Goal: Information Seeking & Learning: Check status

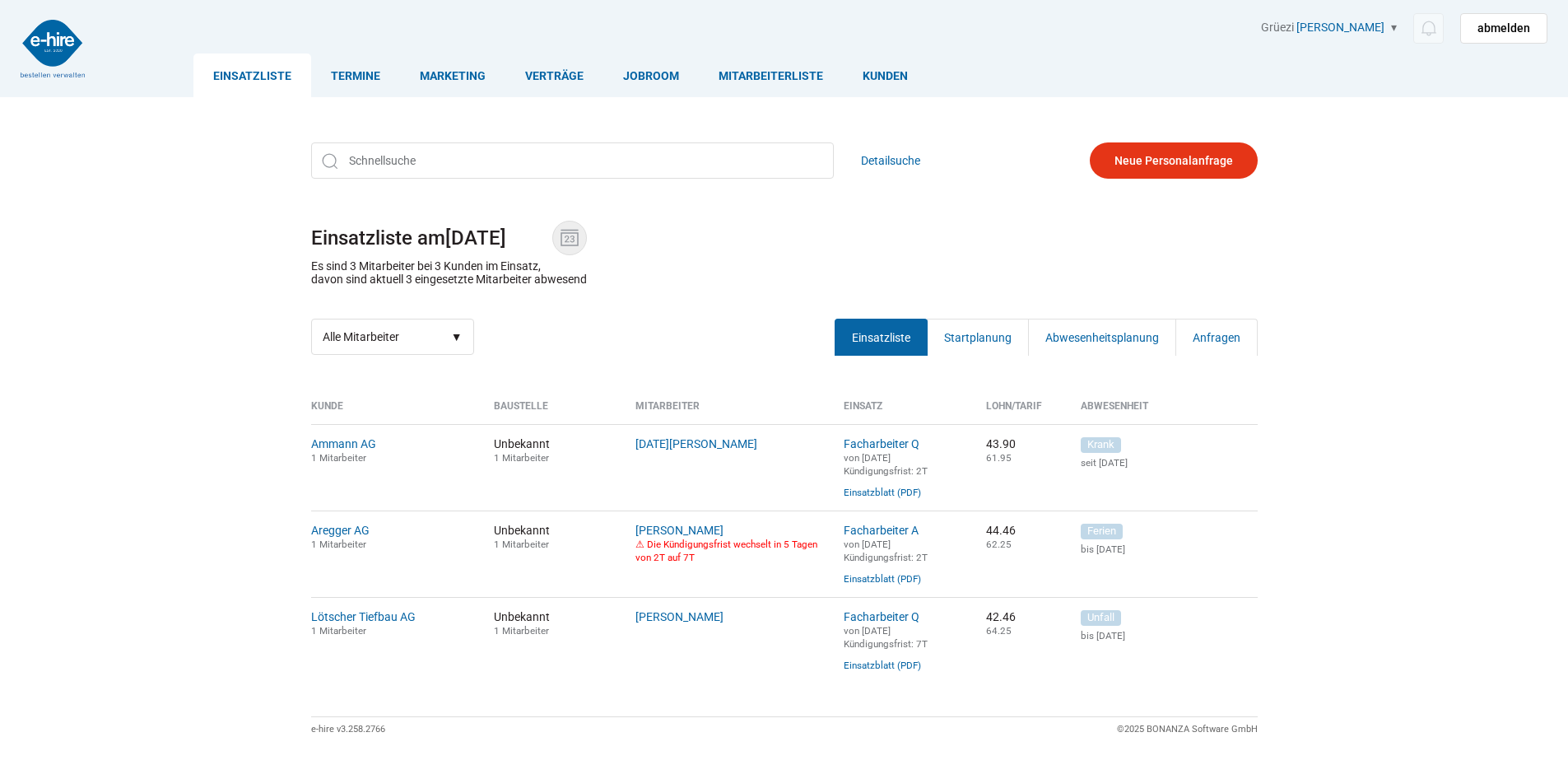
click at [571, 237] on img at bounding box center [570, 238] width 25 height 25
click at [552, 237] on input "08.10.2025" at bounding box center [498, 238] width 107 height 23
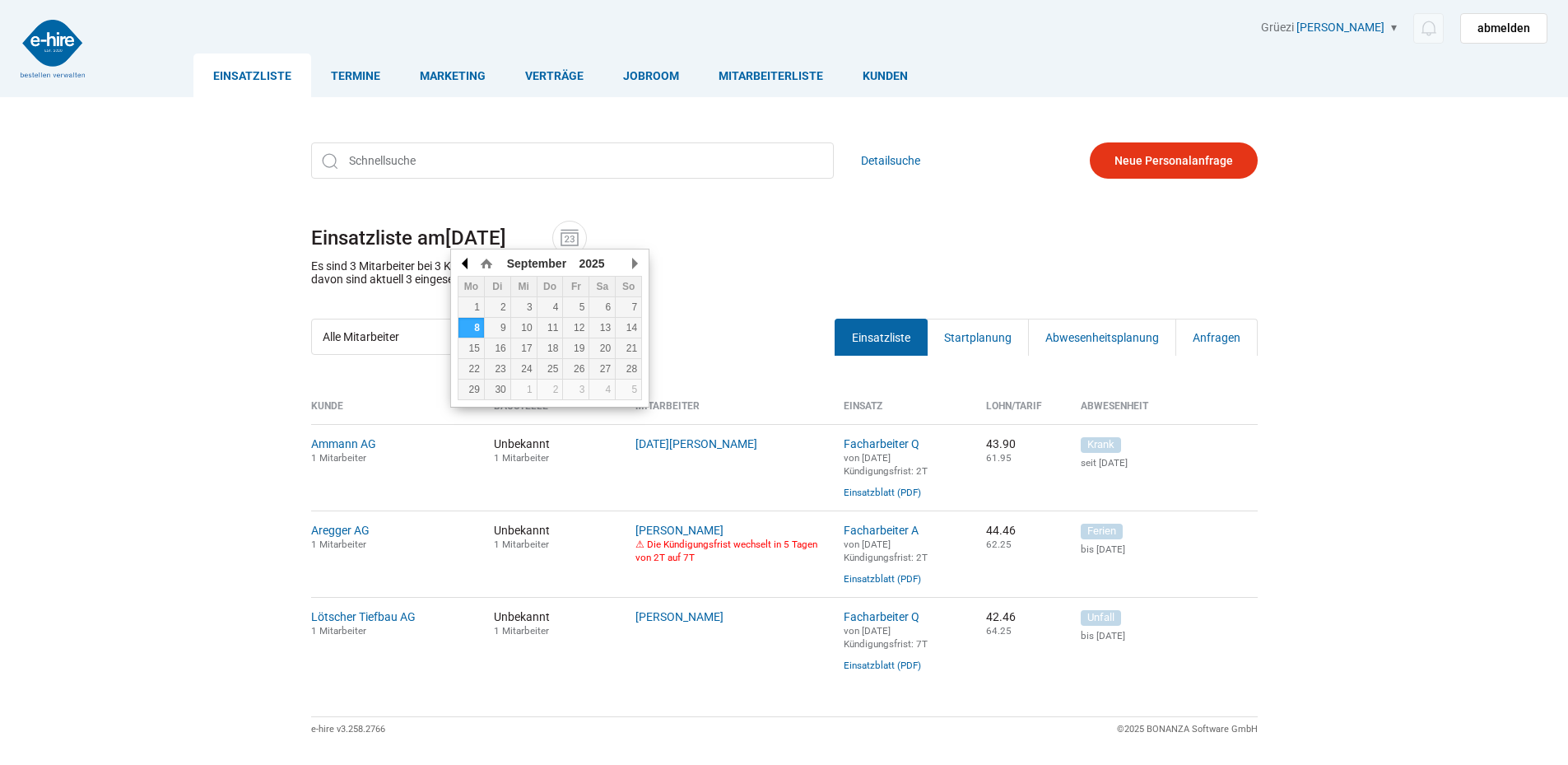
click at [465, 261] on button "button" at bounding box center [466, 264] width 17 height 25
click at [586, 371] on div "26" at bounding box center [576, 369] width 26 height 12
type input "26.09.2025"
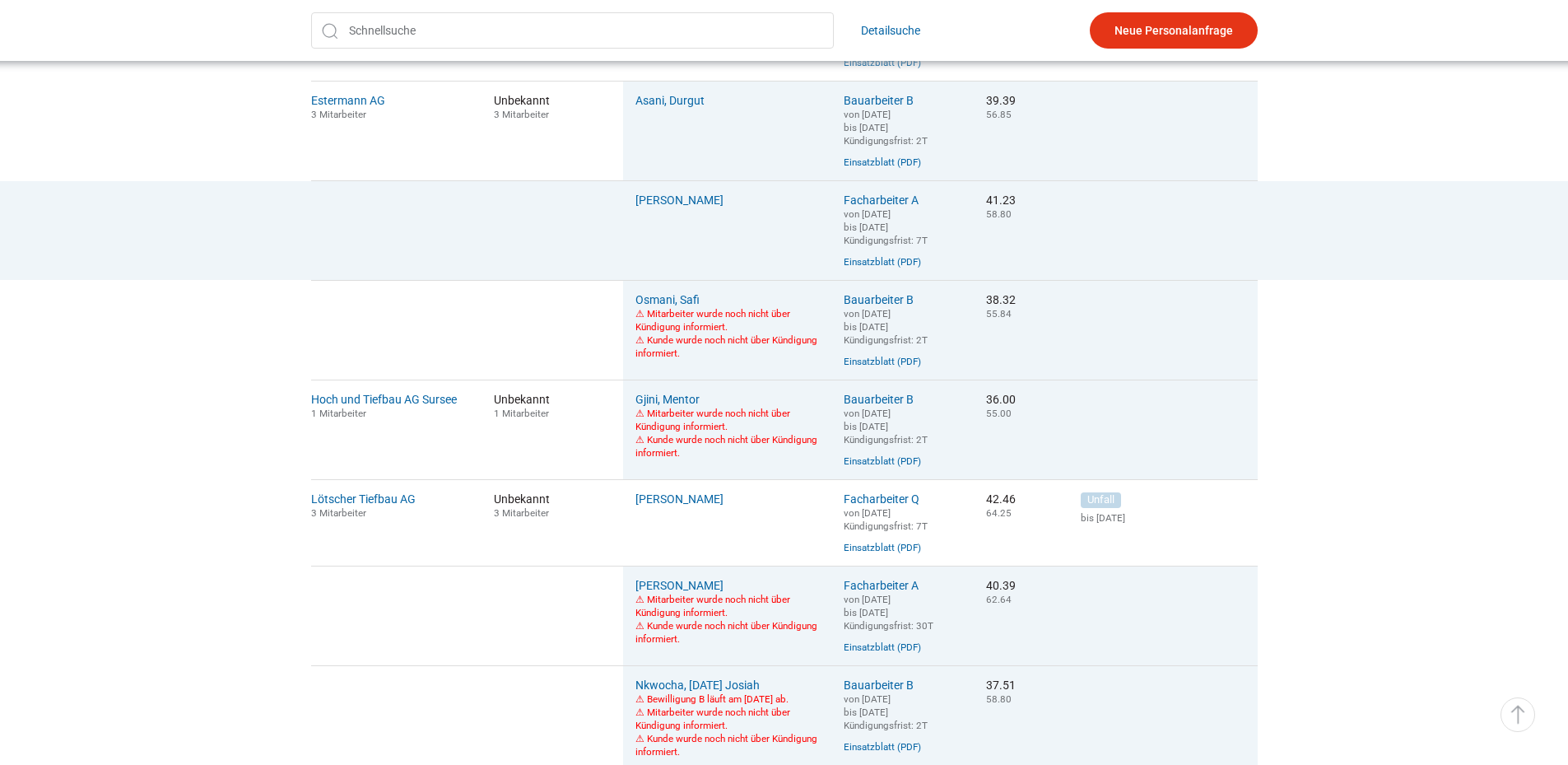
scroll to position [658, 0]
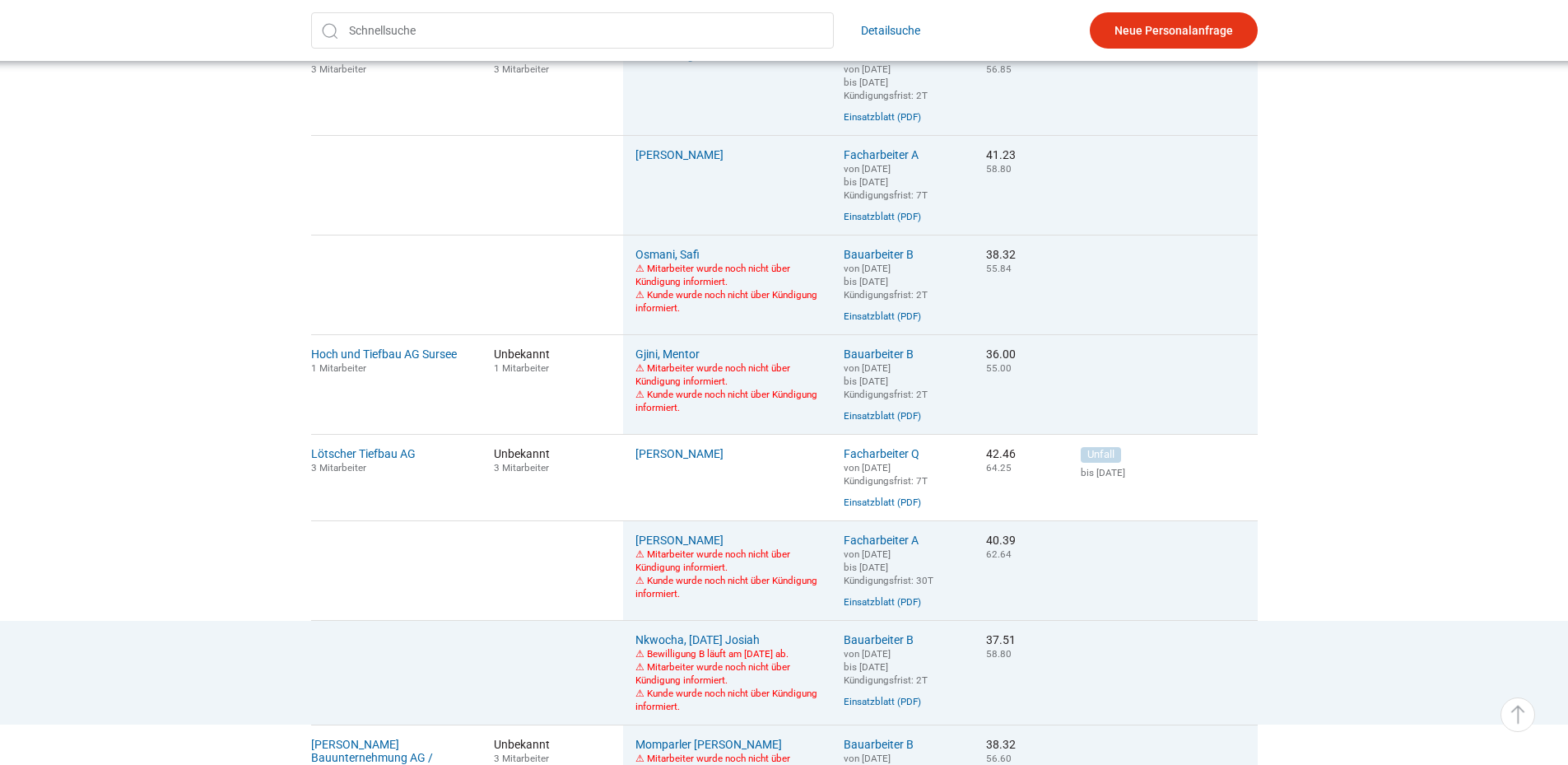
click at [703, 686] on font "⚠ Mitarbeiter wurde noch nicht über Kündigung informiert." at bounding box center [712, 673] width 155 height 25
click at [686, 646] on link "Nkwocha, Sunday Josiah" at bounding box center [697, 639] width 124 height 13
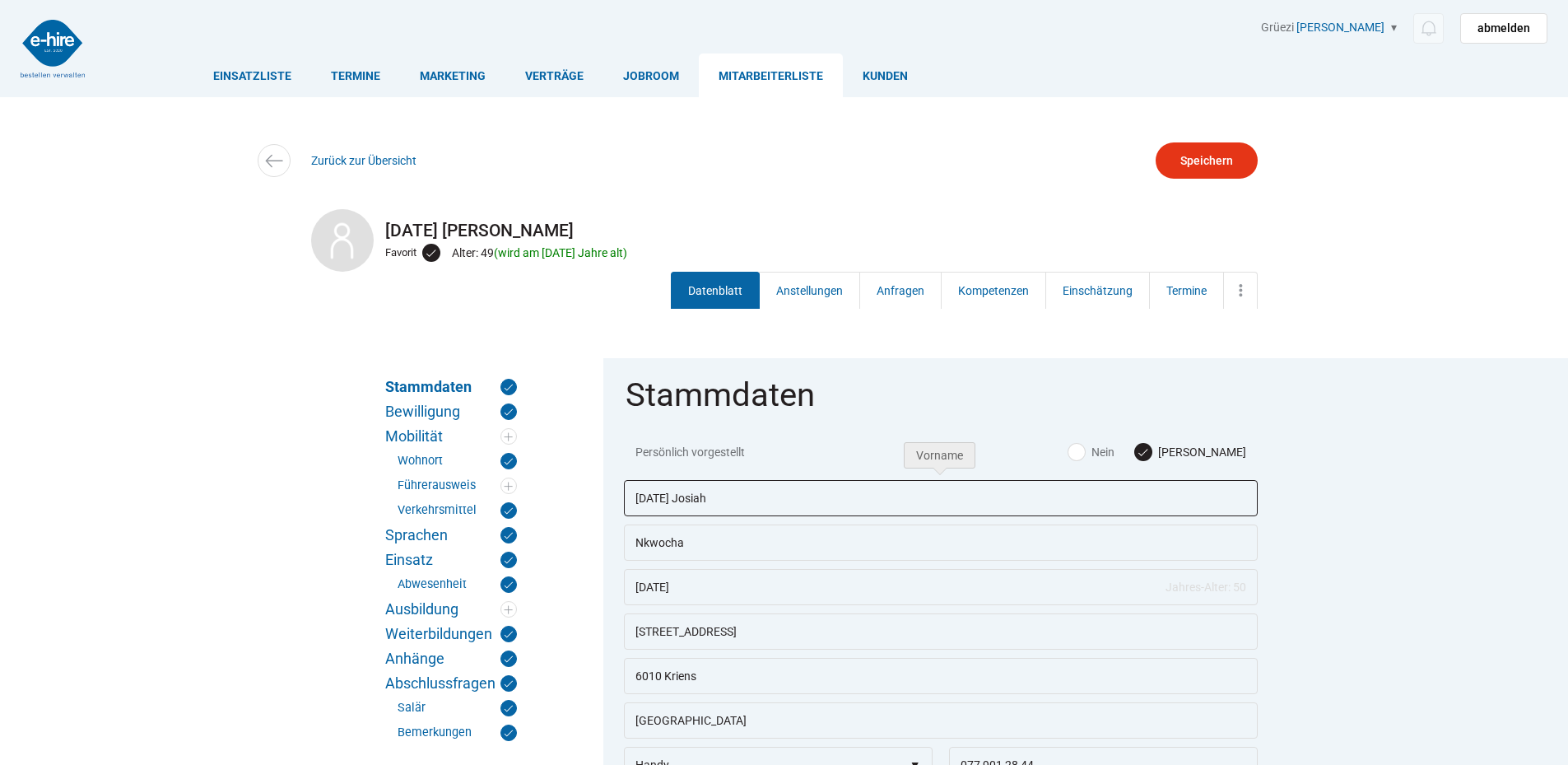
drag, startPoint x: 734, startPoint y: 491, endPoint x: 633, endPoint y: 499, distance: 101.3
click at [633, 499] on input "[DATE] Josiah" at bounding box center [940, 498] width 633 height 36
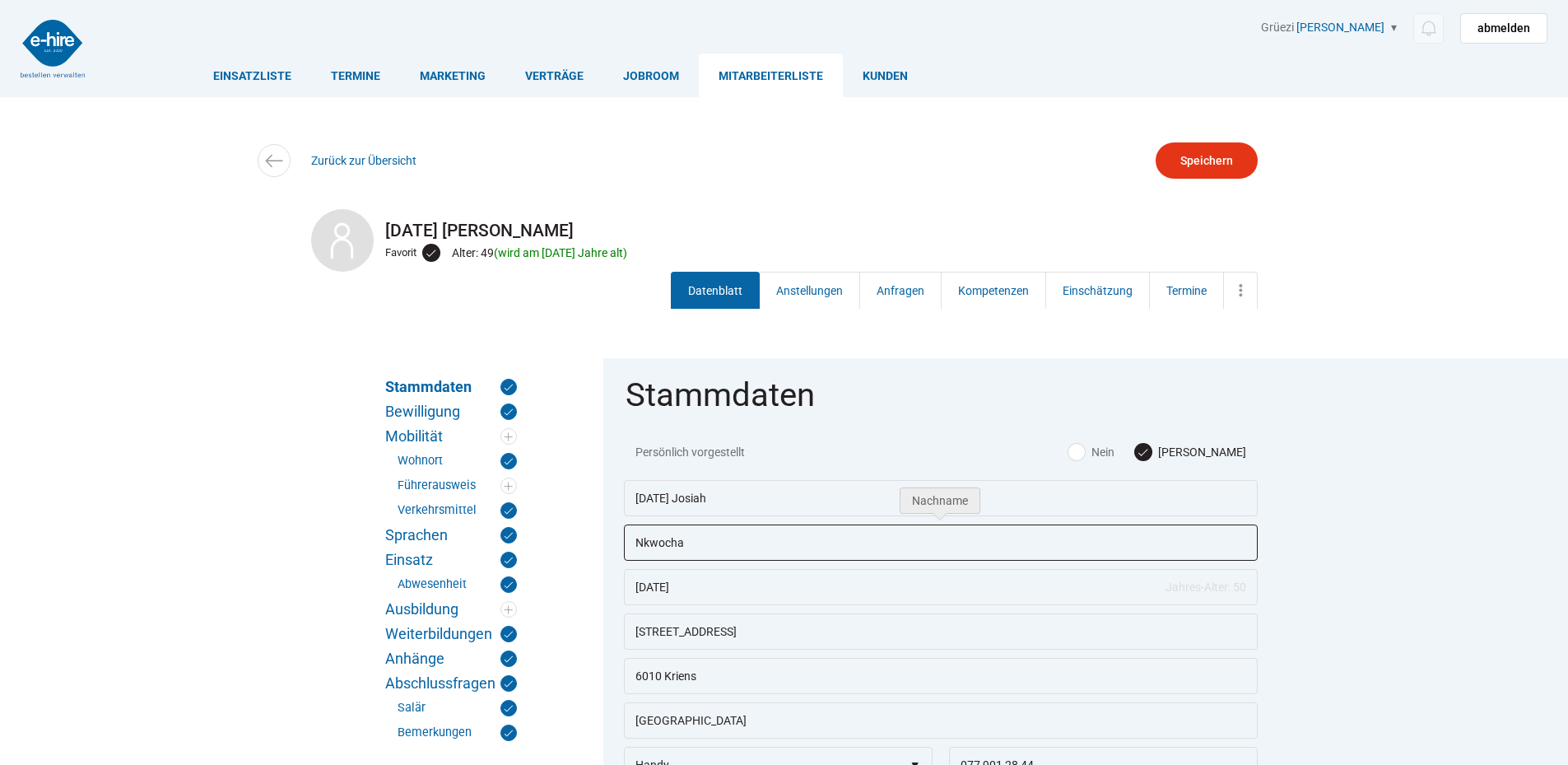
drag, startPoint x: 690, startPoint y: 543, endPoint x: 617, endPoint y: 552, distance: 73.6
click at [617, 552] on fieldset "Stammdaten Persönlich vorgestellt Ja Nein Sunday Josiah Nkwocha 15.10.1975 Jahr…" at bounding box center [940, 720] width 675 height 724
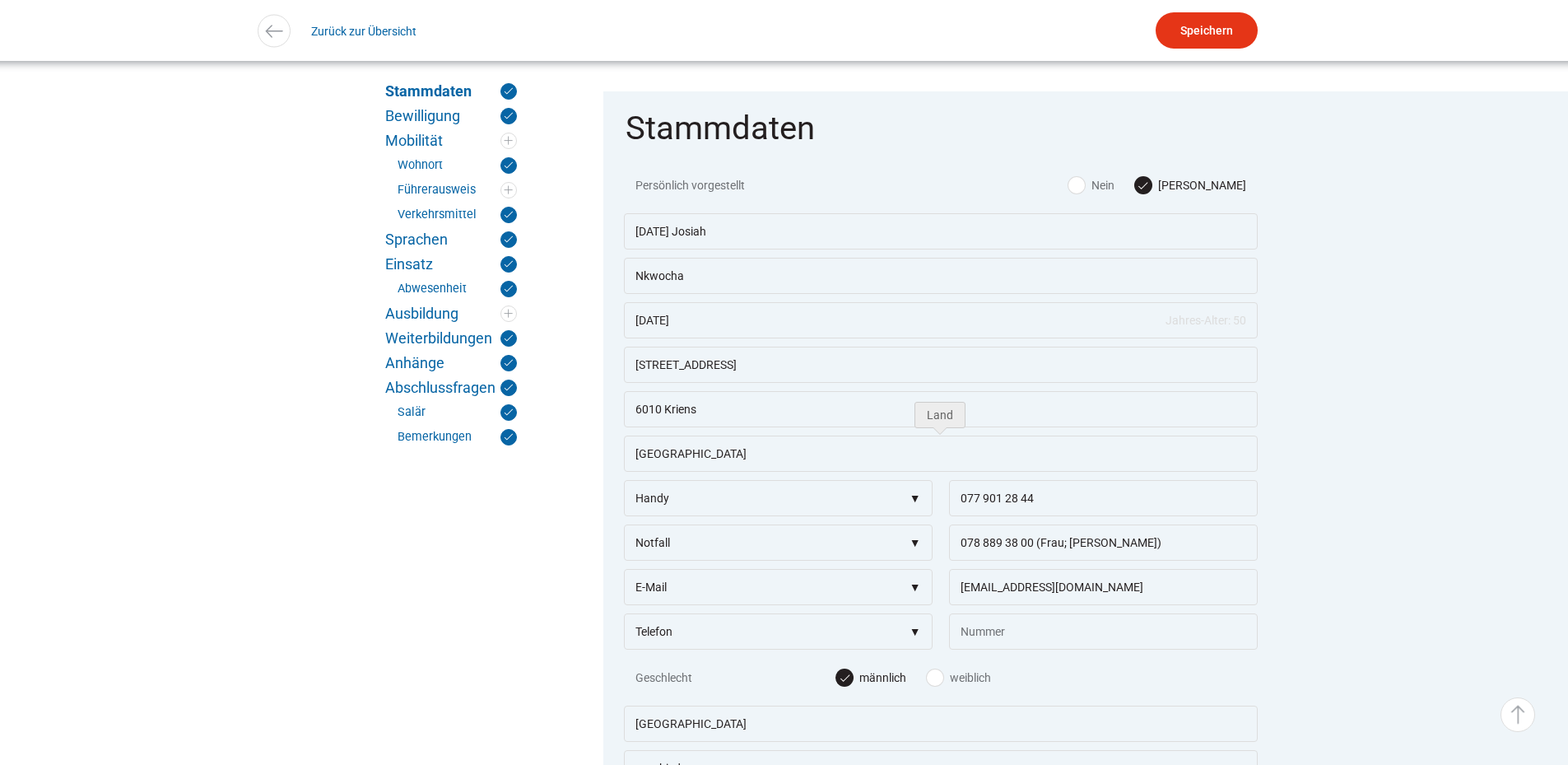
scroll to position [329, 0]
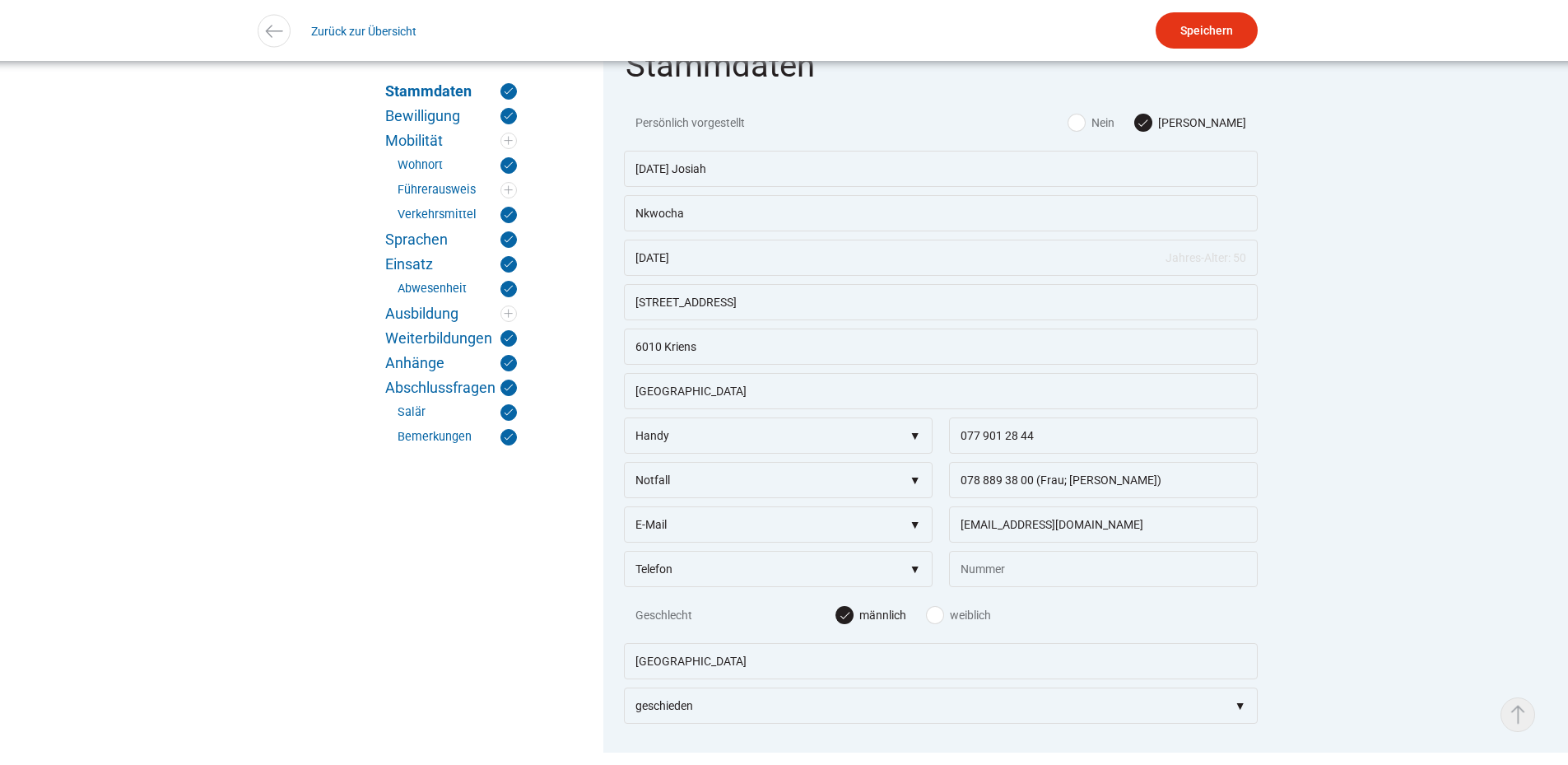
click at [1522, 719] on link "▵ Nach oben" at bounding box center [1518, 715] width 35 height 35
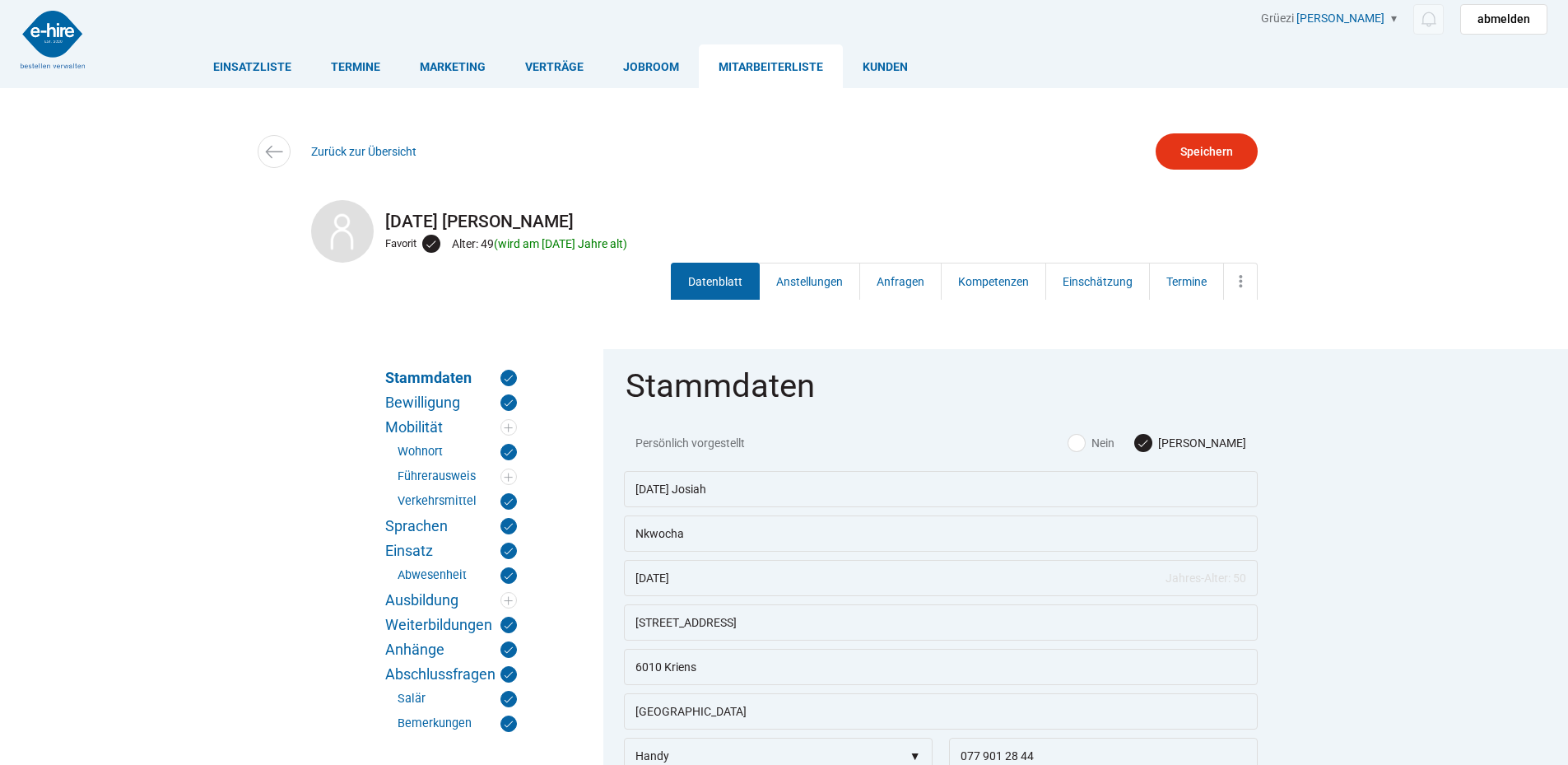
scroll to position [0, 0]
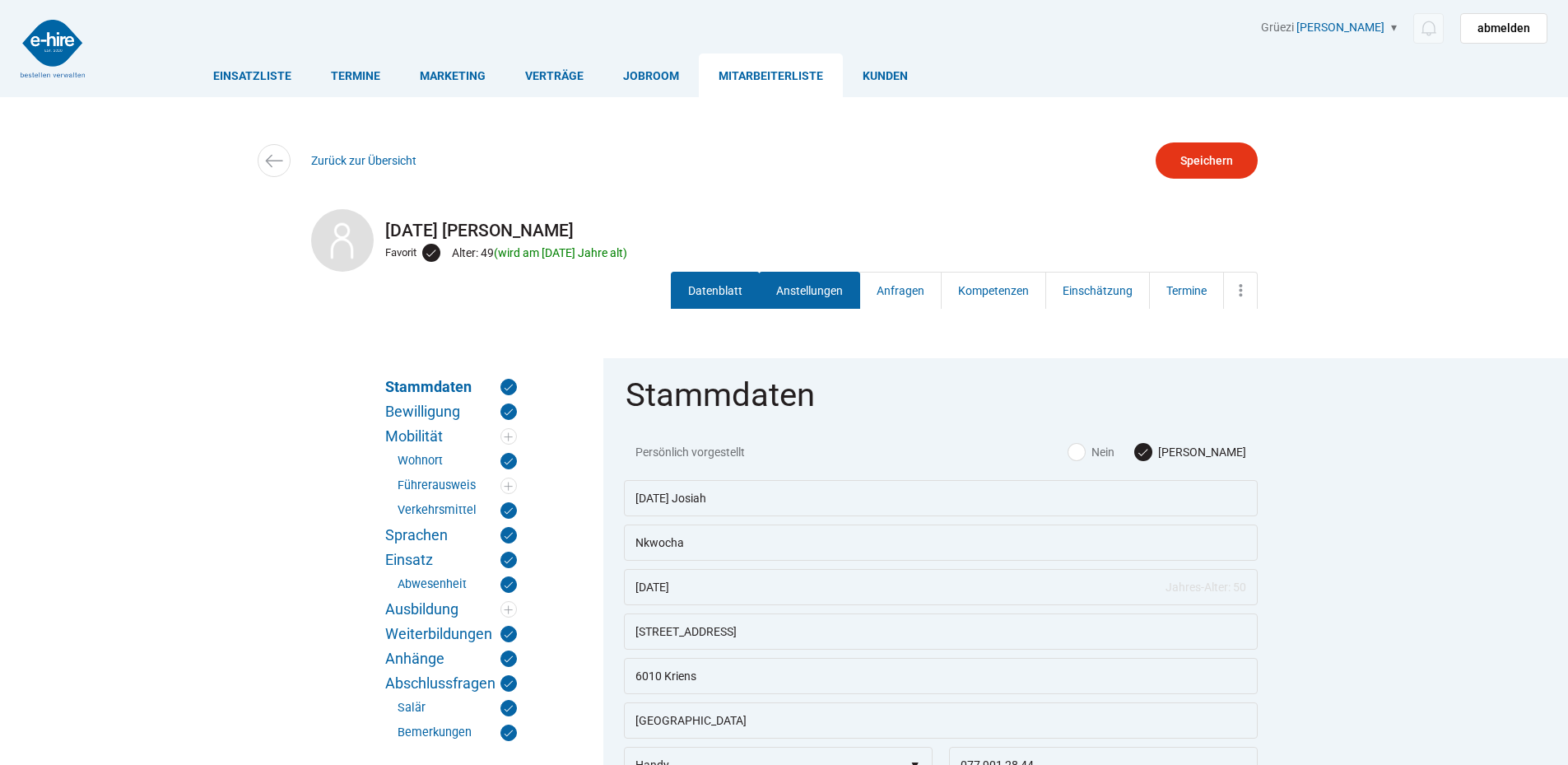
click at [806, 300] on link "Anstellungen" at bounding box center [810, 289] width 101 height 37
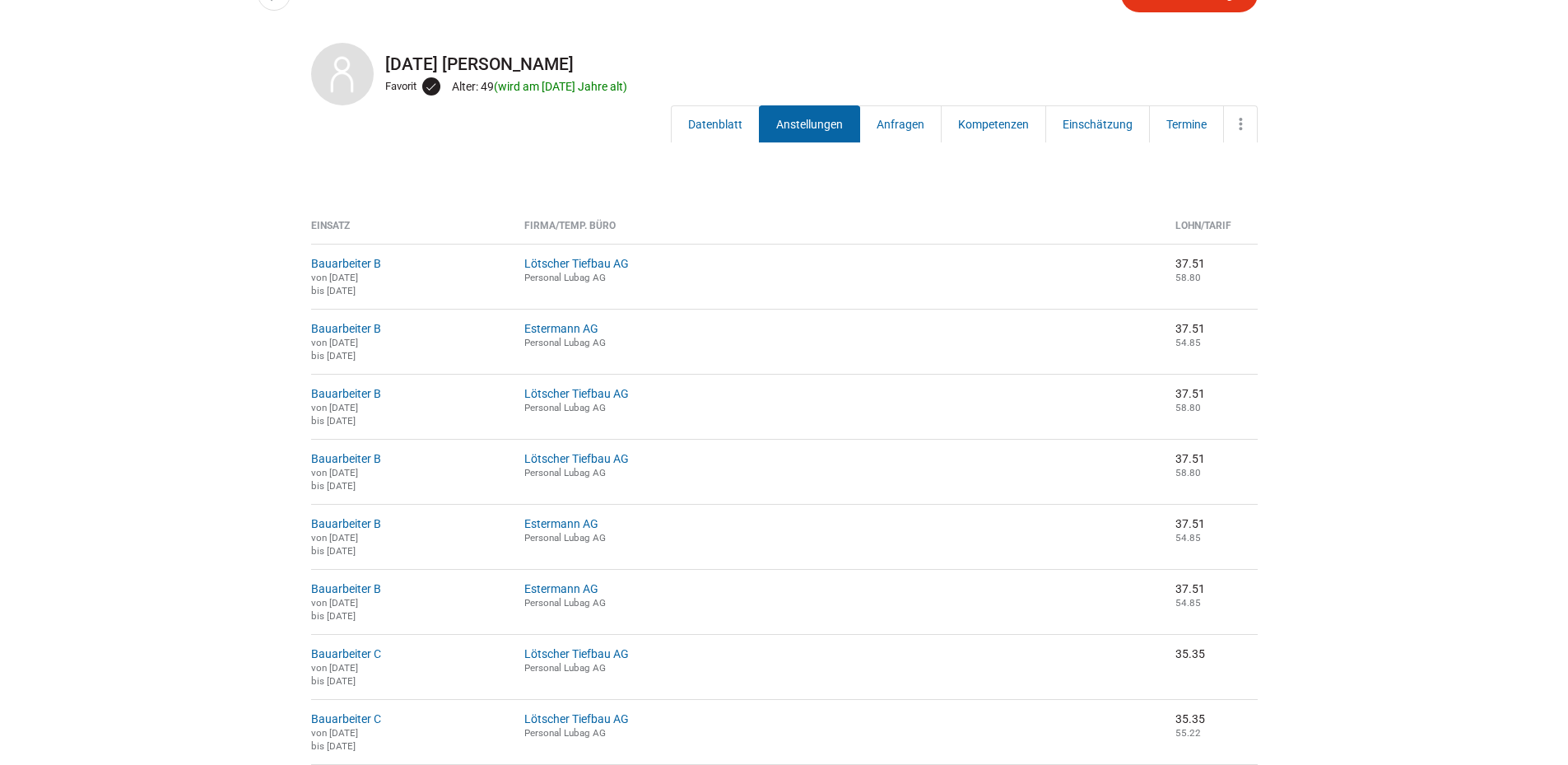
scroll to position [1, 0]
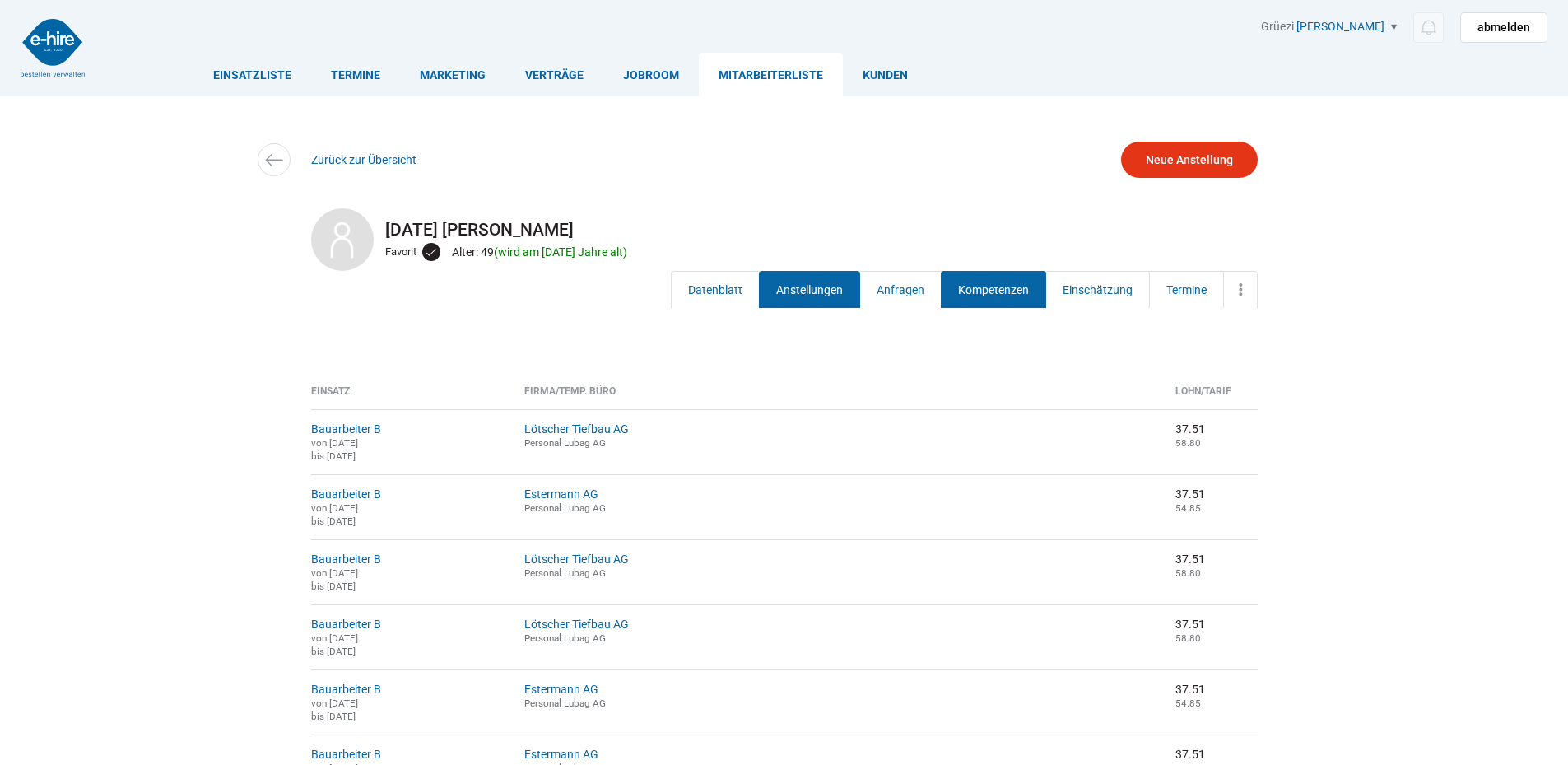
click at [1010, 292] on link "Kompetenzen" at bounding box center [993, 289] width 105 height 37
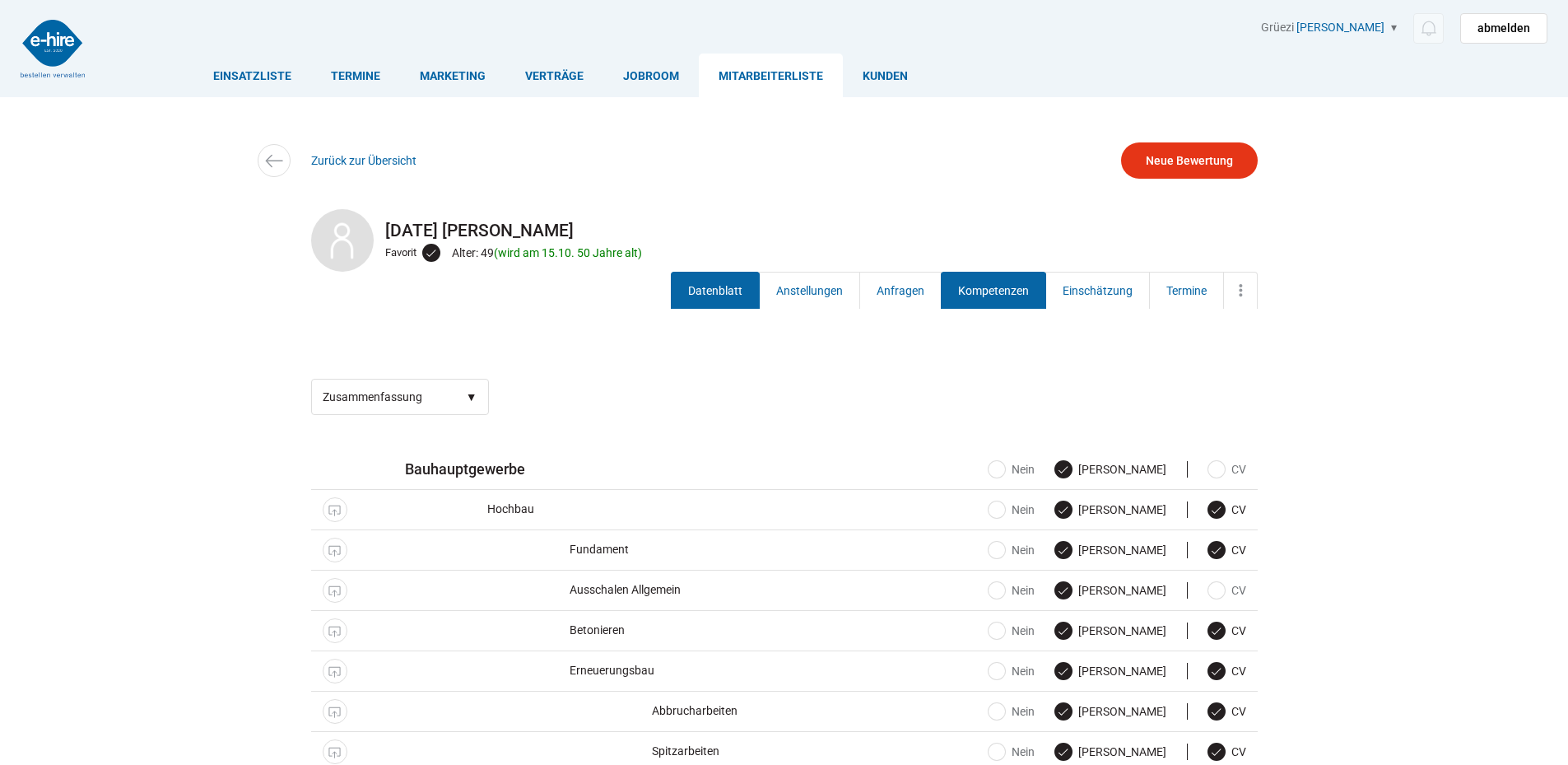
click at [725, 289] on link "Datenblatt" at bounding box center [715, 289] width 88 height 37
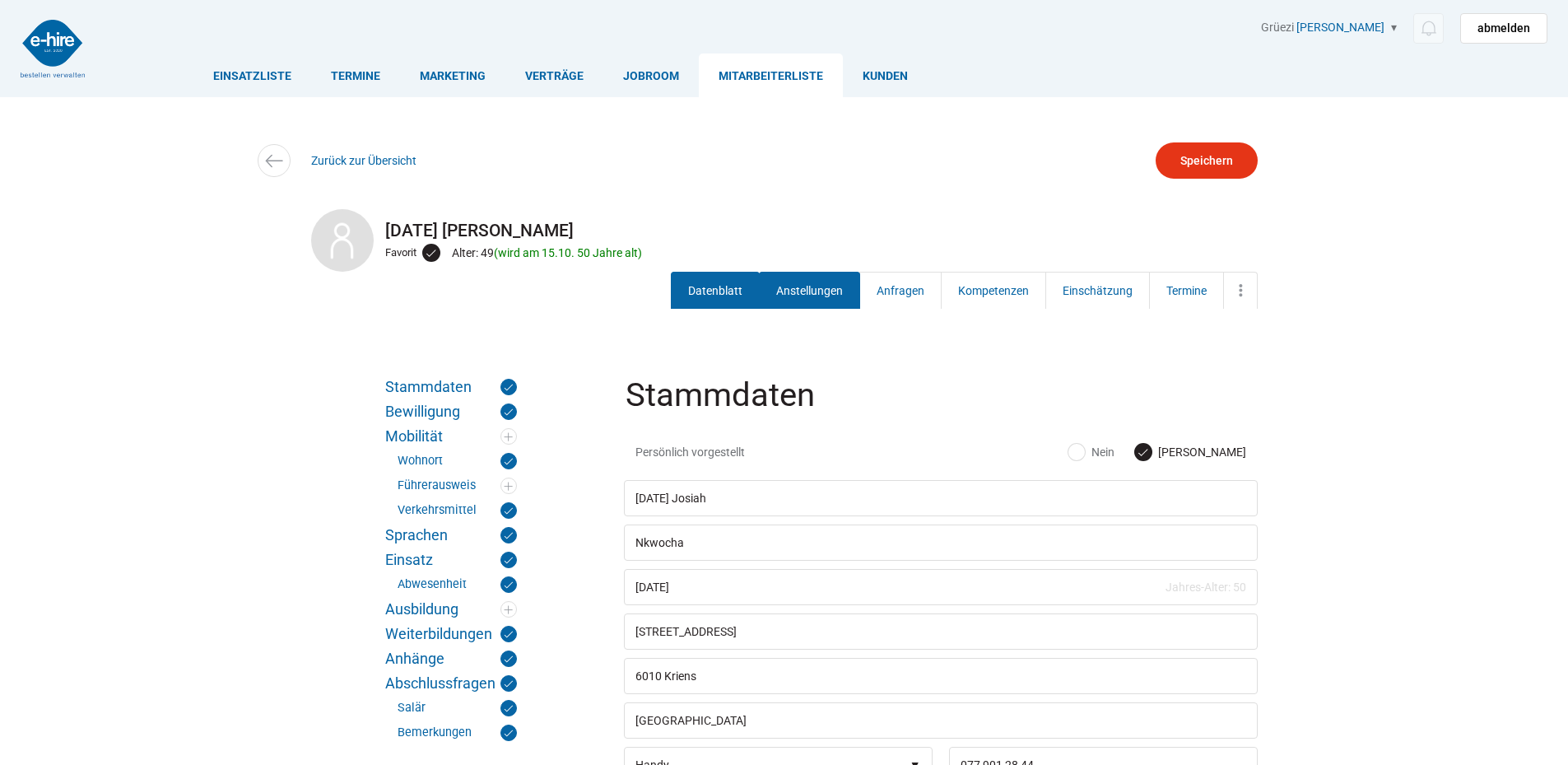
click at [799, 284] on link "Anstellungen" at bounding box center [810, 289] width 101 height 37
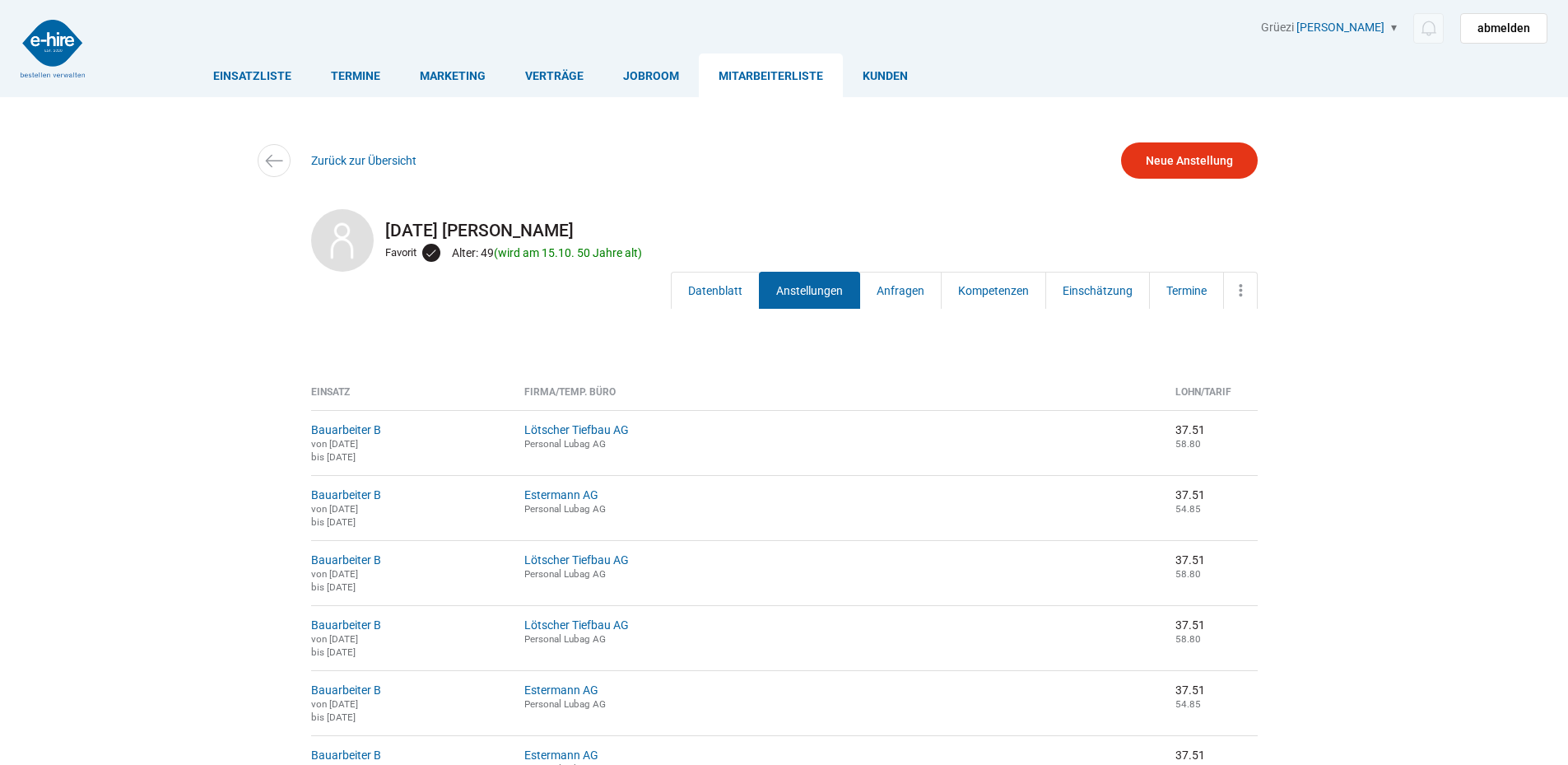
click at [793, 295] on link "Anstellungen" at bounding box center [810, 289] width 101 height 37
click at [973, 285] on link "Kompetenzen" at bounding box center [993, 289] width 105 height 37
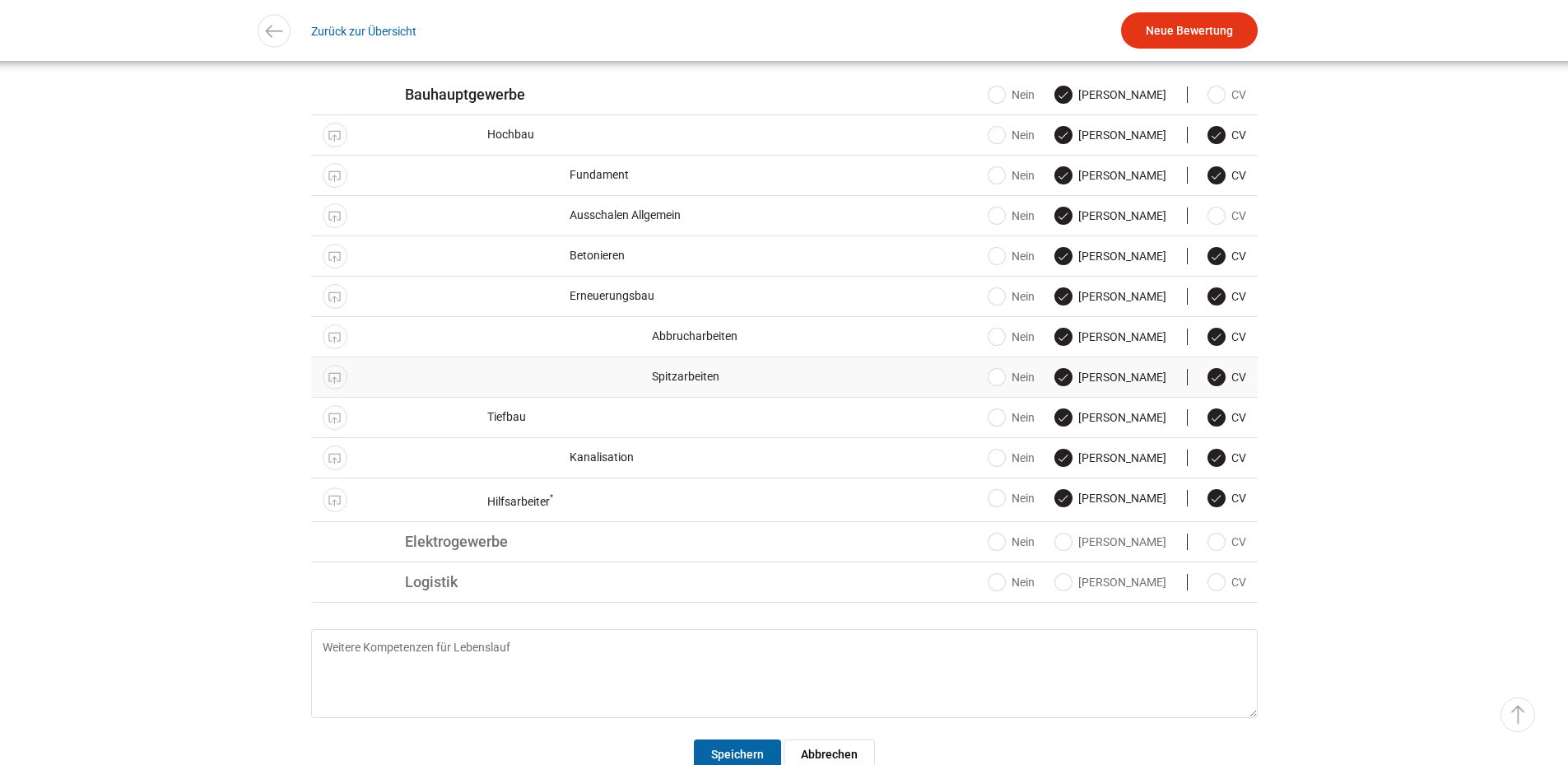
scroll to position [371, 0]
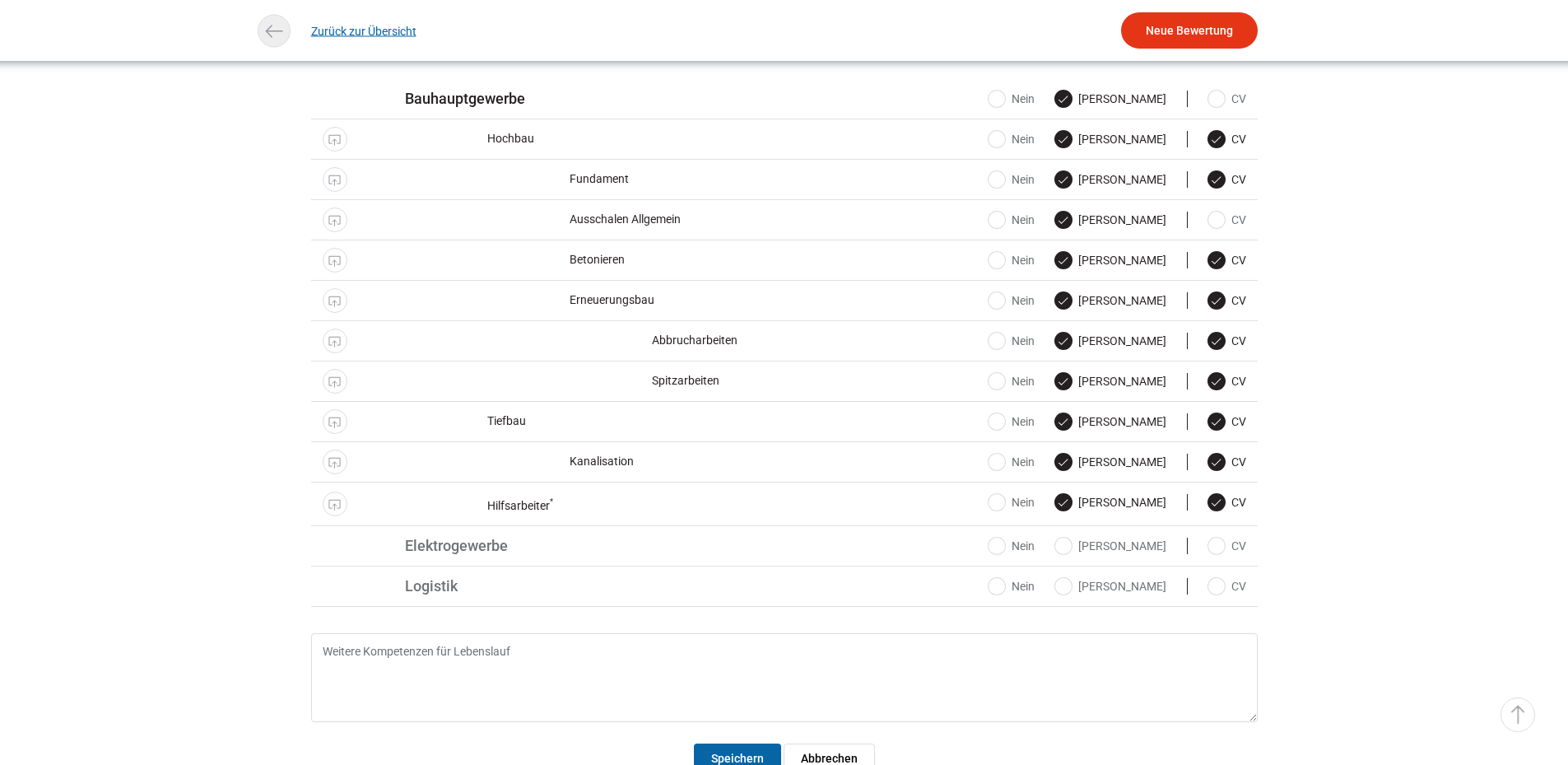
click at [323, 32] on link "Zurück zur Übersicht" at bounding box center [363, 31] width 105 height 37
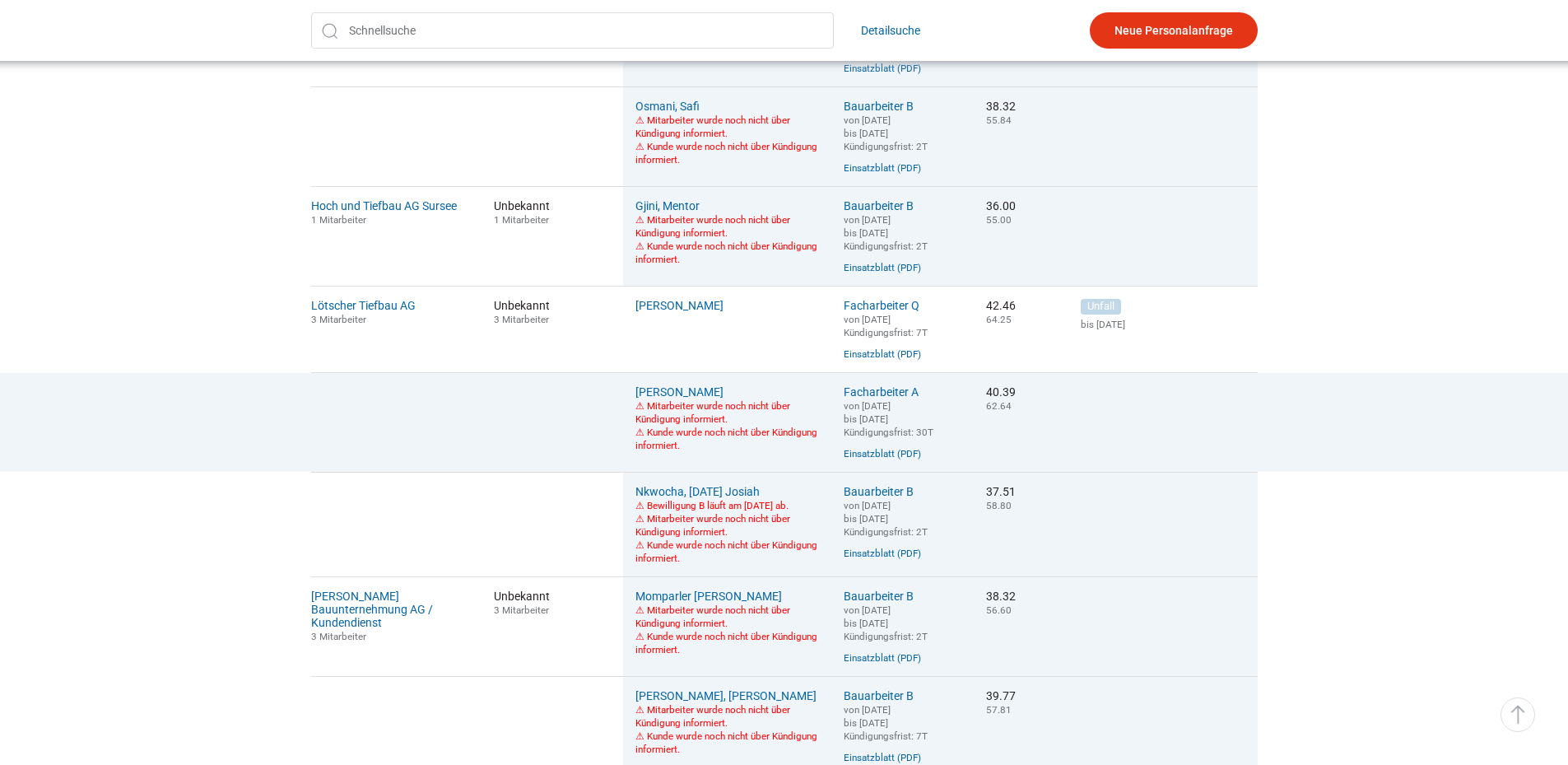
scroll to position [823, 0]
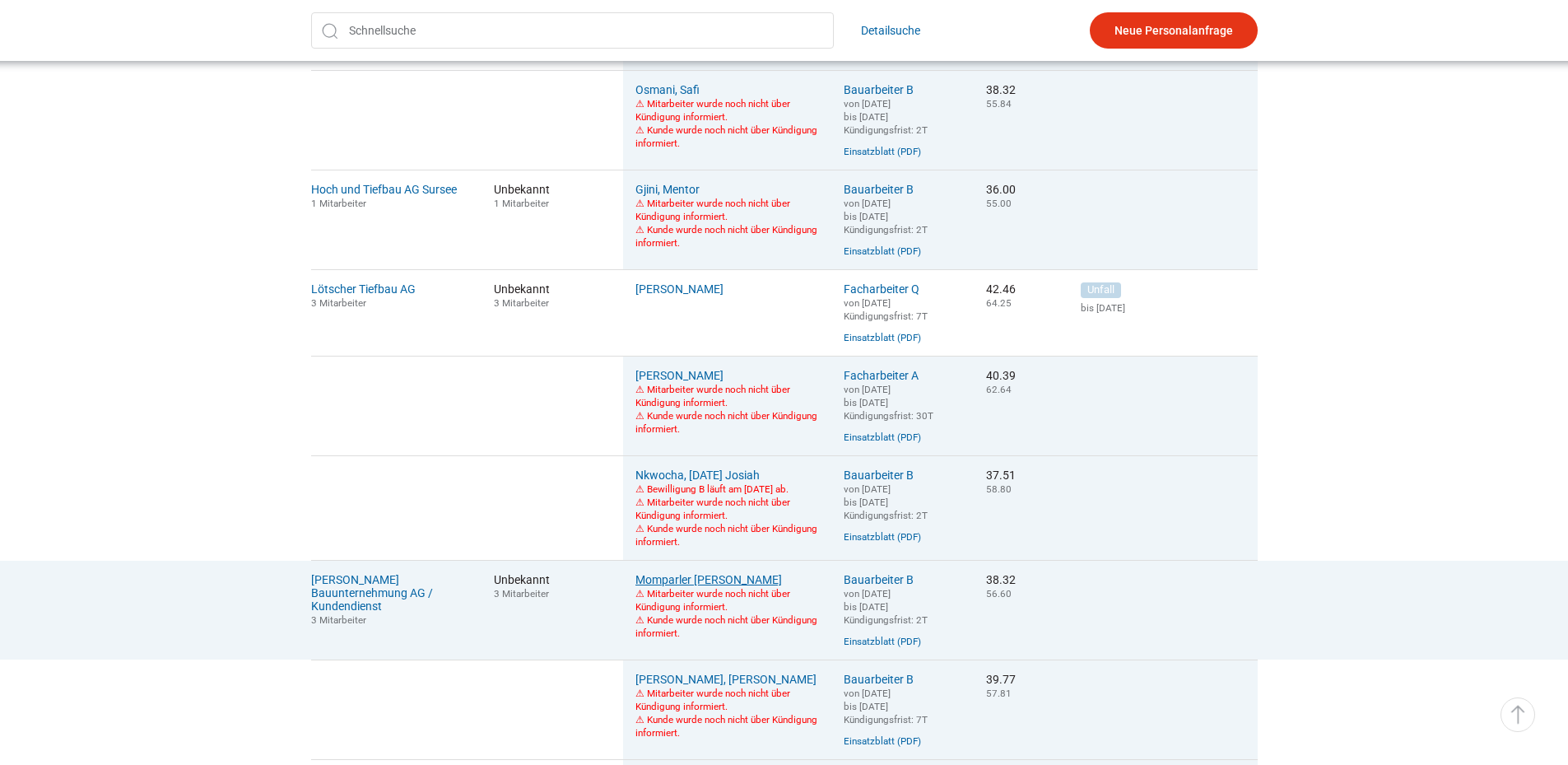
click at [684, 586] on link "Momparler Martinez, Sergio" at bounding box center [708, 580] width 146 height 13
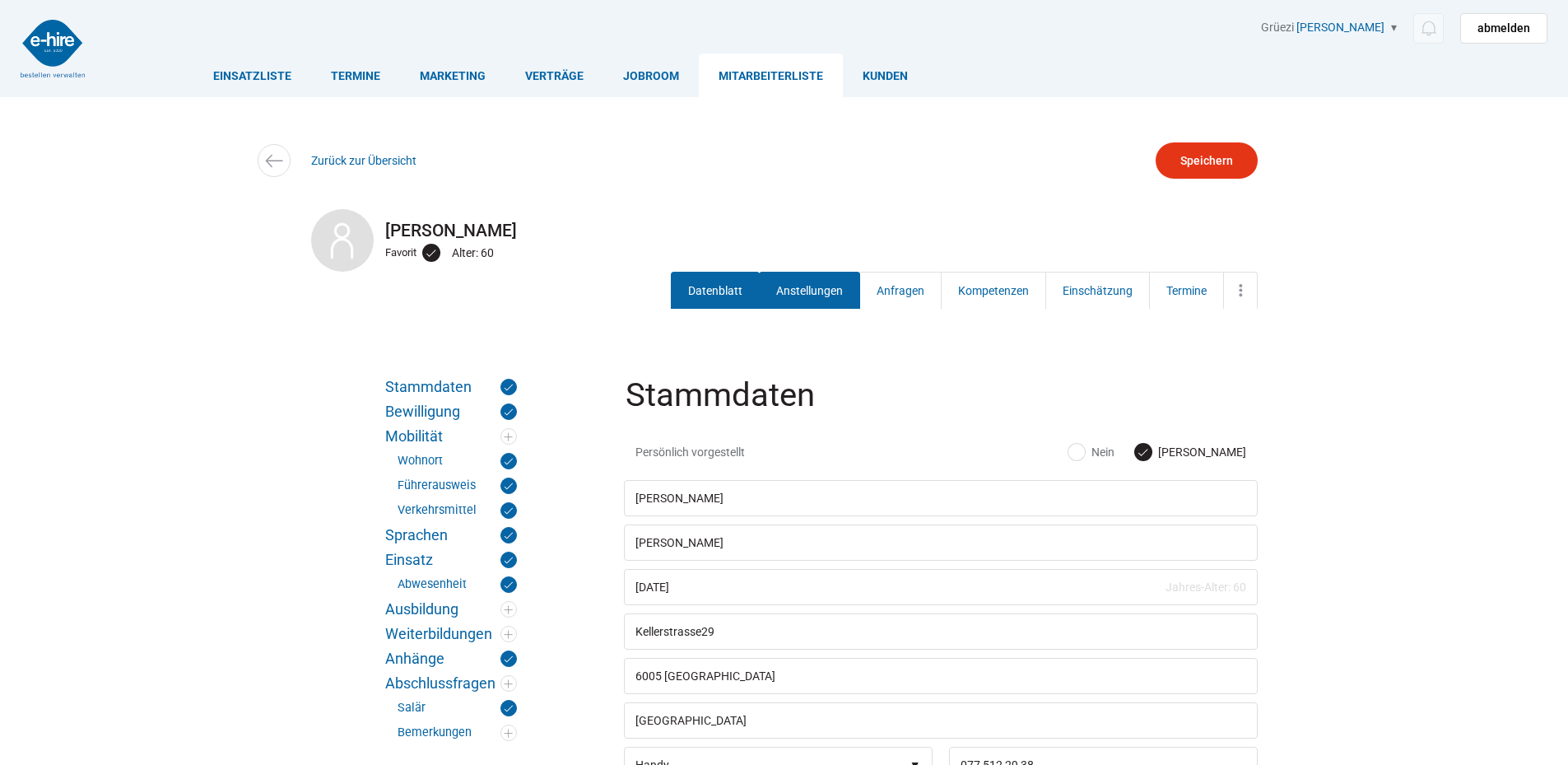
click at [817, 289] on link "Anstellungen" at bounding box center [810, 289] width 101 height 37
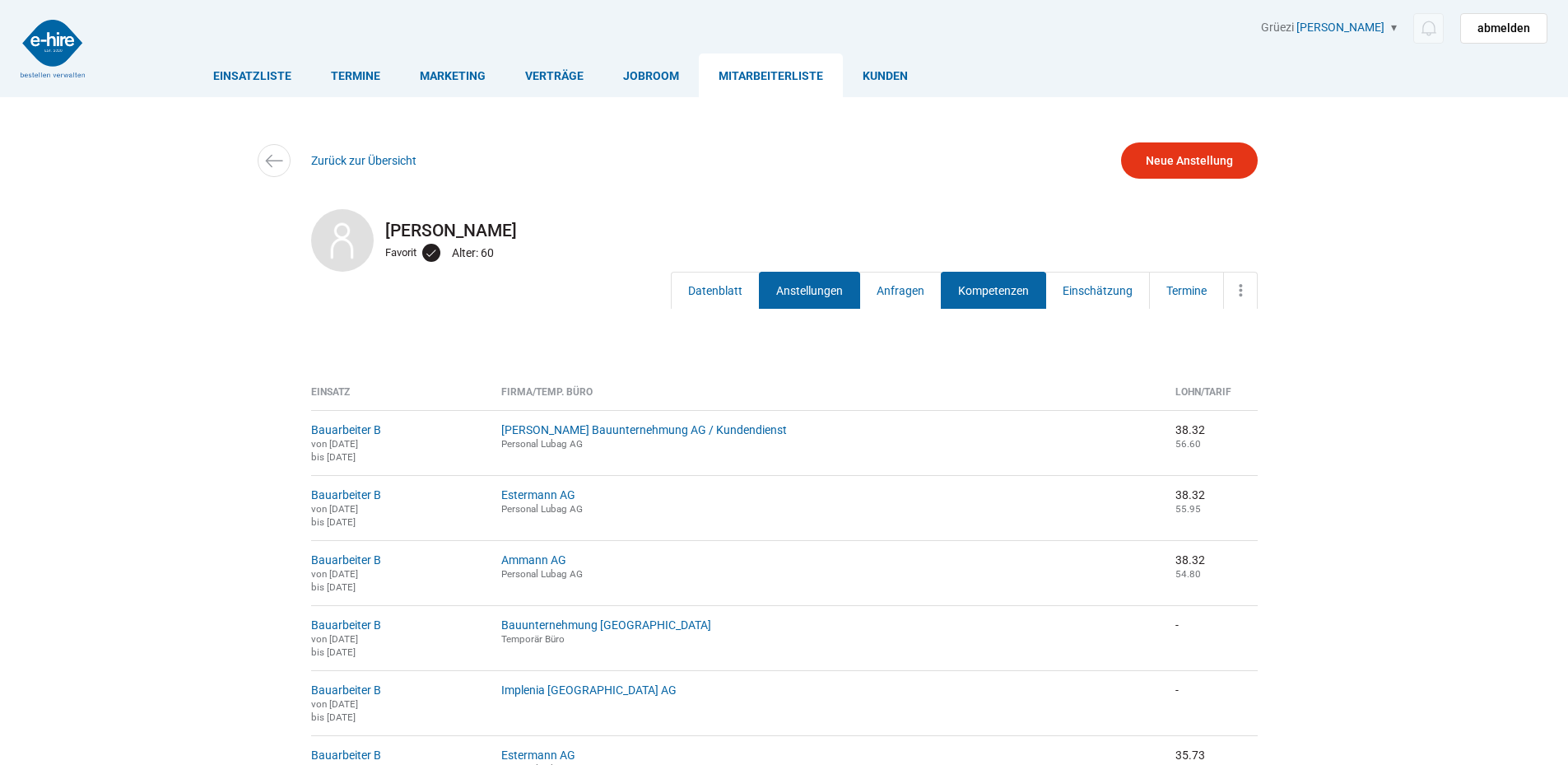
click at [1024, 301] on link "Kompetenzen" at bounding box center [993, 289] width 105 height 37
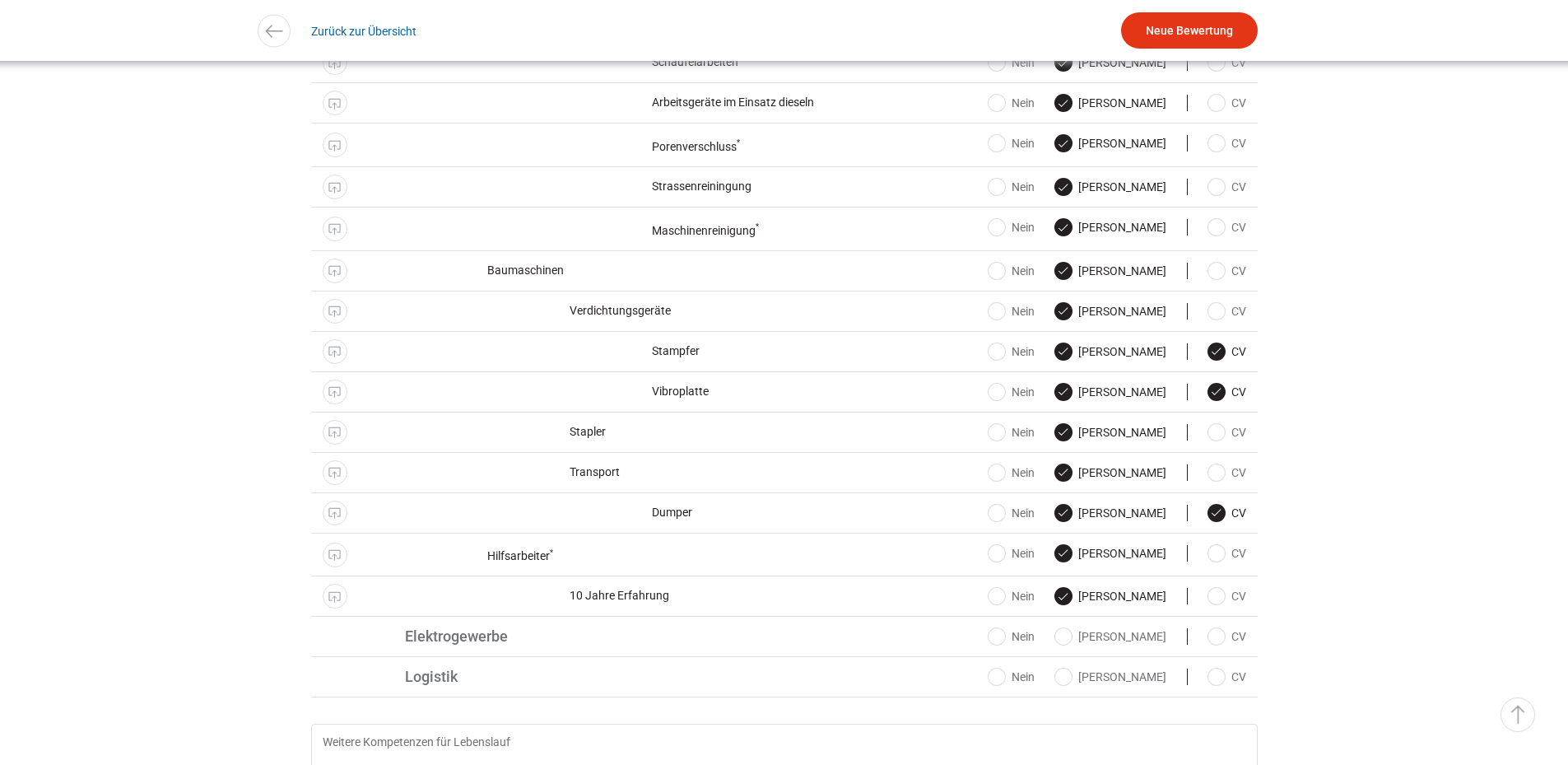
scroll to position [2920, 0]
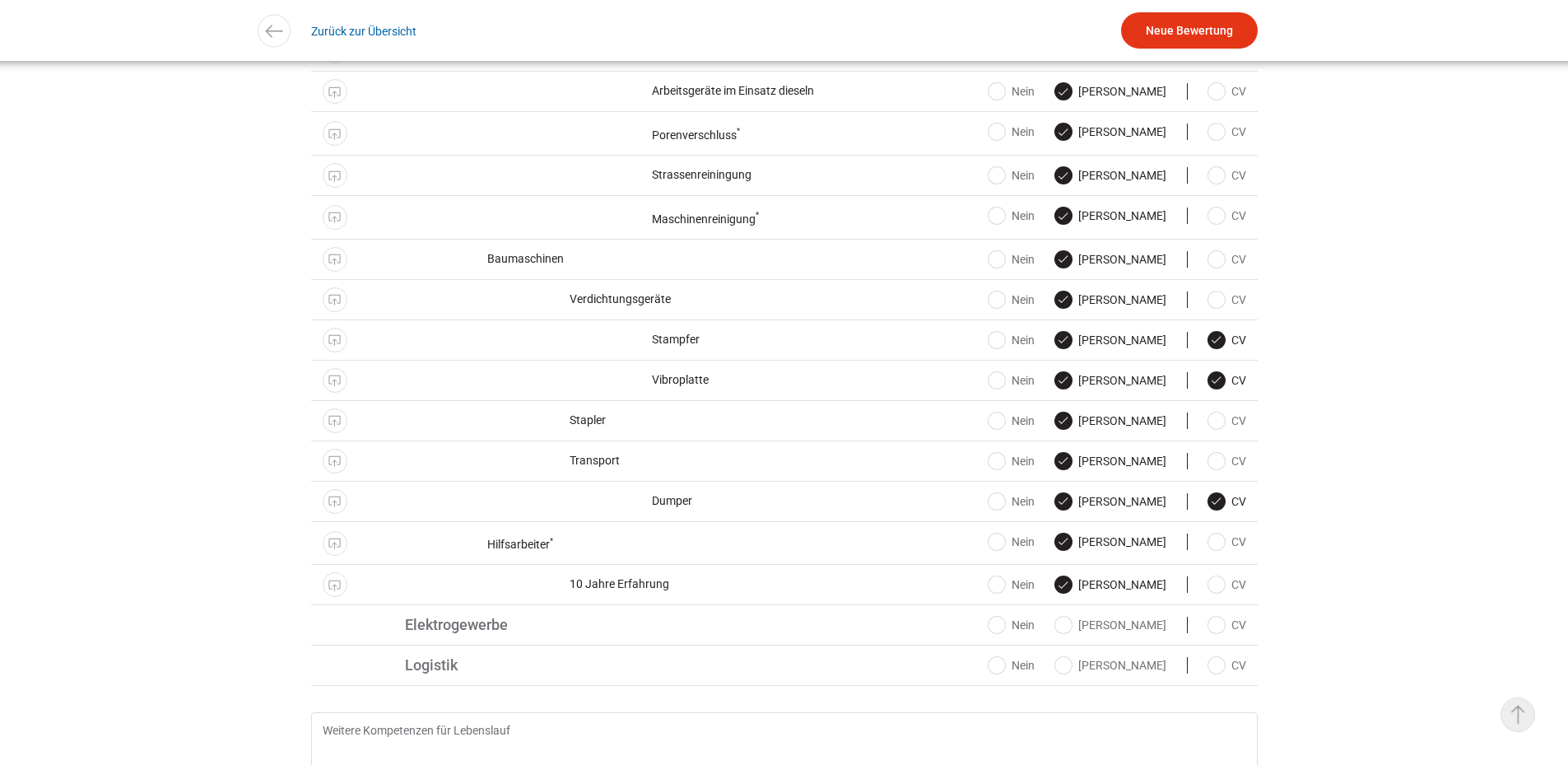
click at [1516, 723] on link "▵ Nach oben" at bounding box center [1518, 715] width 35 height 35
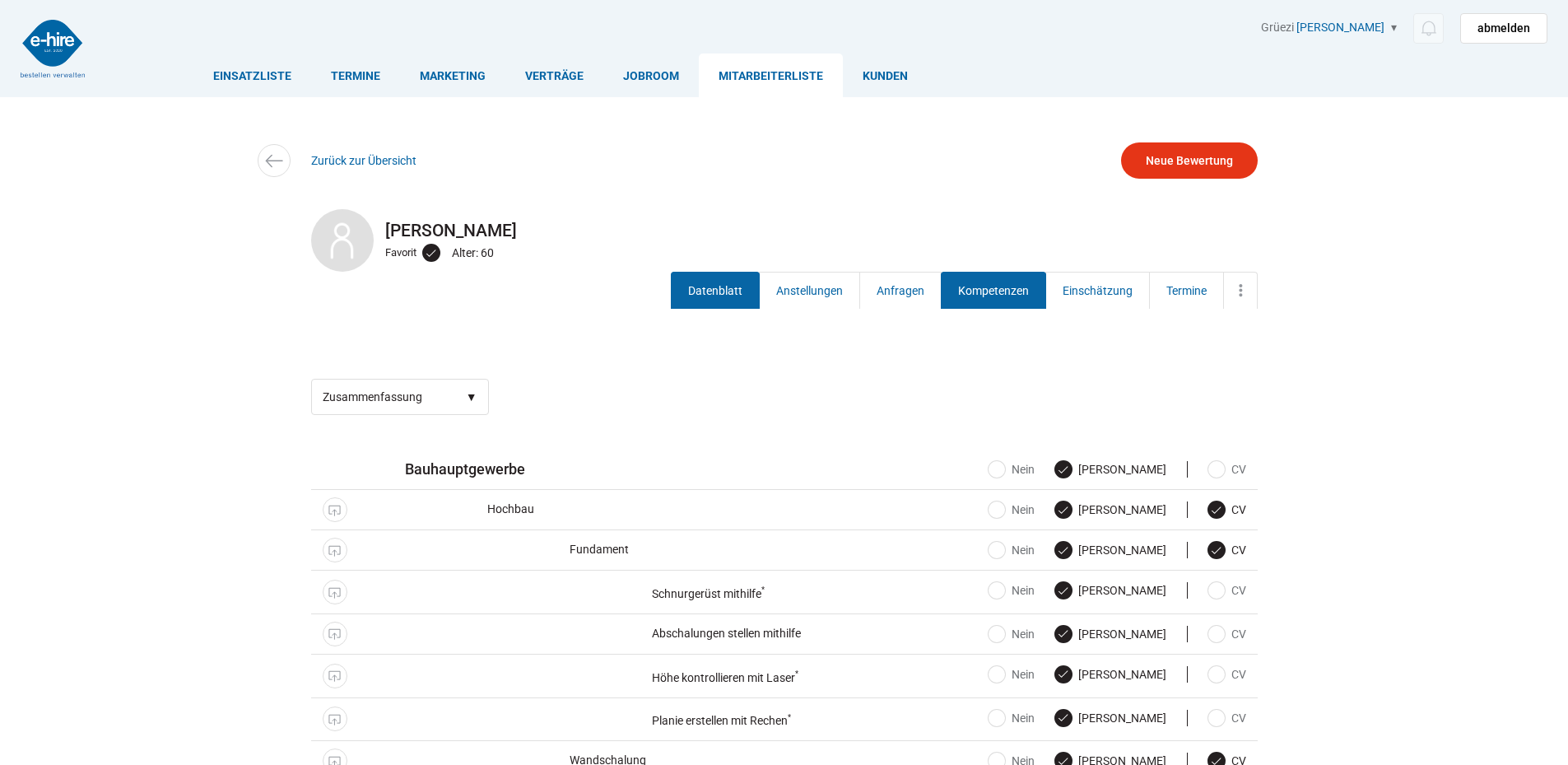
click at [714, 295] on link "Datenblatt" at bounding box center [715, 289] width 88 height 37
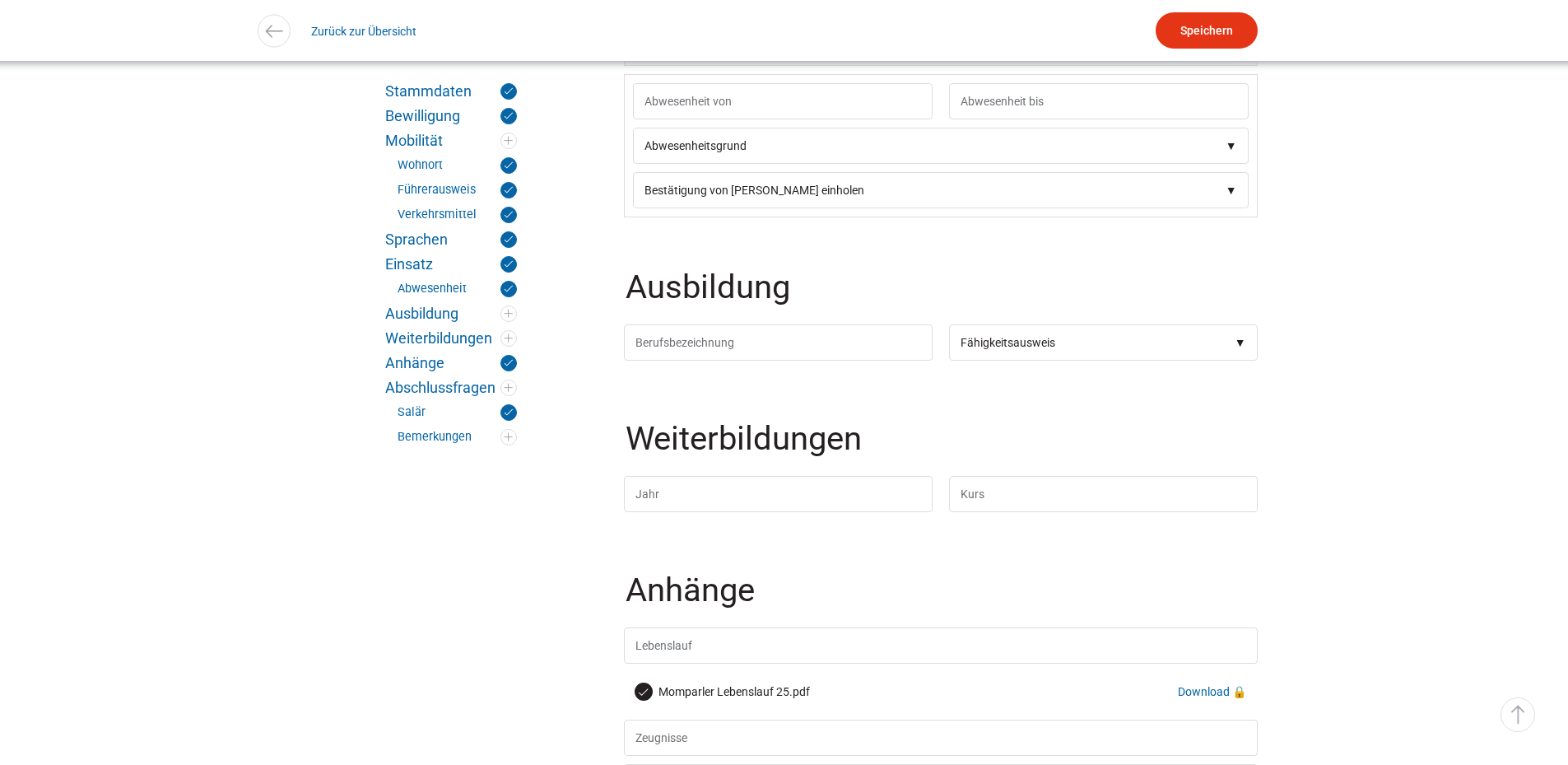
scroll to position [2704, 0]
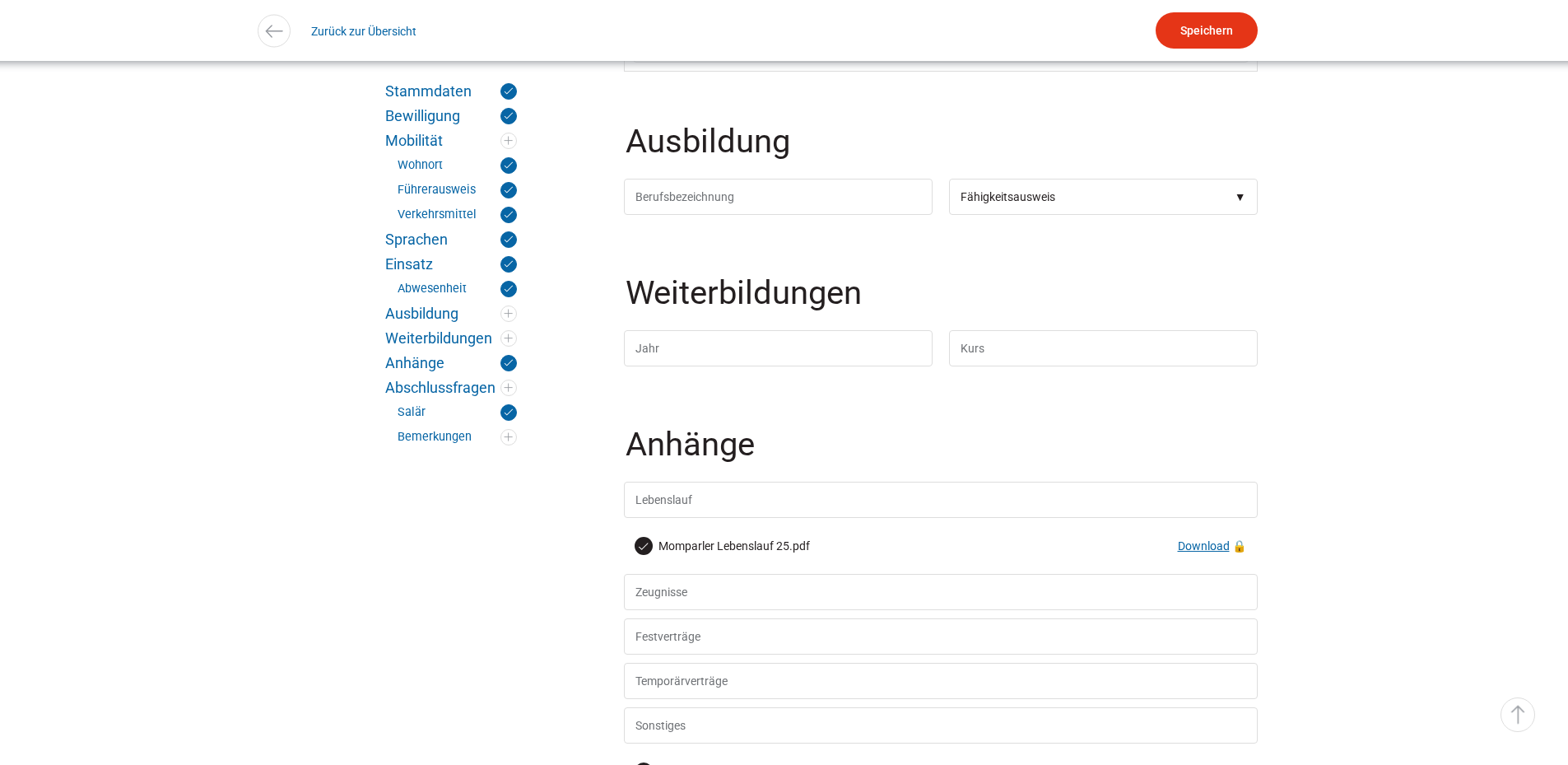
click at [1198, 552] on link "Download" at bounding box center [1203, 546] width 52 height 13
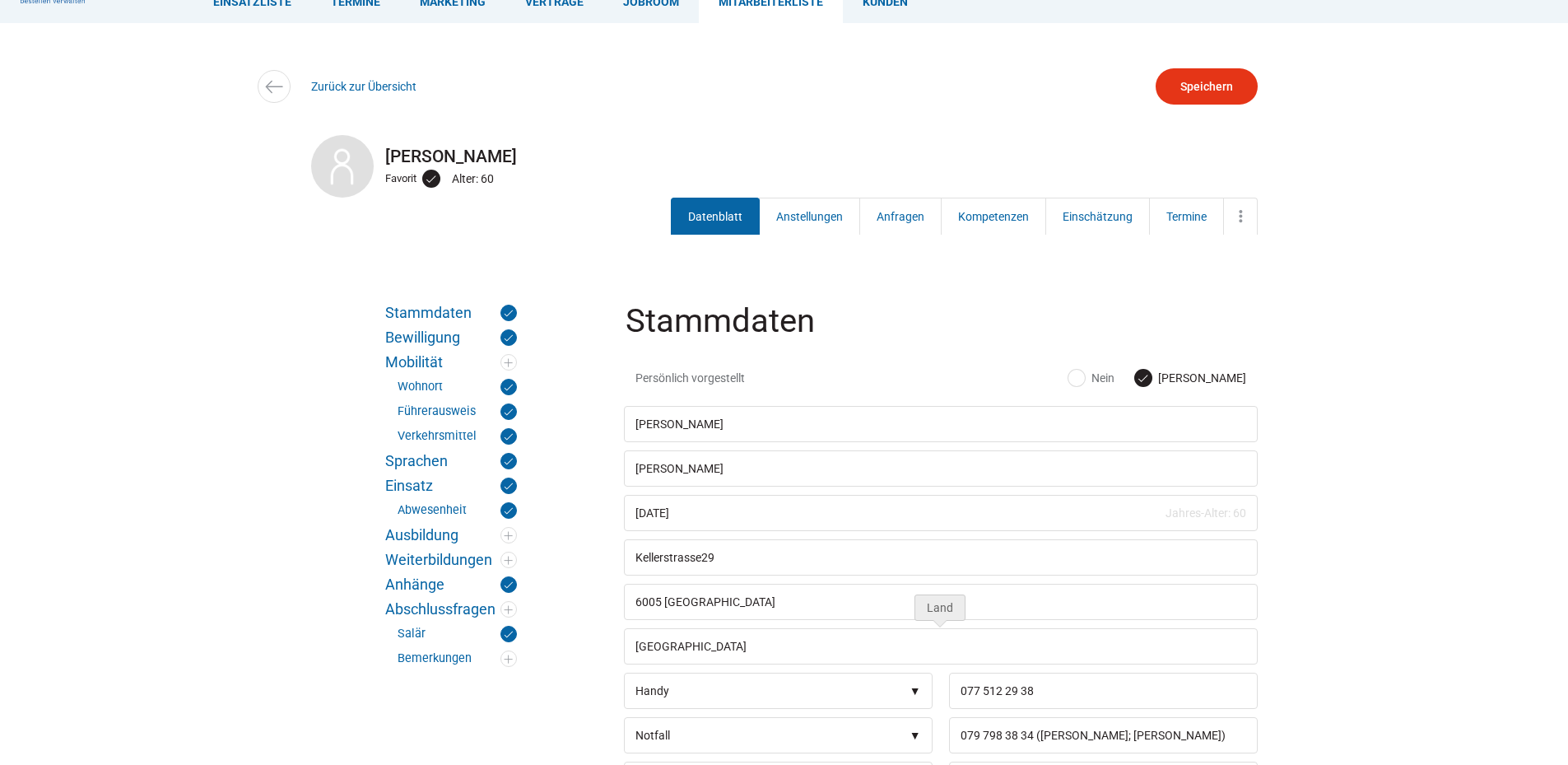
scroll to position [0, 0]
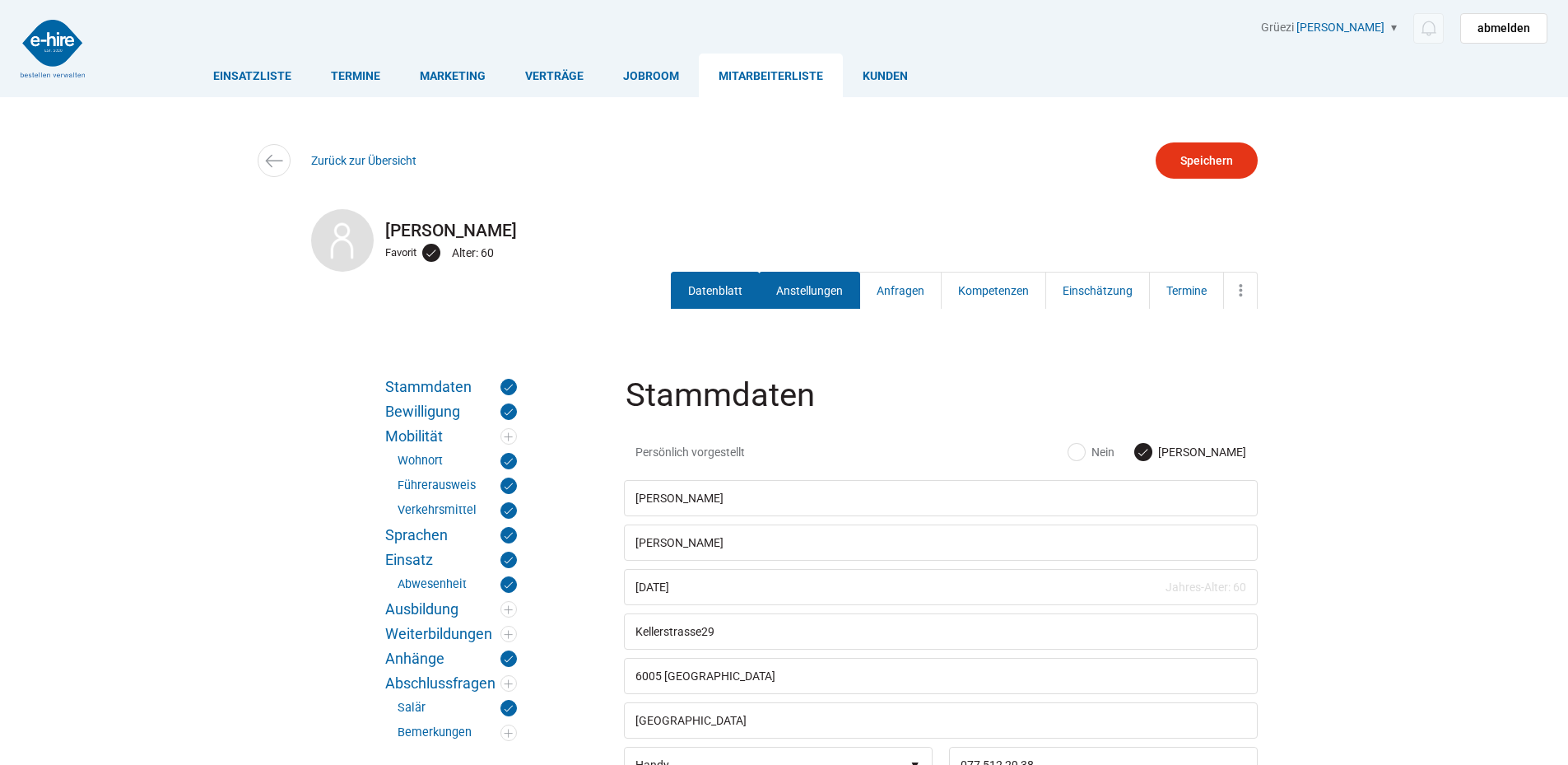
click at [806, 292] on link "Anstellungen" at bounding box center [810, 289] width 101 height 37
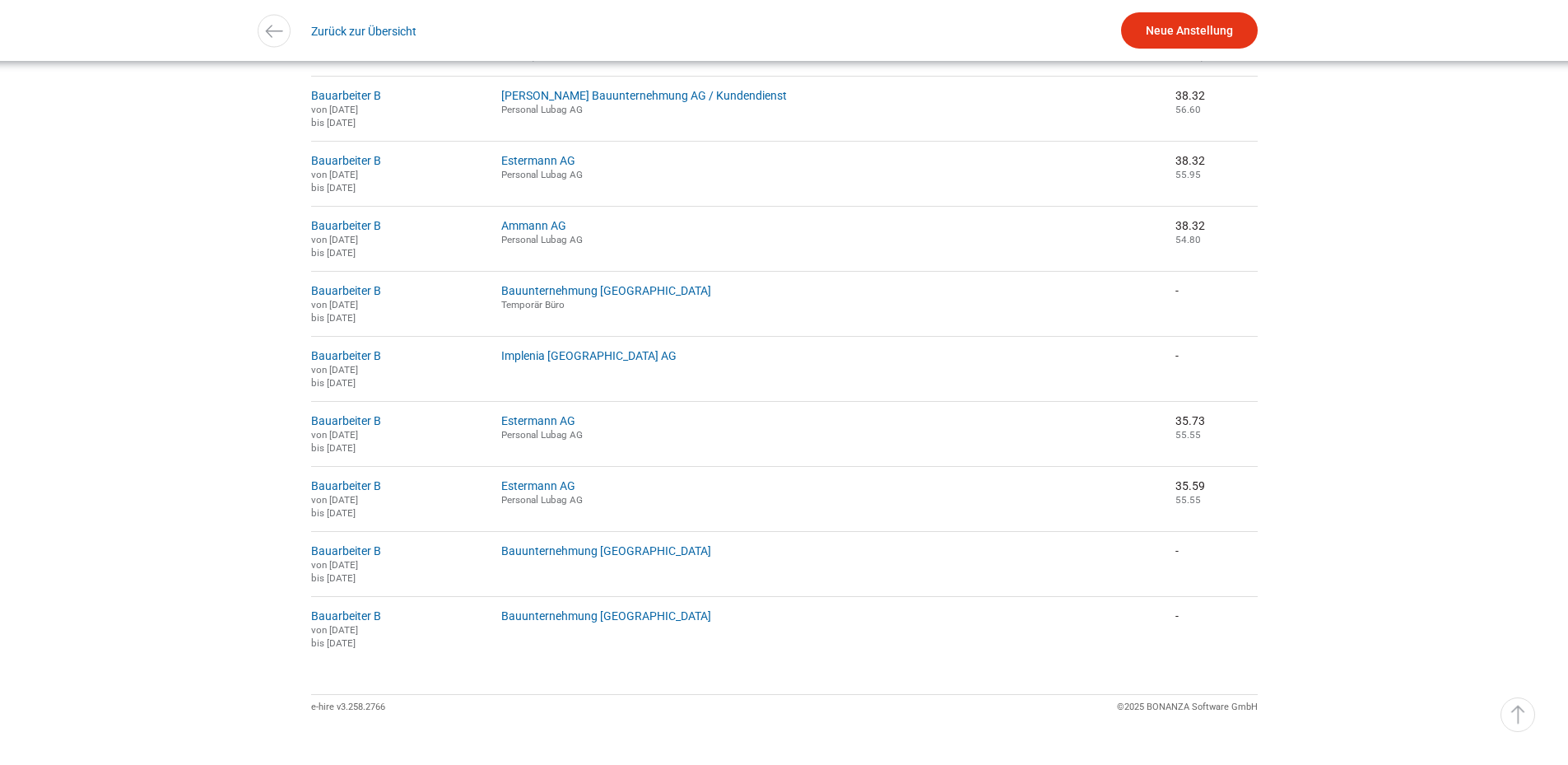
scroll to position [399, 0]
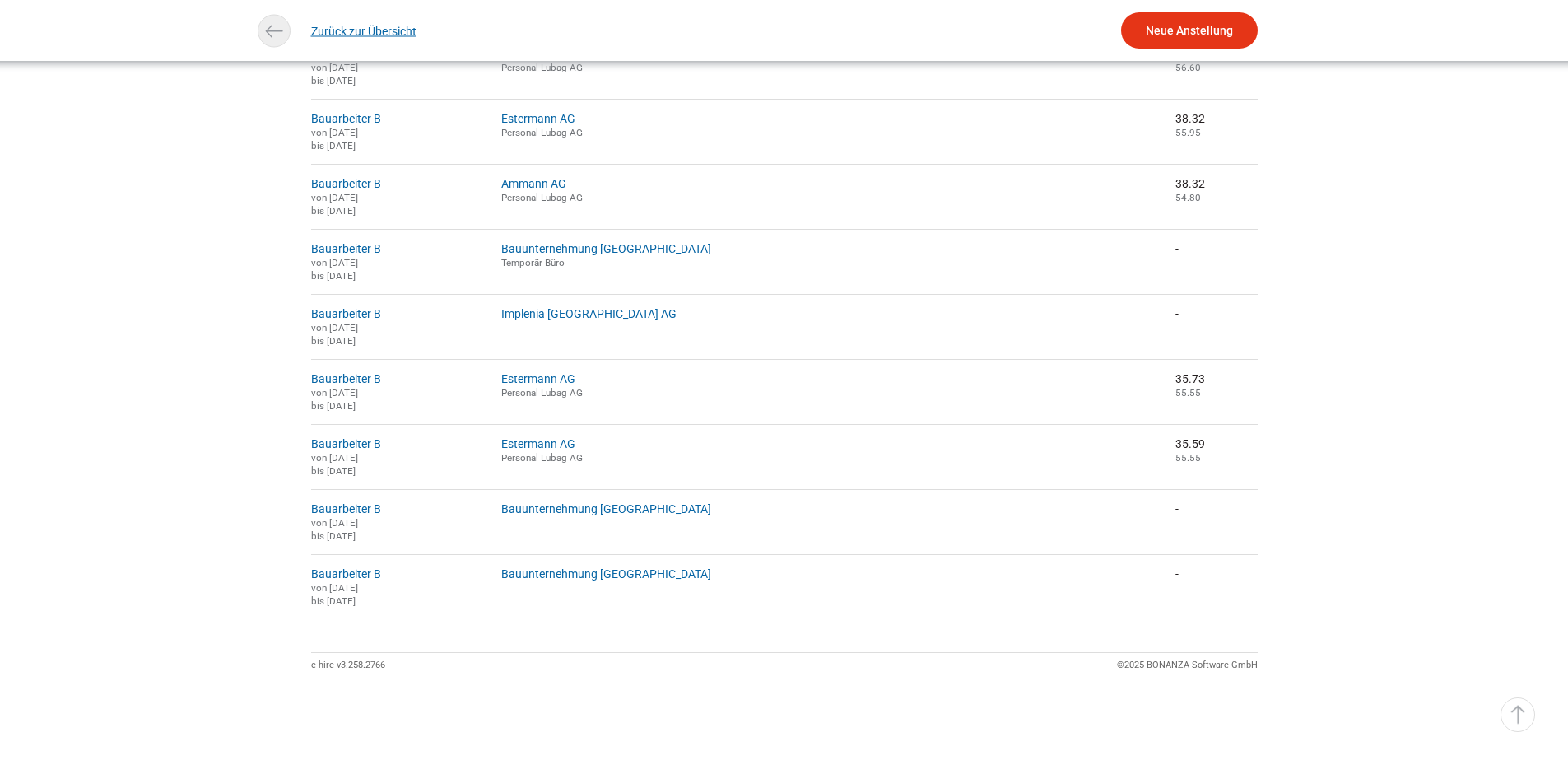
click at [365, 26] on link "Zurück zur Übersicht" at bounding box center [363, 31] width 105 height 37
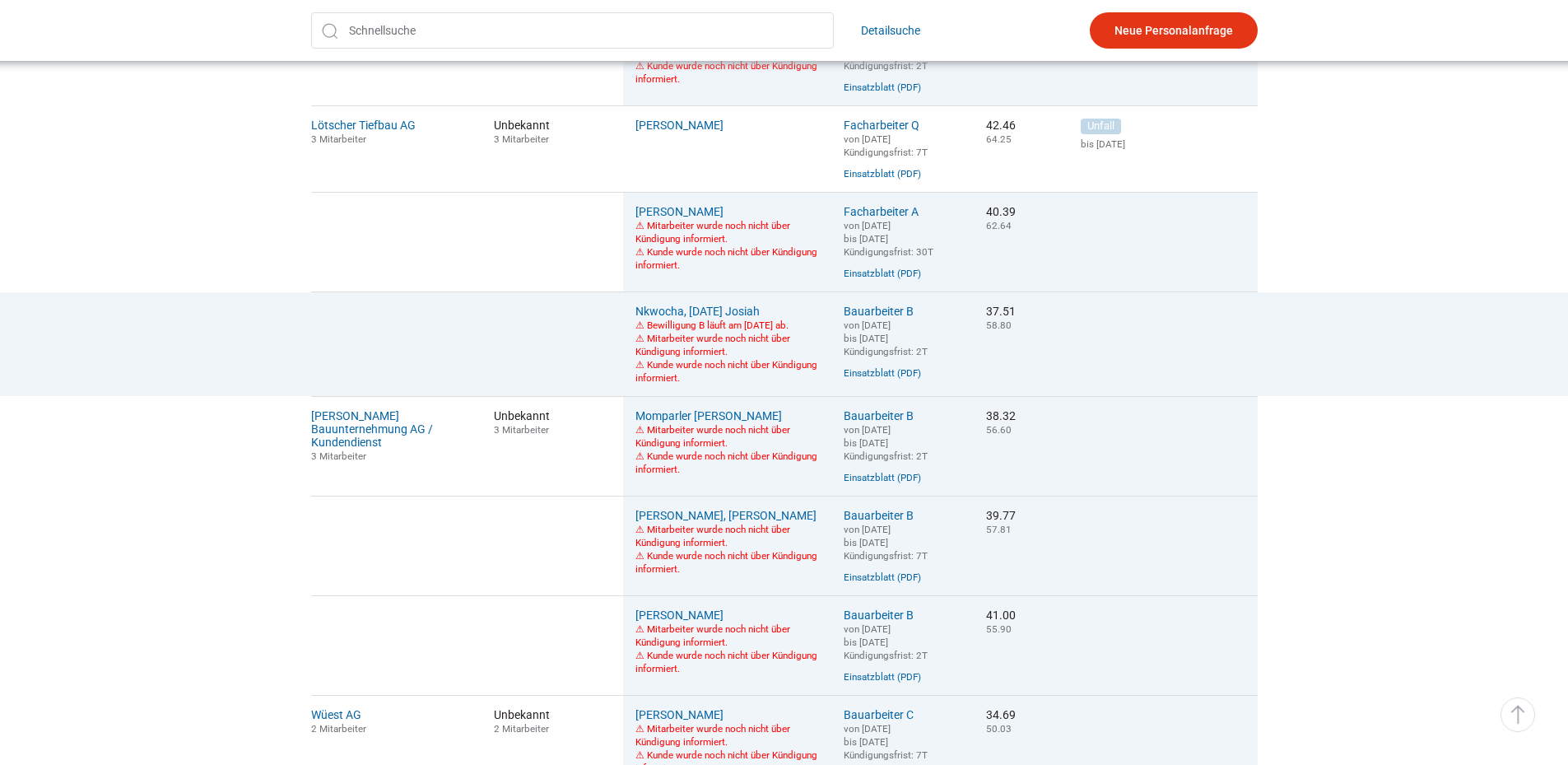
scroll to position [987, 0]
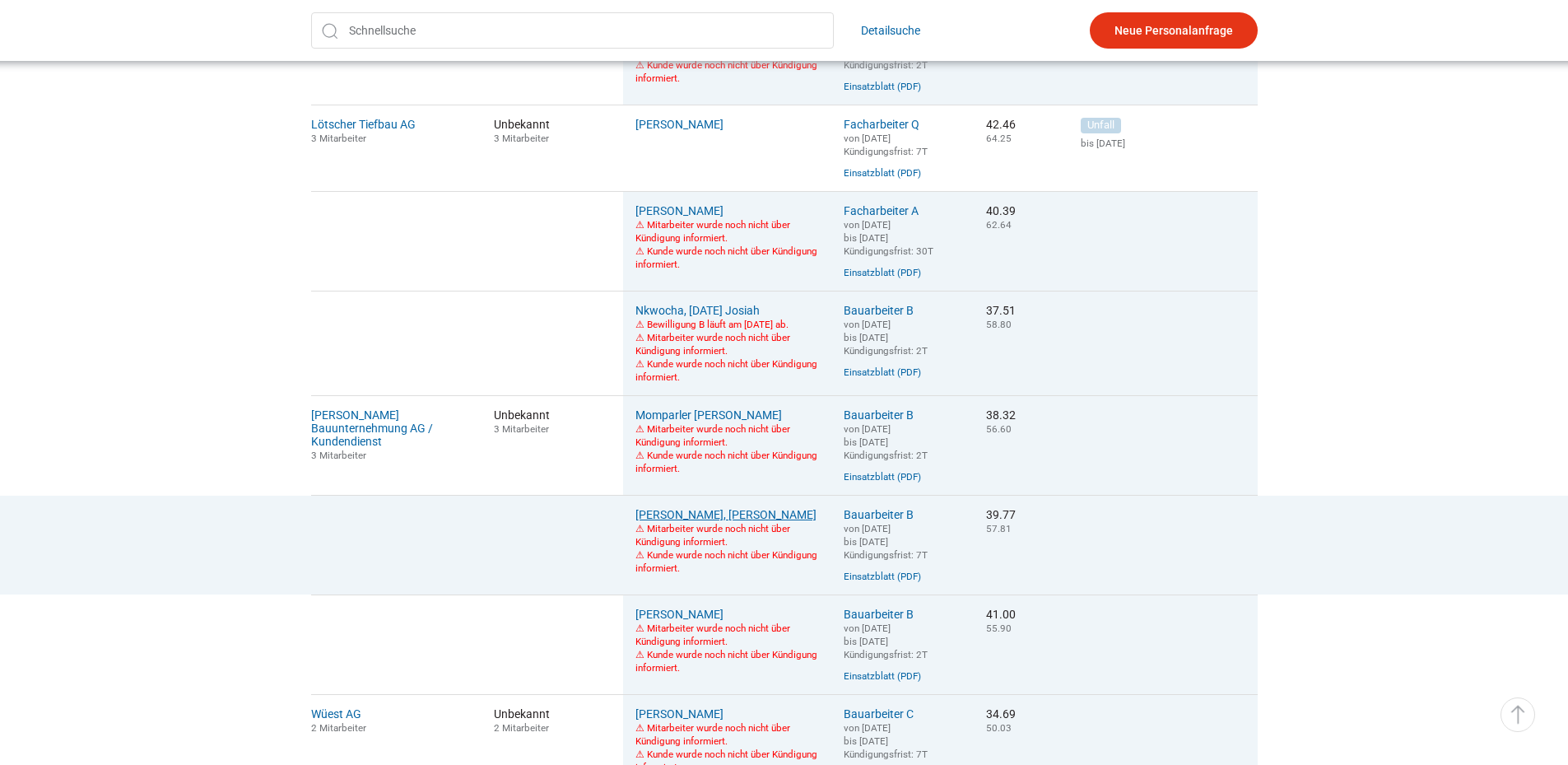
click at [675, 521] on link "Pereira Faustino, Fernando Manuel" at bounding box center [725, 514] width 181 height 13
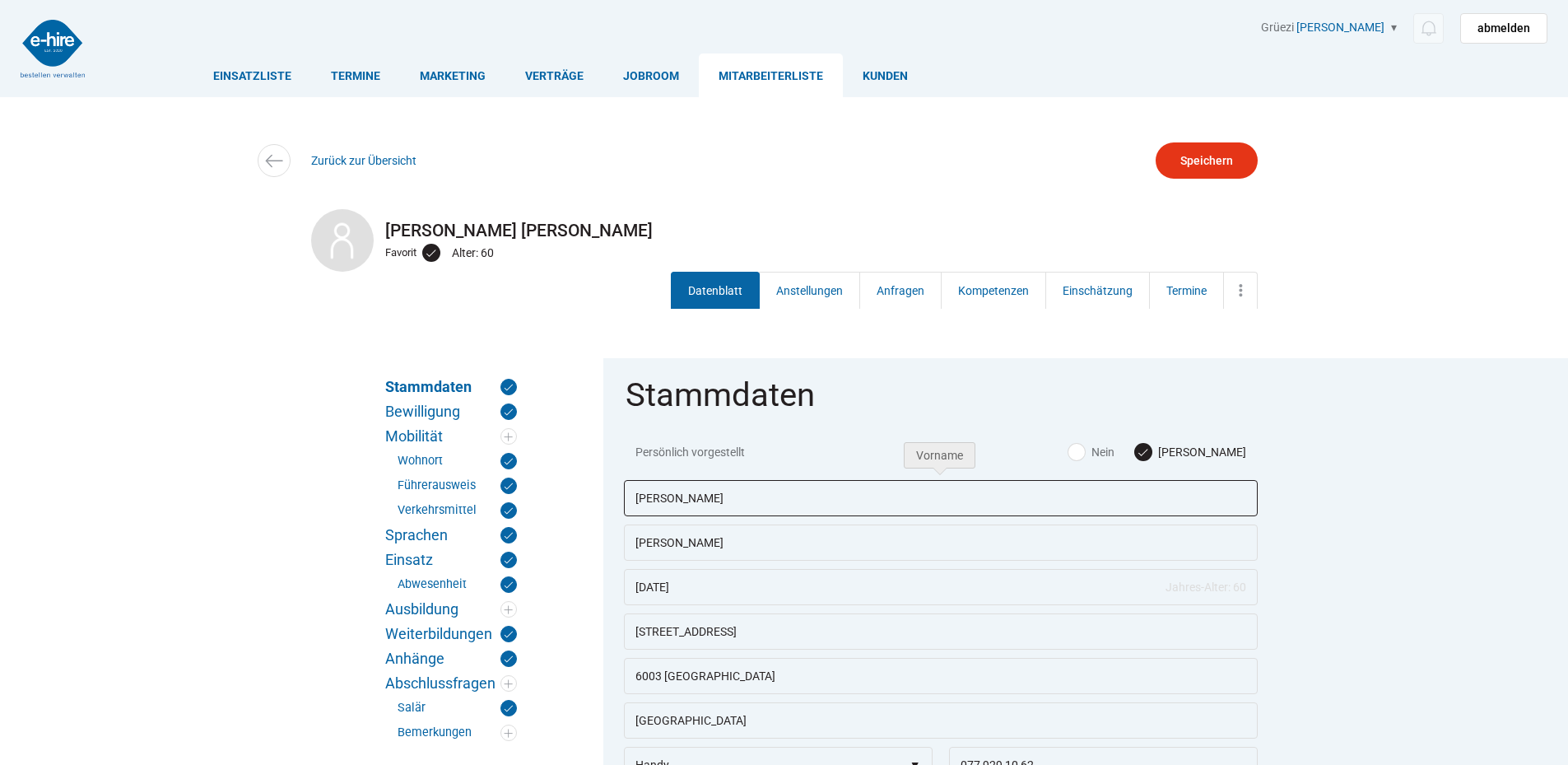
drag, startPoint x: 740, startPoint y: 491, endPoint x: 616, endPoint y: 501, distance: 124.4
click at [615, 500] on fieldset "Stammdaten Persönlich vorgestellt Ja Nein Fernando Manuel Pereira Faustino 25.0…" at bounding box center [940, 697] width 675 height 679
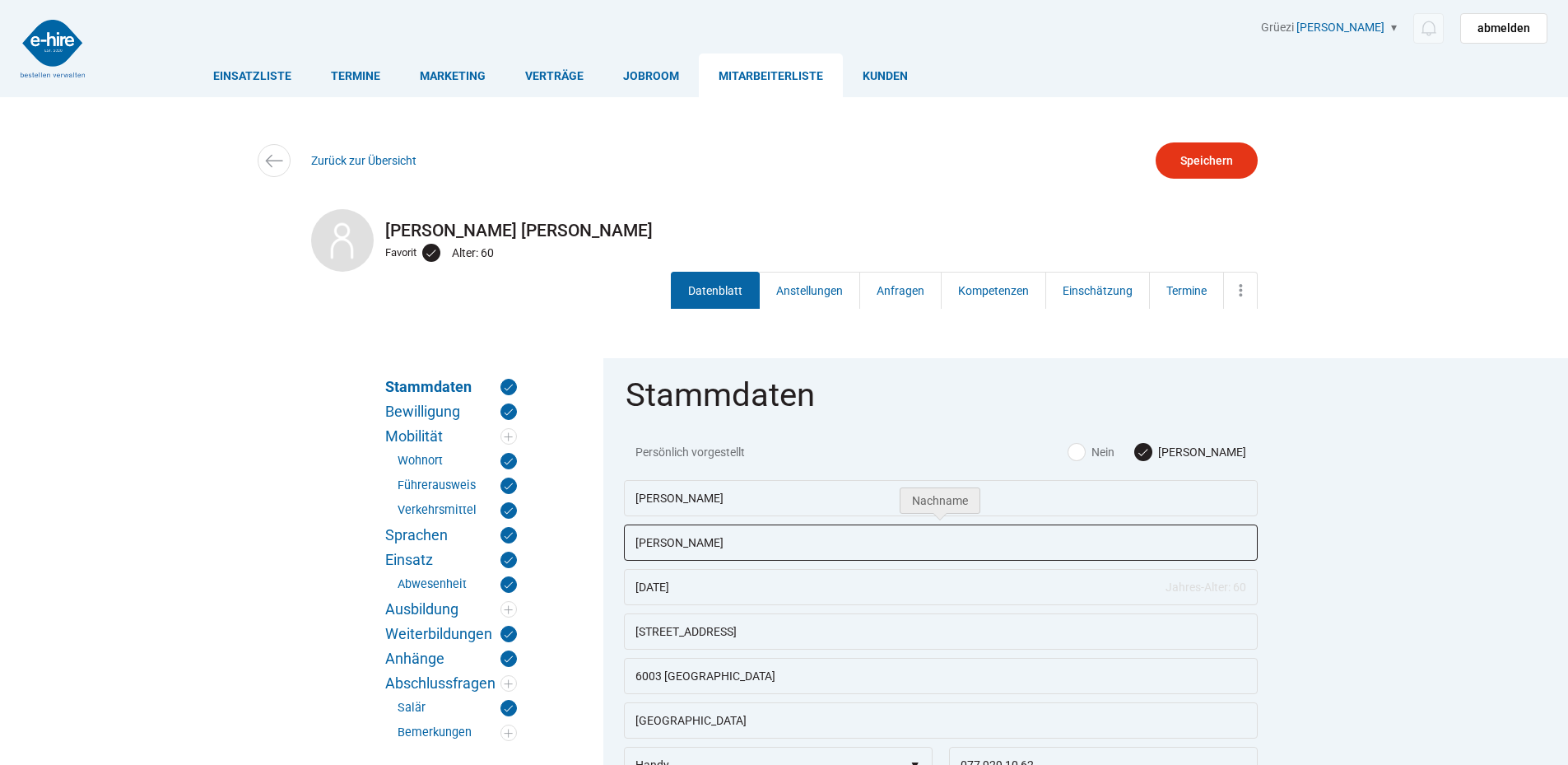
drag, startPoint x: 710, startPoint y: 545, endPoint x: 609, endPoint y: 545, distance: 101.0
click at [609, 545] on fieldset "Stammdaten Persönlich vorgestellt Ja Nein Fernando Manuel Pereira Faustino 25.0…" at bounding box center [940, 697] width 675 height 679
type input ","
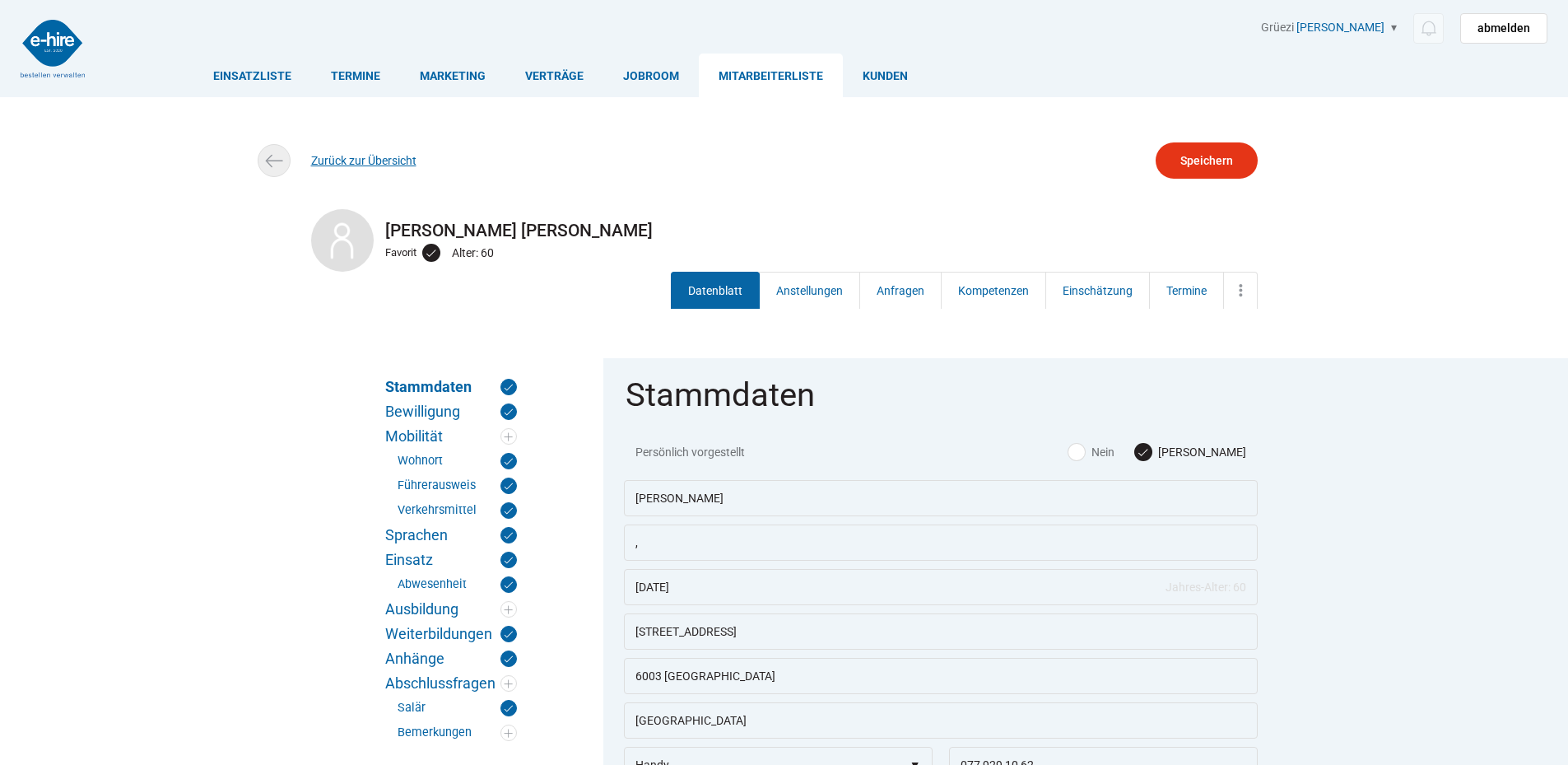
click at [260, 164] on span at bounding box center [275, 160] width 33 height 33
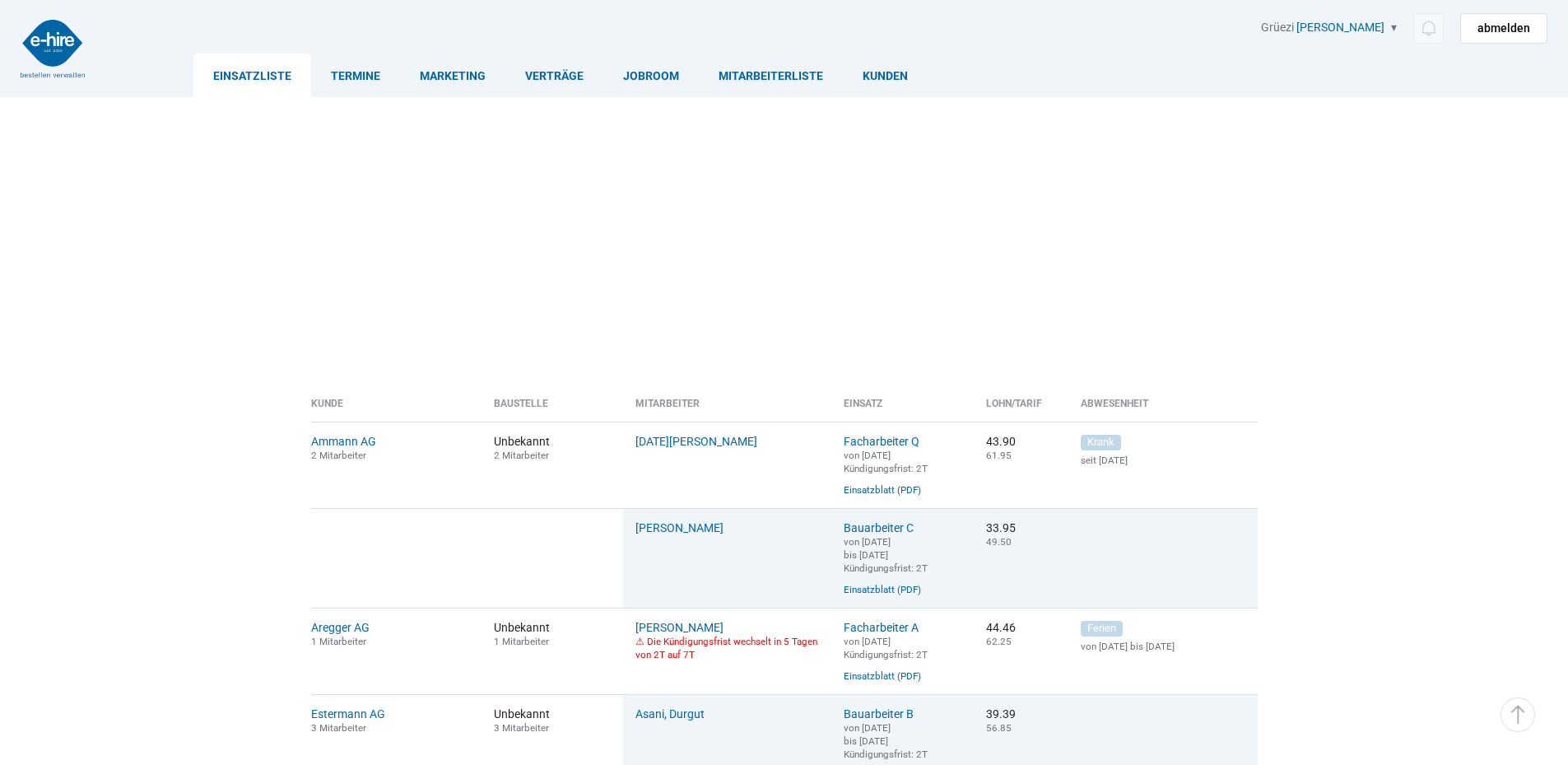
scroll to position [987, 0]
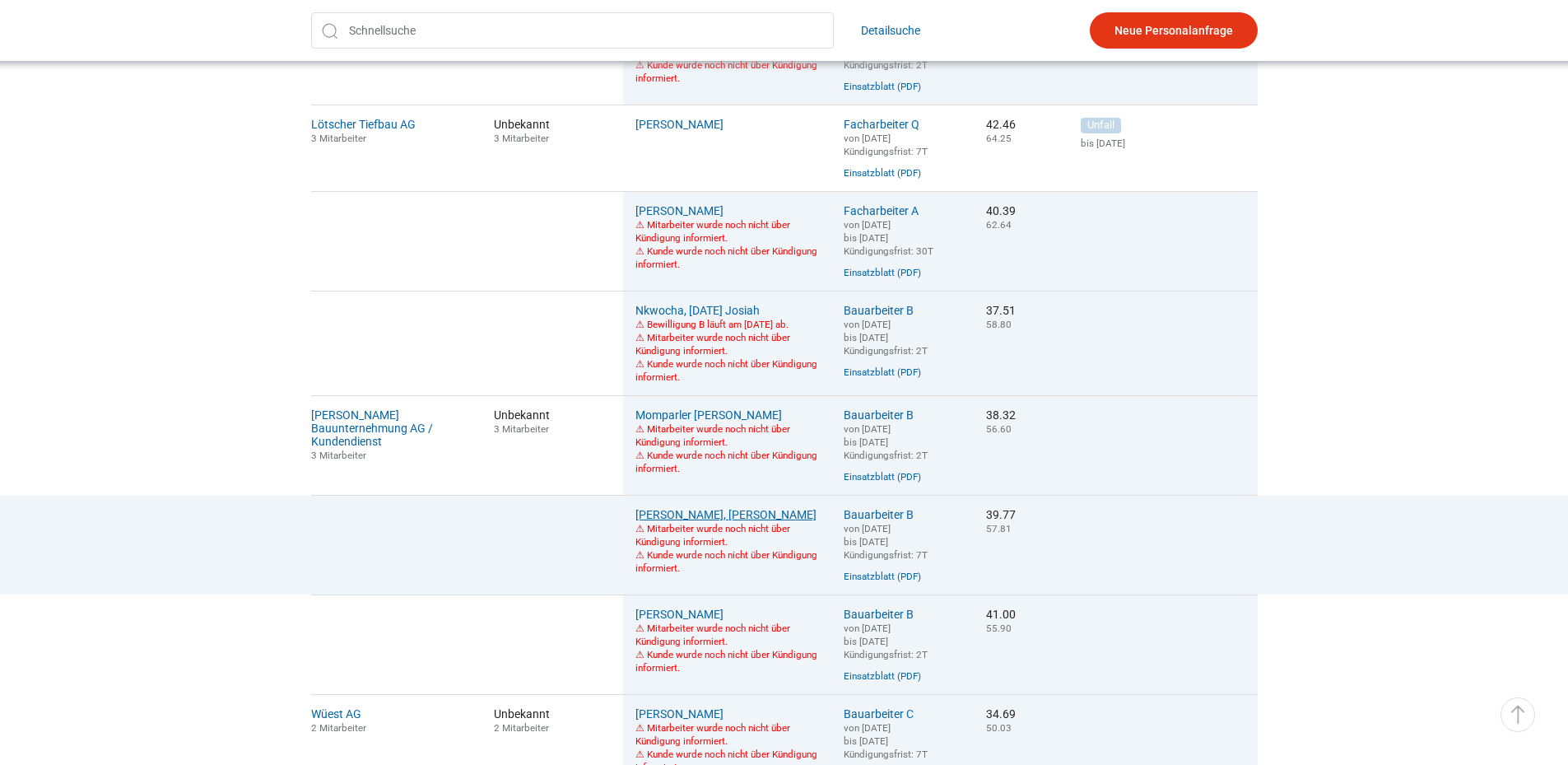
click at [750, 521] on link "[PERSON_NAME], [PERSON_NAME]" at bounding box center [725, 514] width 181 height 13
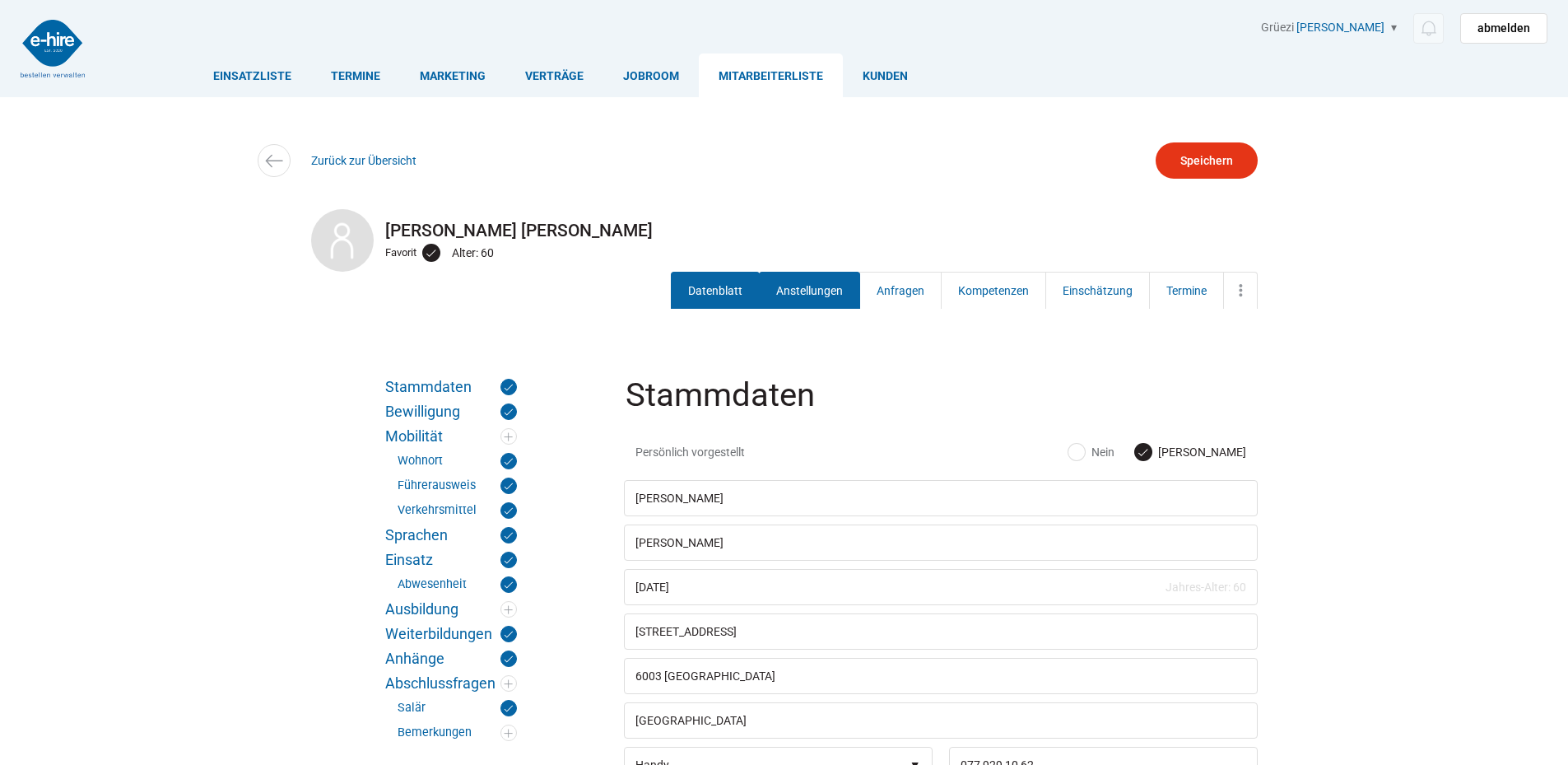
click at [795, 301] on link "Anstellungen" at bounding box center [810, 289] width 101 height 37
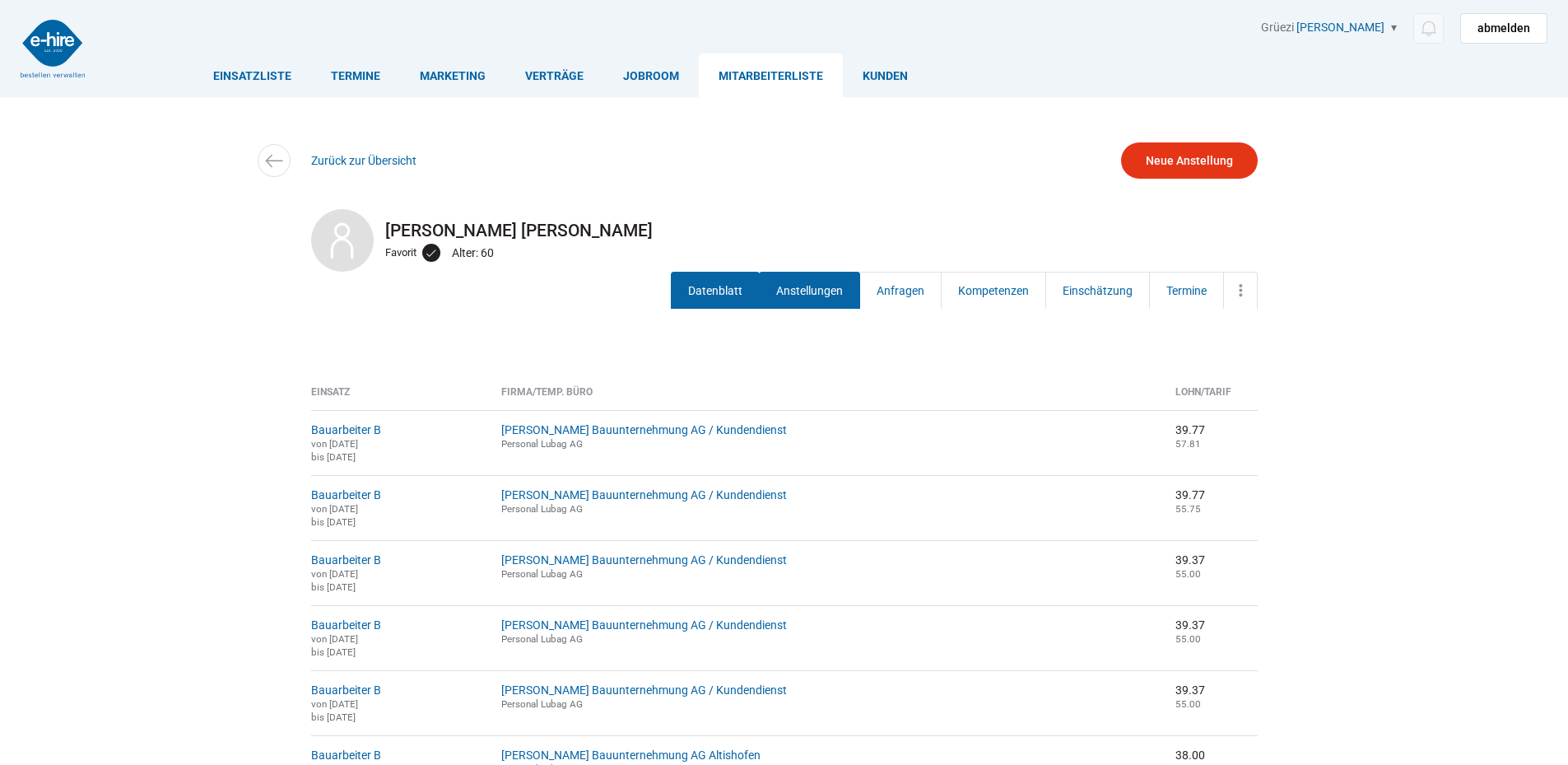
click at [715, 285] on link "Datenblatt" at bounding box center [715, 289] width 88 height 37
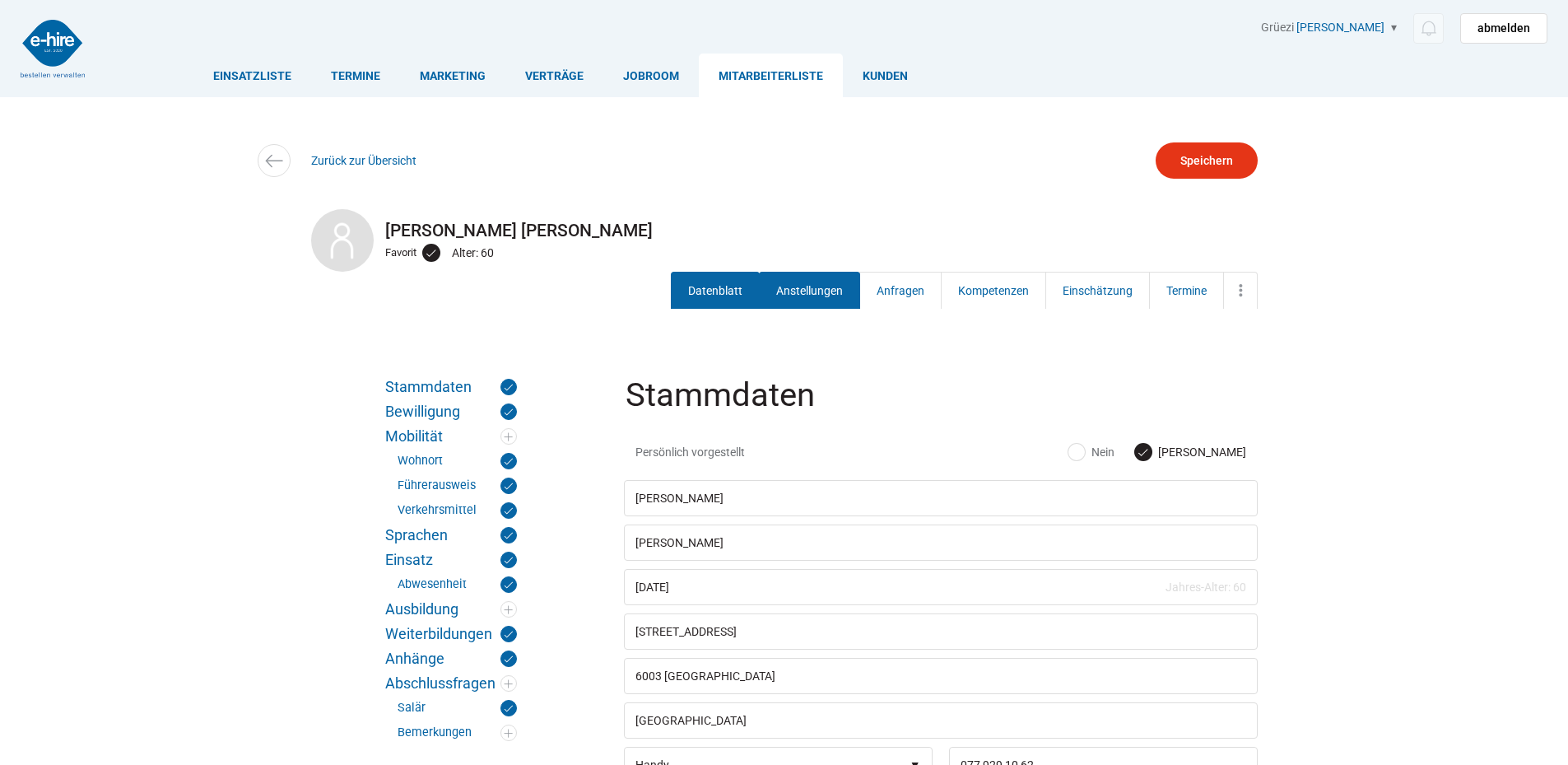
click at [792, 283] on link "Anstellungen" at bounding box center [810, 289] width 101 height 37
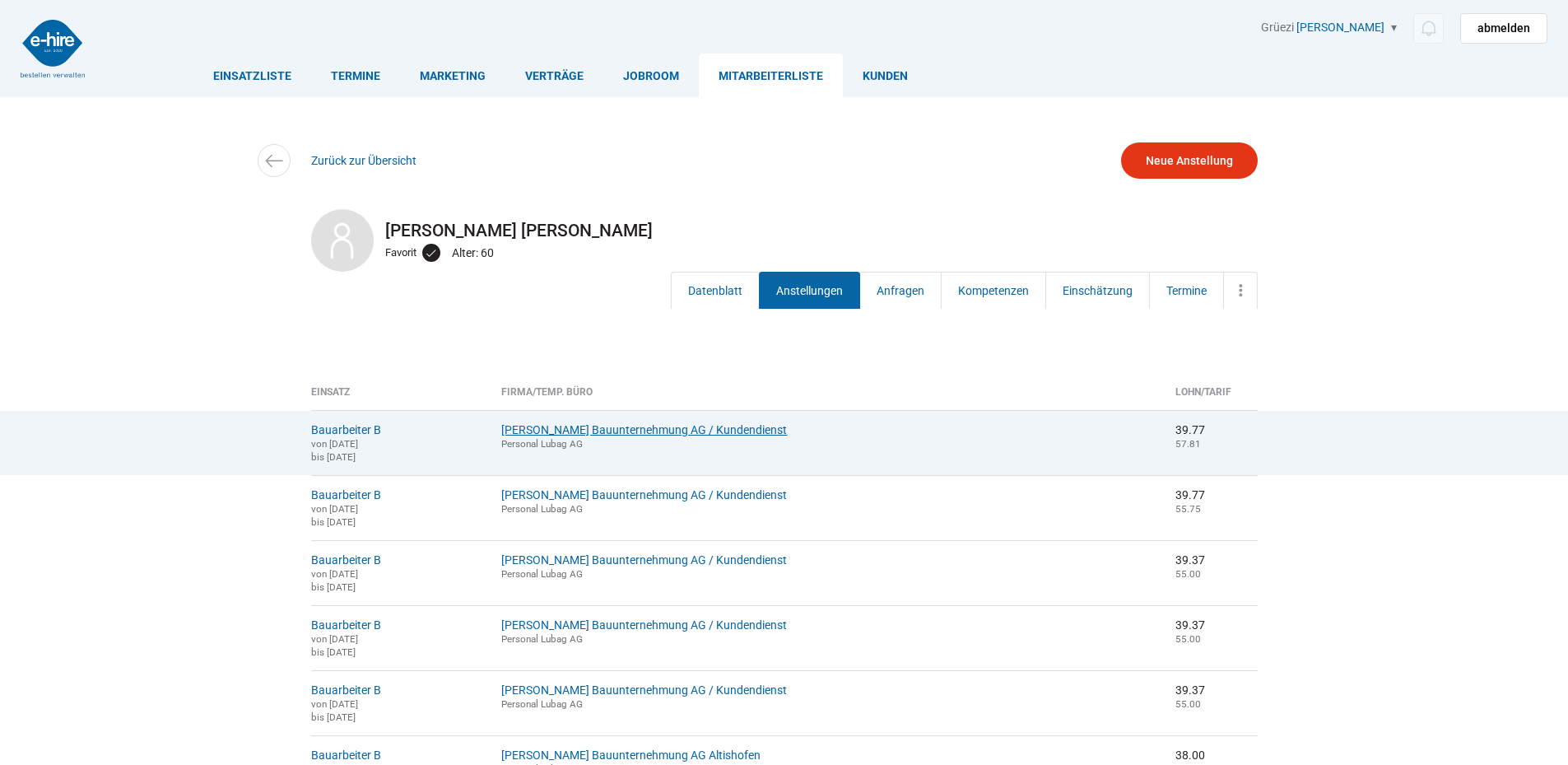
click at [613, 431] on link "[PERSON_NAME] Bauunternehmung AG / Kundendienst" at bounding box center [643, 430] width 285 height 13
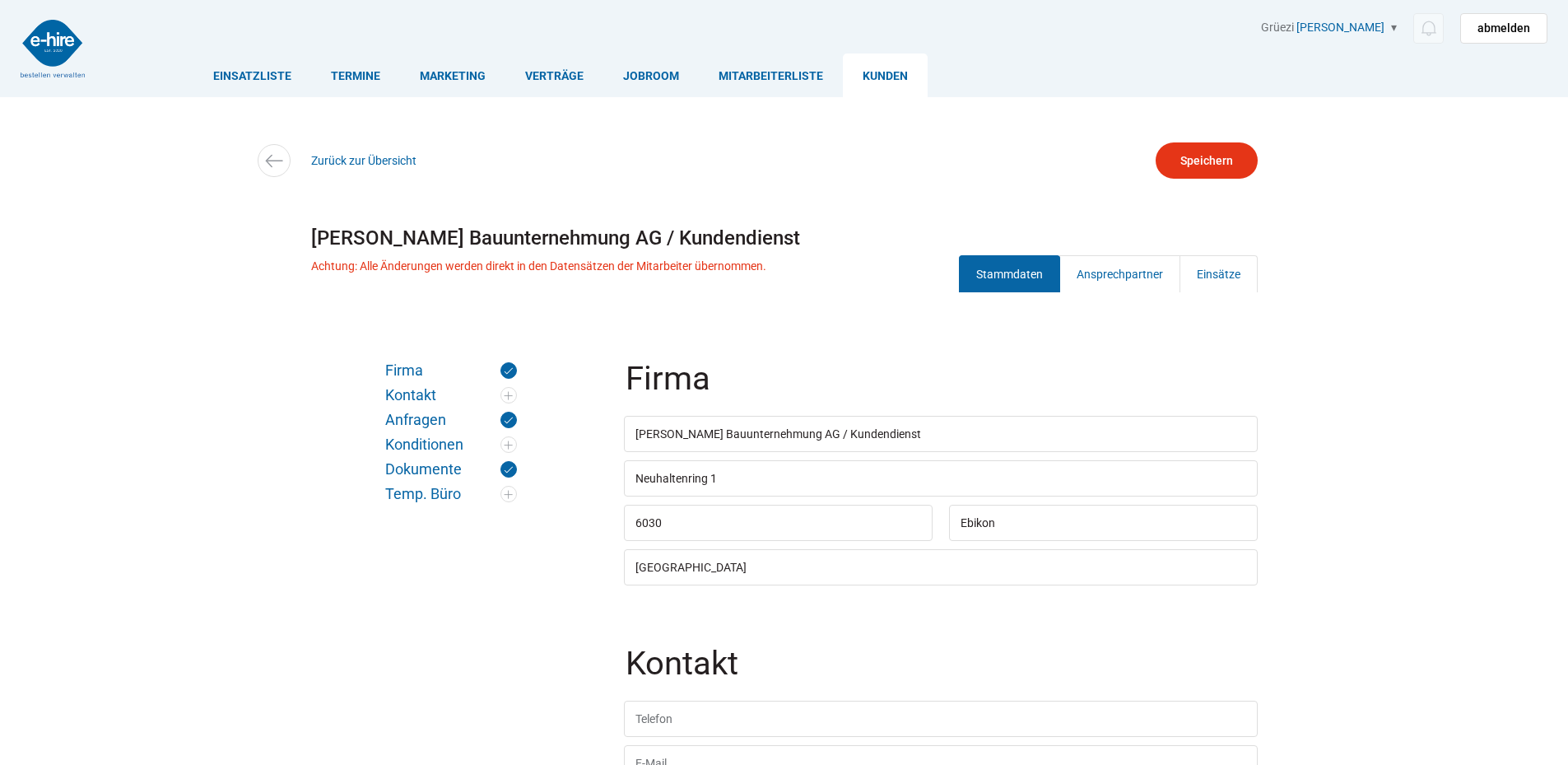
click at [360, 152] on div "Zurück zur Übersicht" at bounding box center [784, 160] width 987 height 37
click at [361, 160] on link "Zurück zur Übersicht" at bounding box center [363, 160] width 105 height 13
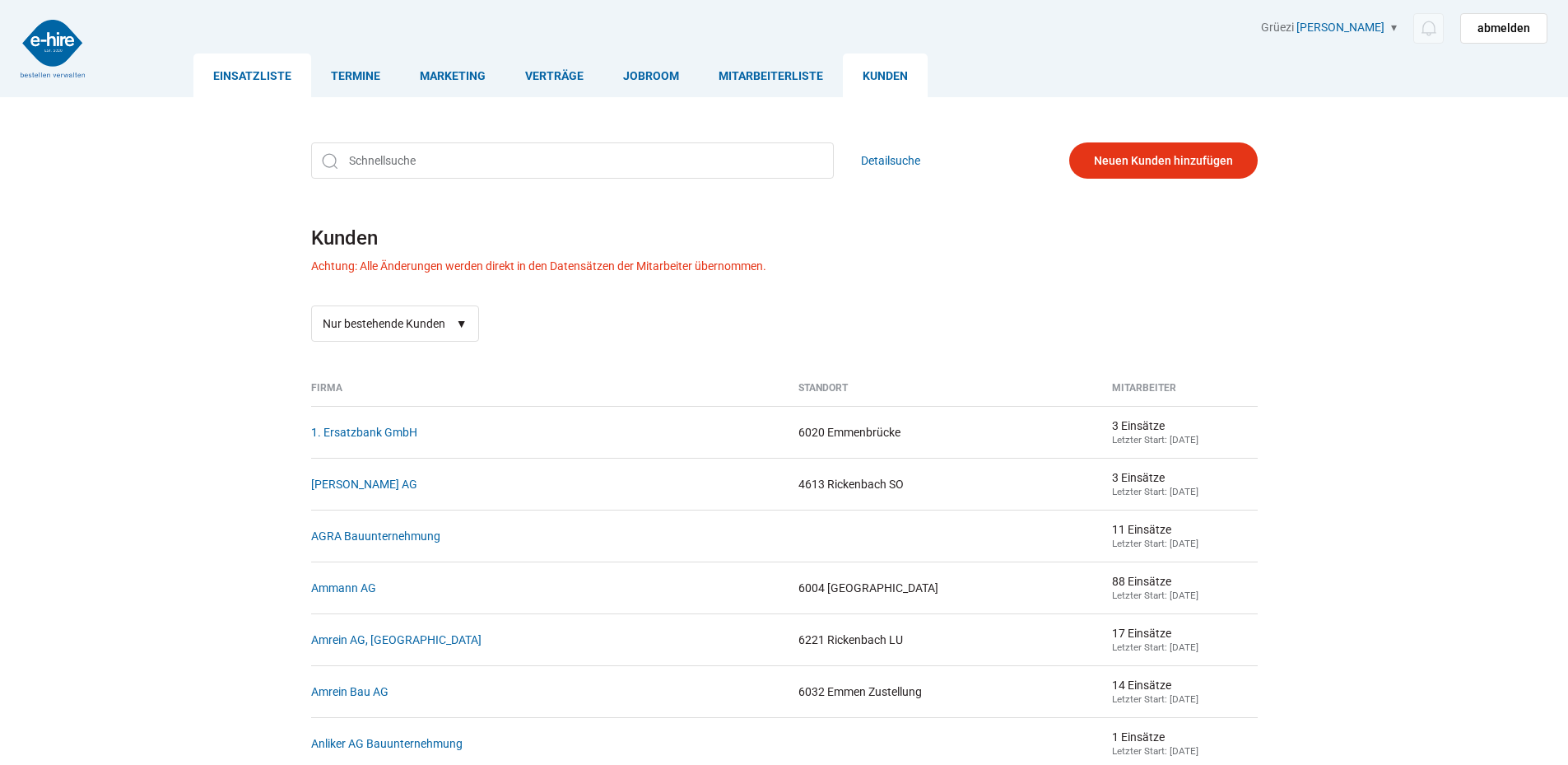
click at [283, 69] on link "Einsatzliste" at bounding box center [252, 75] width 117 height 44
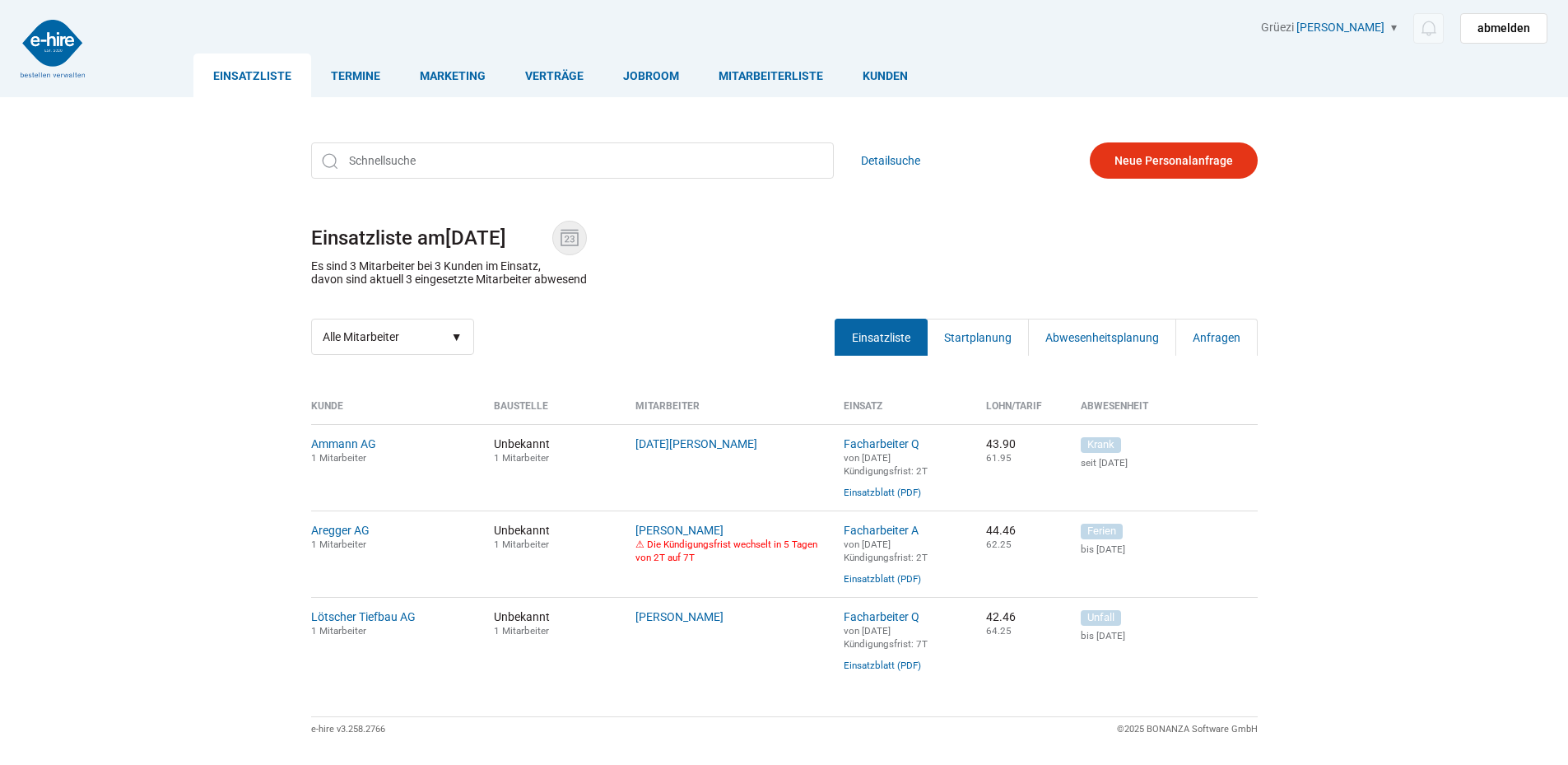
click at [581, 236] on img at bounding box center [570, 238] width 25 height 25
click at [552, 236] on input "08.10.2025" at bounding box center [498, 238] width 107 height 23
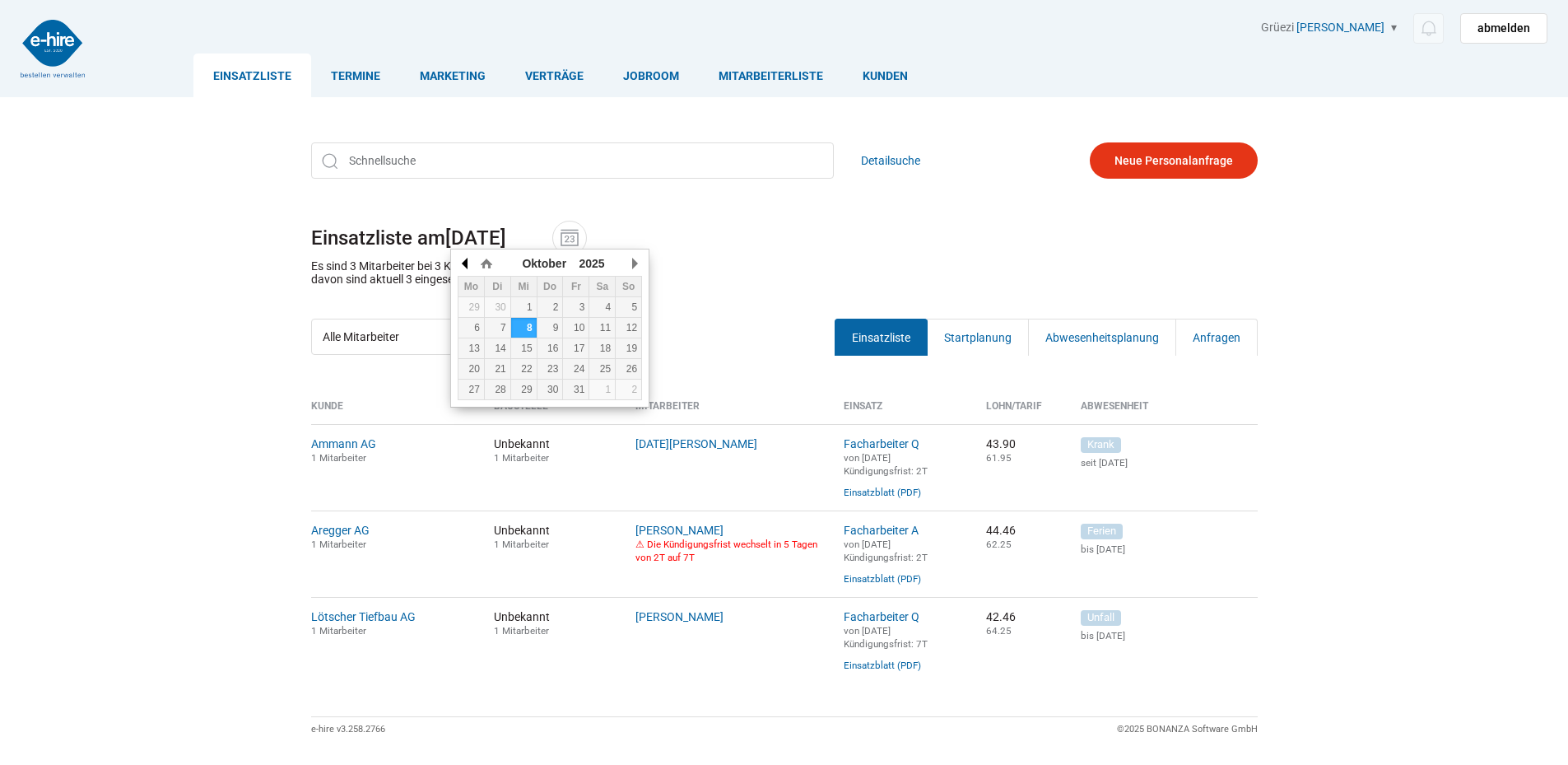
click at [466, 267] on button "button" at bounding box center [466, 264] width 17 height 25
click at [489, 364] on div "23" at bounding box center [497, 369] width 26 height 12
type input "[DATE]"
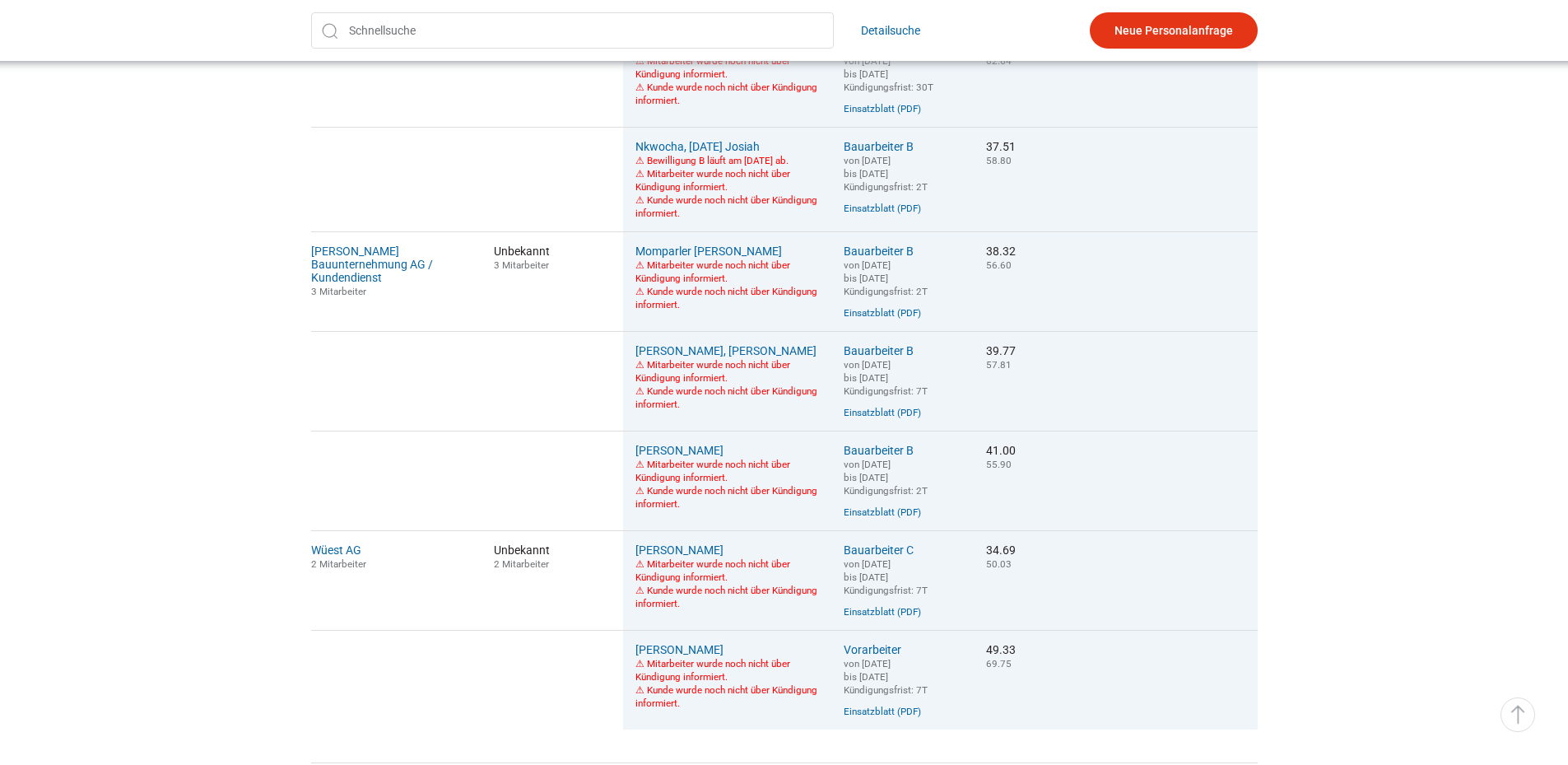
scroll to position [1152, 0]
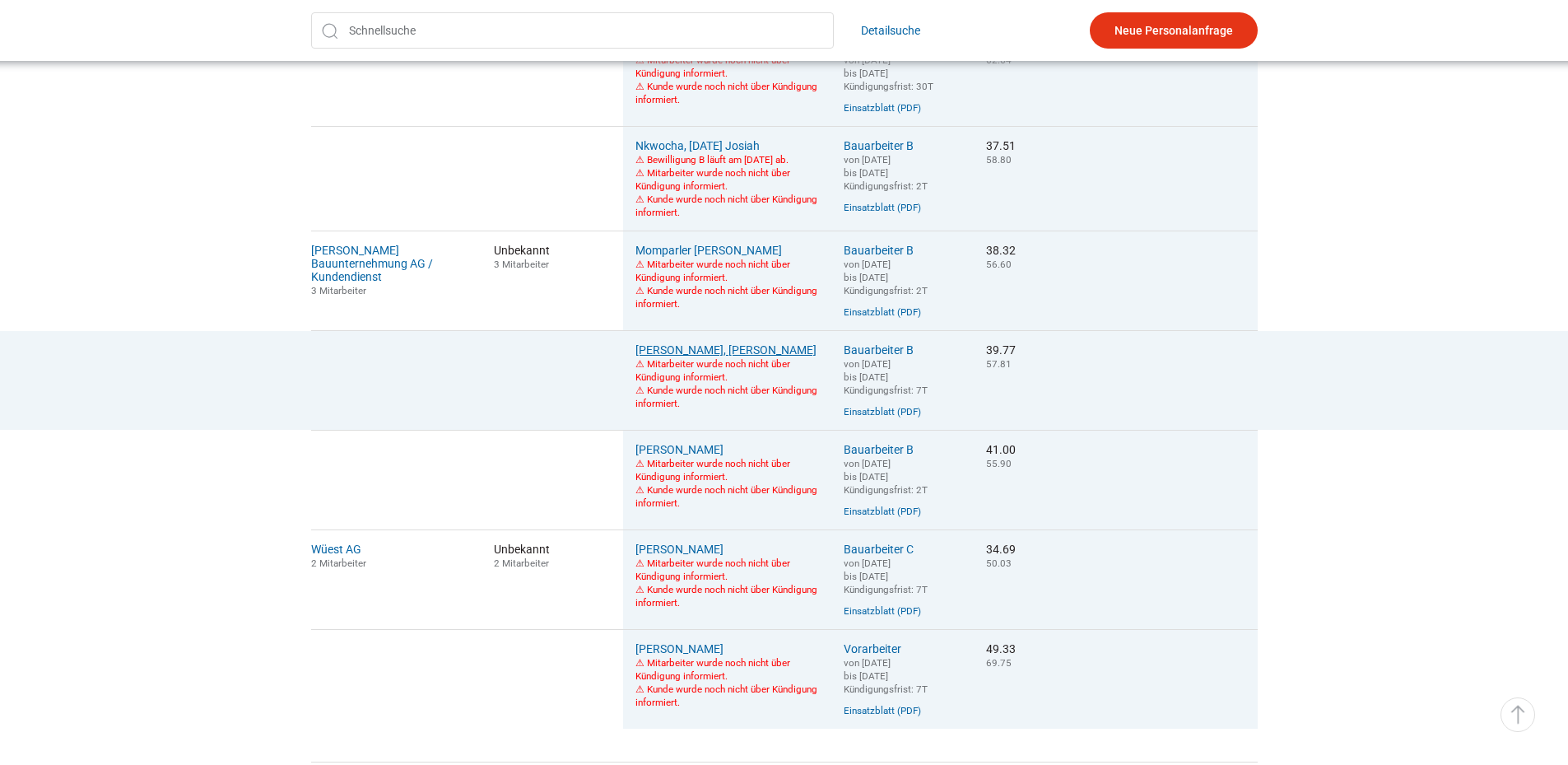
click at [688, 356] on link "[PERSON_NAME], [PERSON_NAME]" at bounding box center [725, 350] width 181 height 13
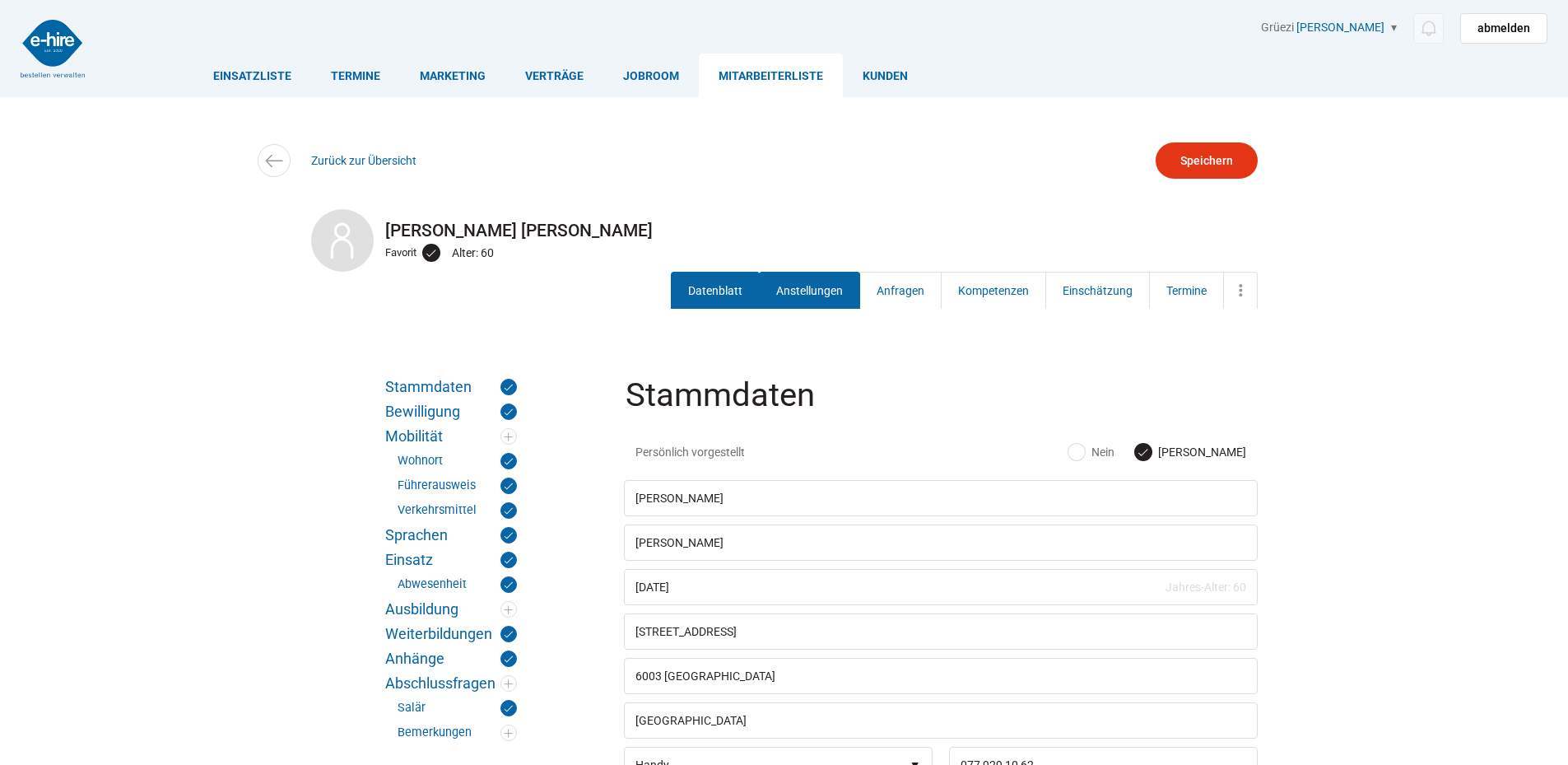
click at [796, 280] on link "Anstellungen" at bounding box center [810, 289] width 101 height 37
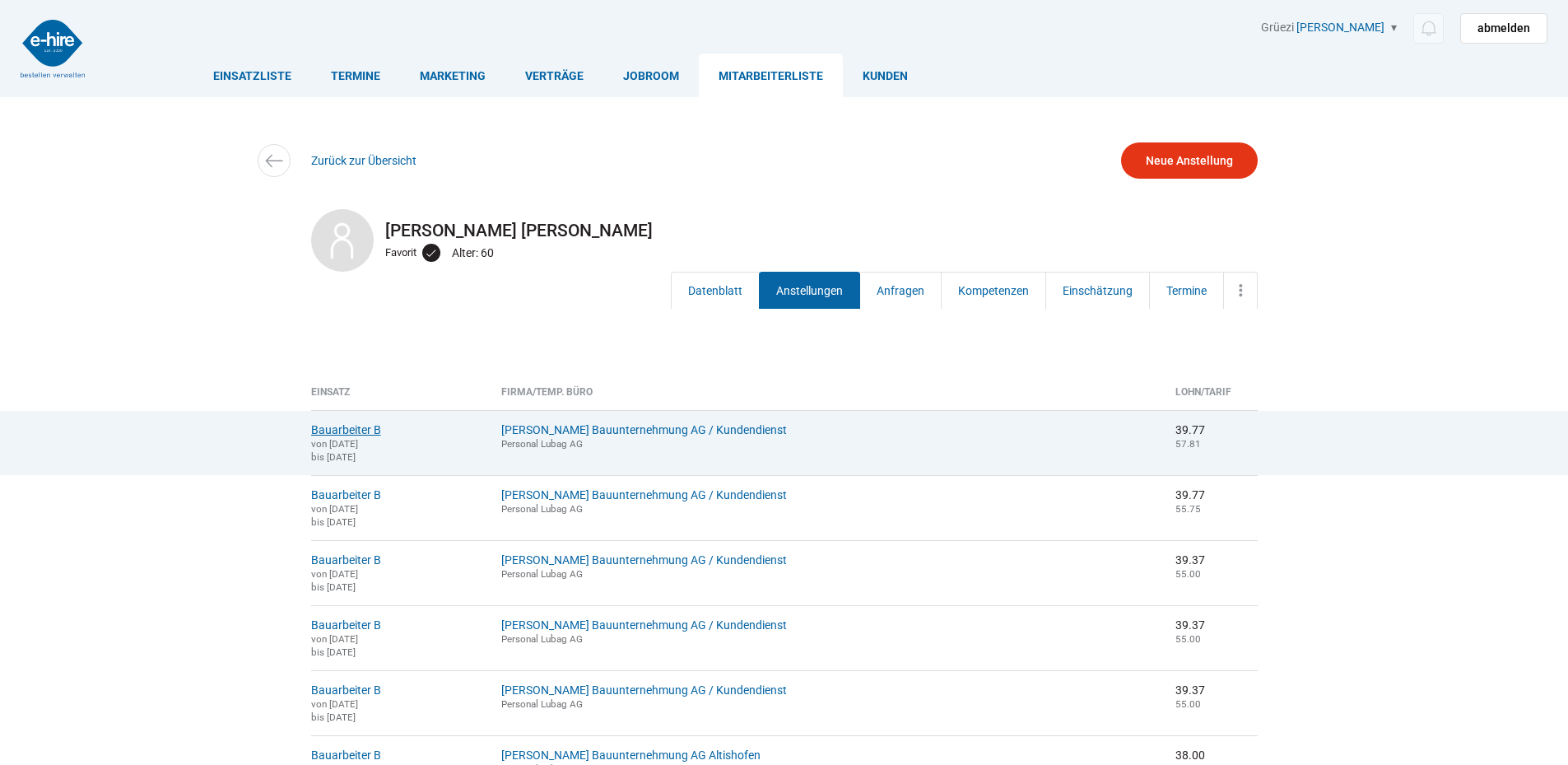
click at [355, 428] on link "Bauarbeiter B" at bounding box center [346, 430] width 70 height 13
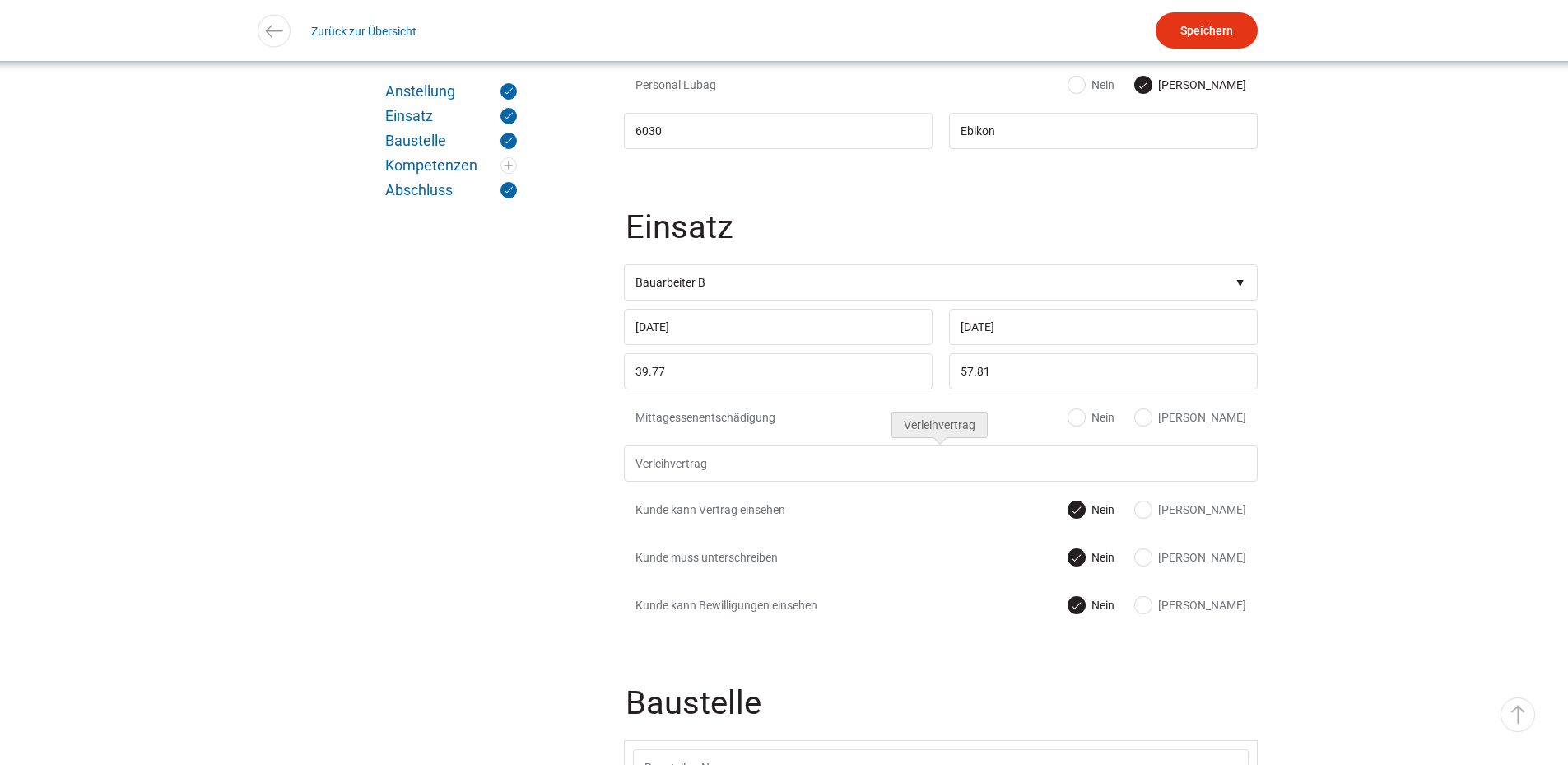
scroll to position [741, 0]
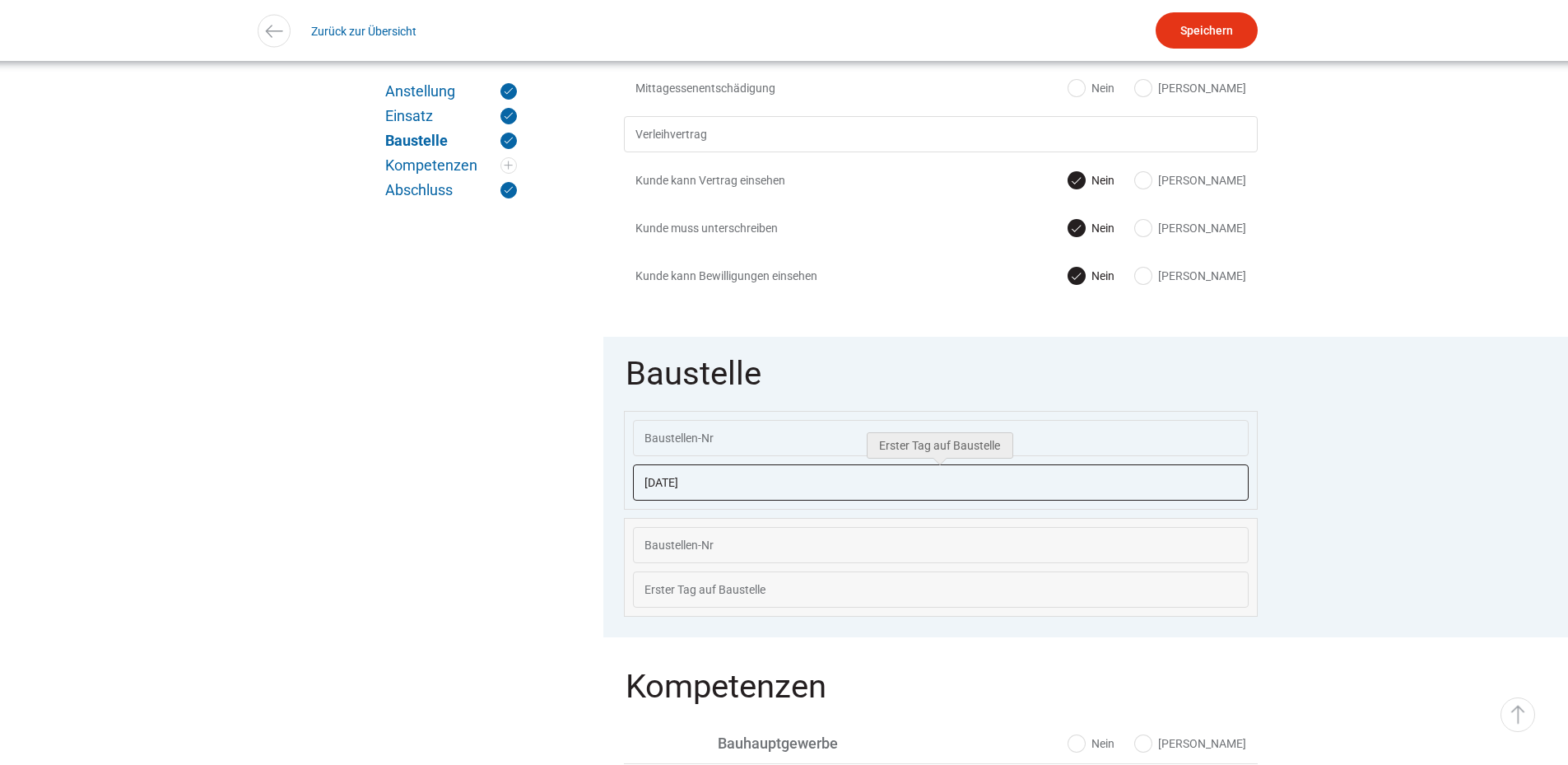
click at [764, 483] on input "[DATE]" at bounding box center [940, 482] width 615 height 36
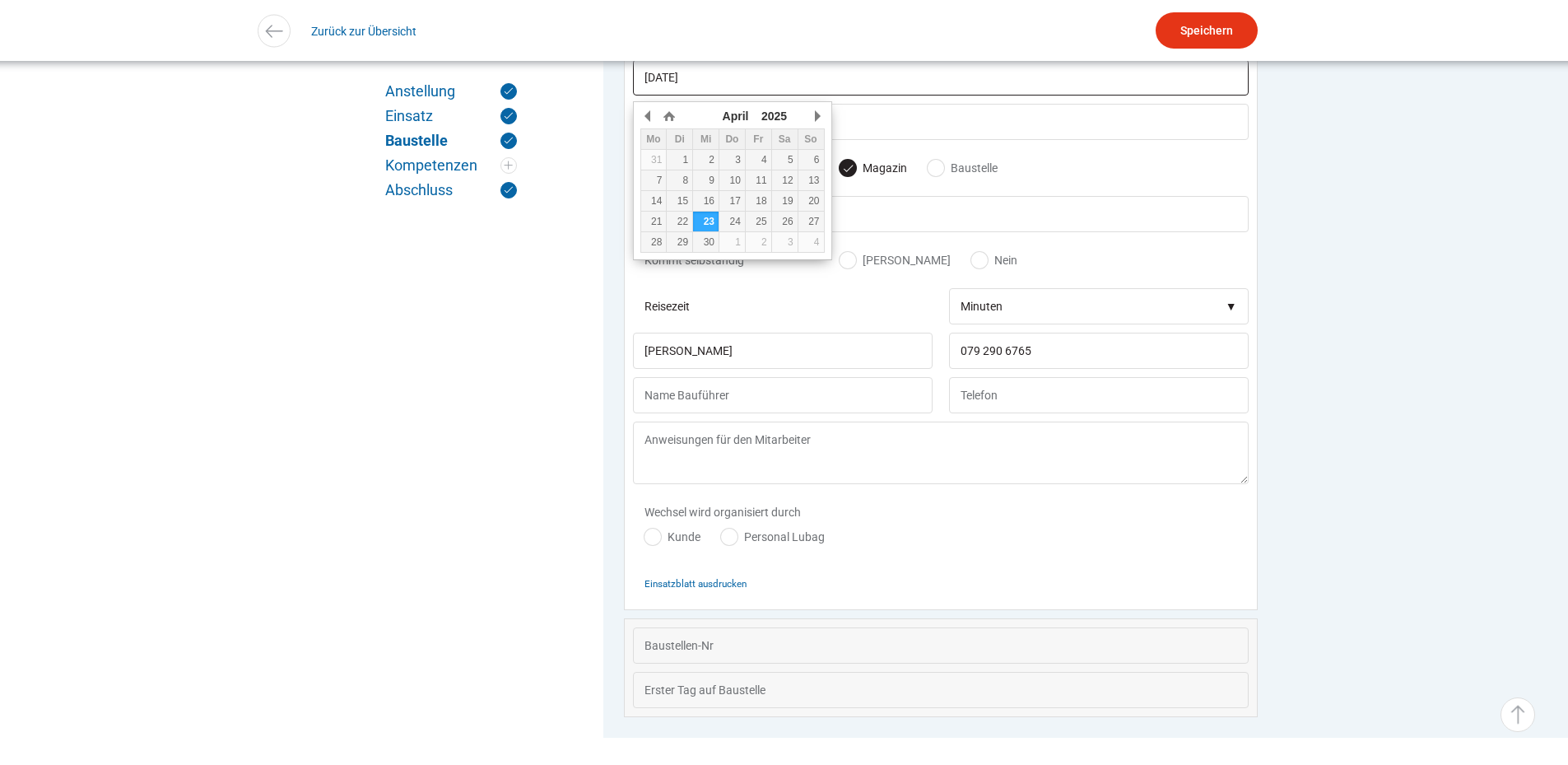
scroll to position [1148, 0]
click at [929, 546] on div "Wechsel wird organisiert durch Kunde Personal Lubag" at bounding box center [940, 526] width 615 height 73
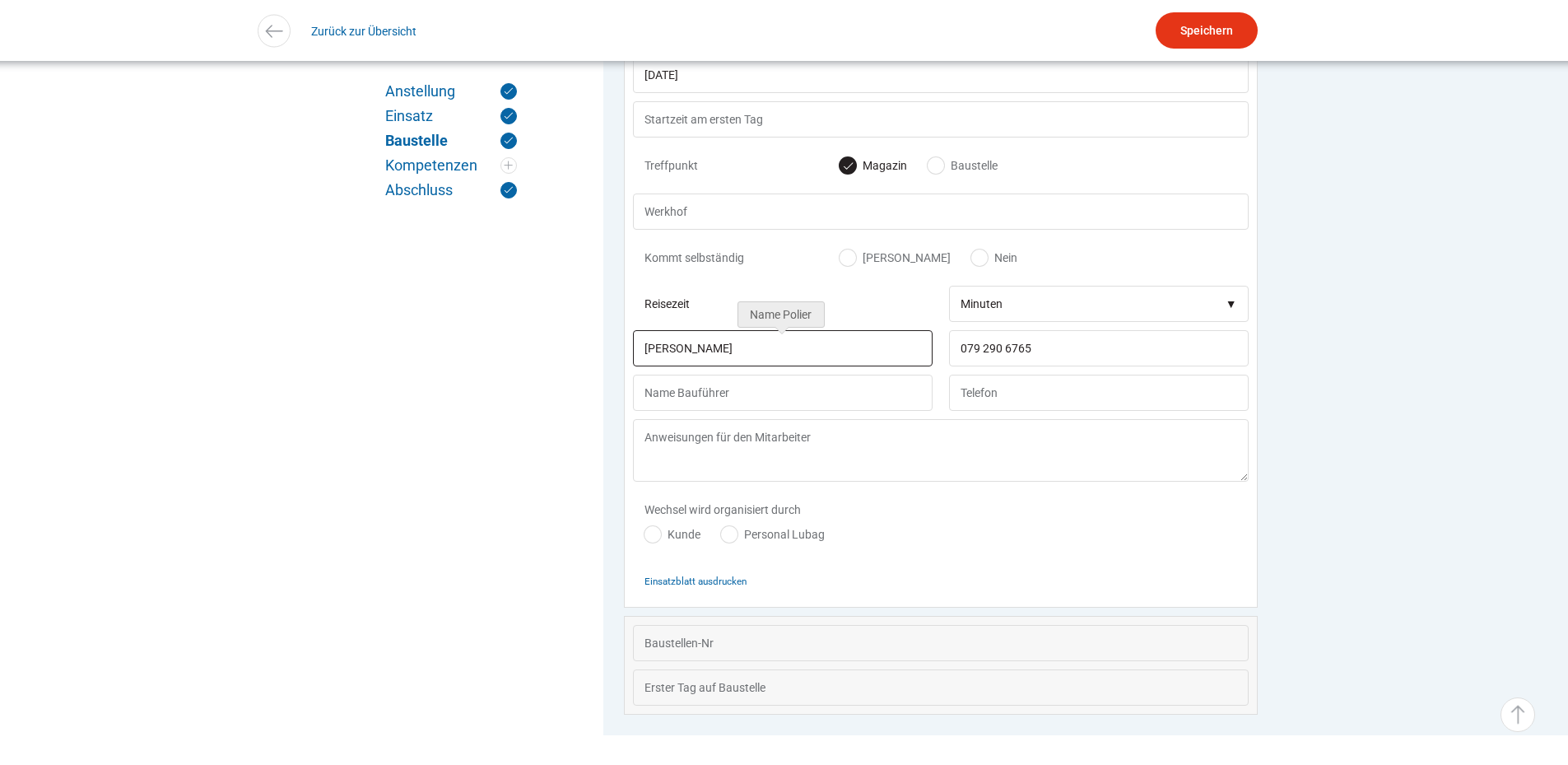
drag, startPoint x: 753, startPoint y: 362, endPoint x: 633, endPoint y: 365, distance: 120.0
click at [633, 365] on input "Barbosa Alberto" at bounding box center [782, 348] width 299 height 36
click at [1028, 503] on div "Wechsel wird organisiert durch Kunde Personal Lubag" at bounding box center [940, 526] width 615 height 73
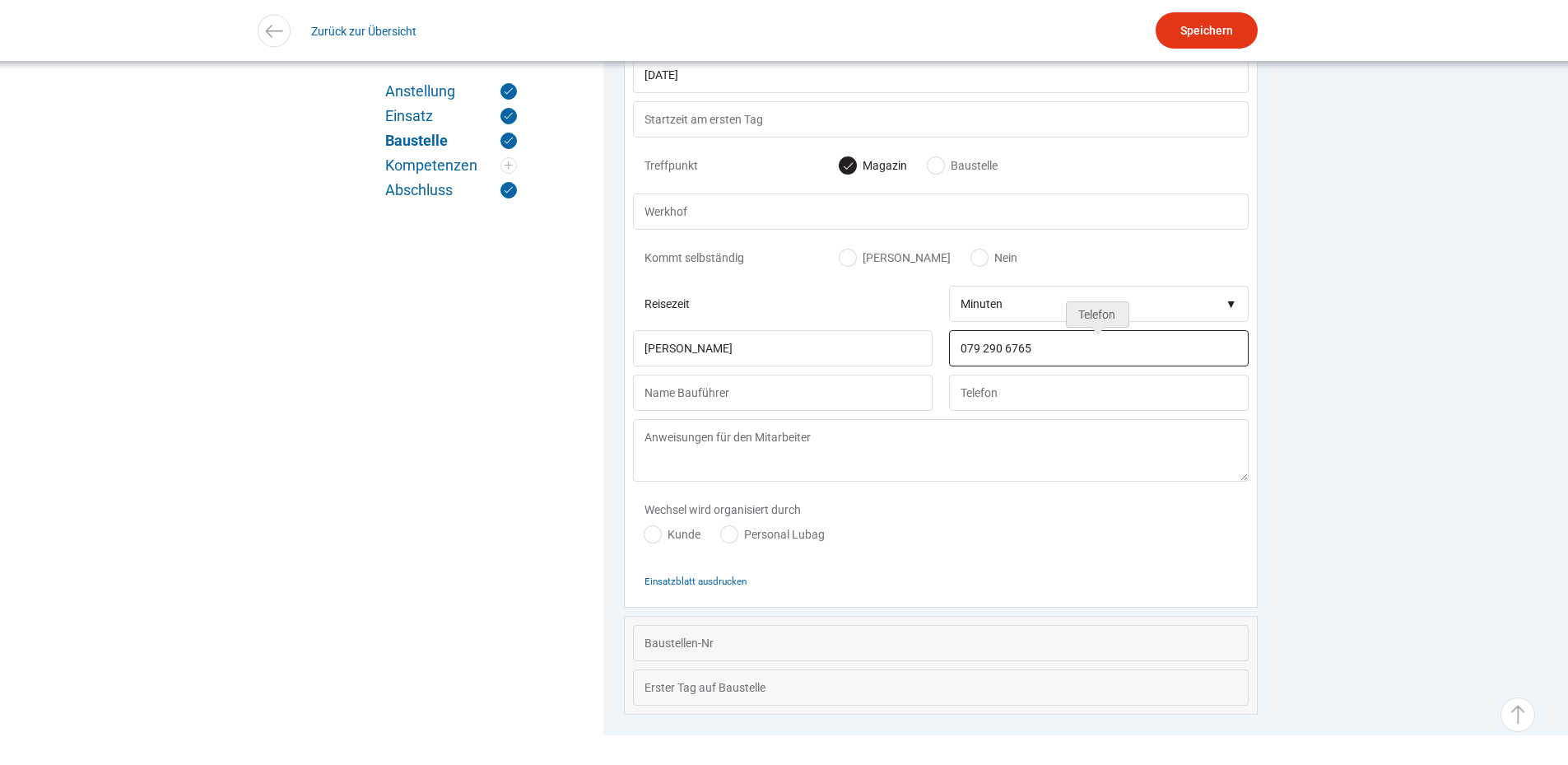
drag, startPoint x: 1045, startPoint y: 361, endPoint x: 943, endPoint y: 355, distance: 102.2
click at [943, 355] on div "079 290 6765" at bounding box center [1095, 352] width 308 height 45
click at [1512, 703] on link "▵ Nach oben" at bounding box center [1518, 715] width 35 height 35
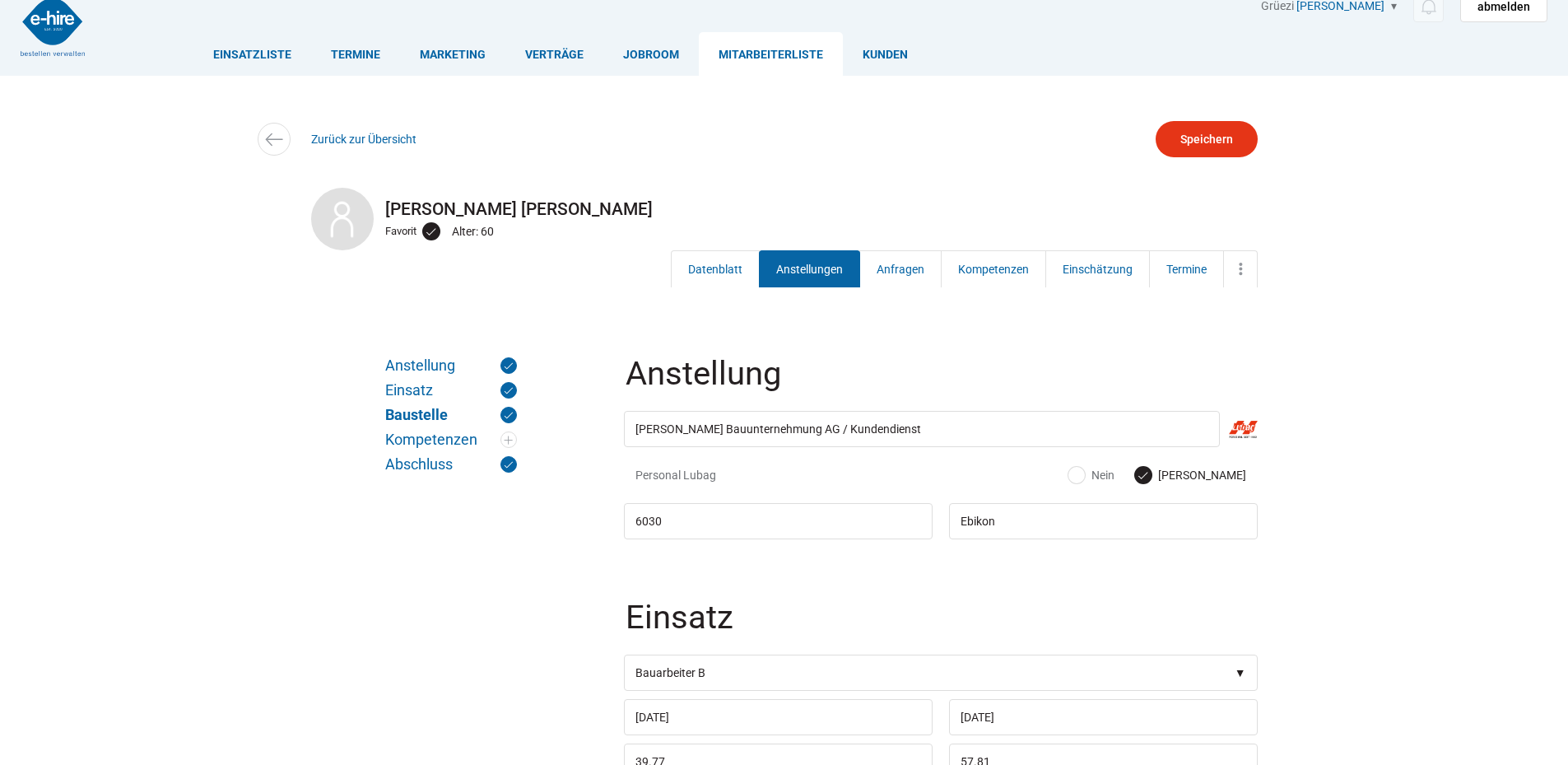
scroll to position [0, 0]
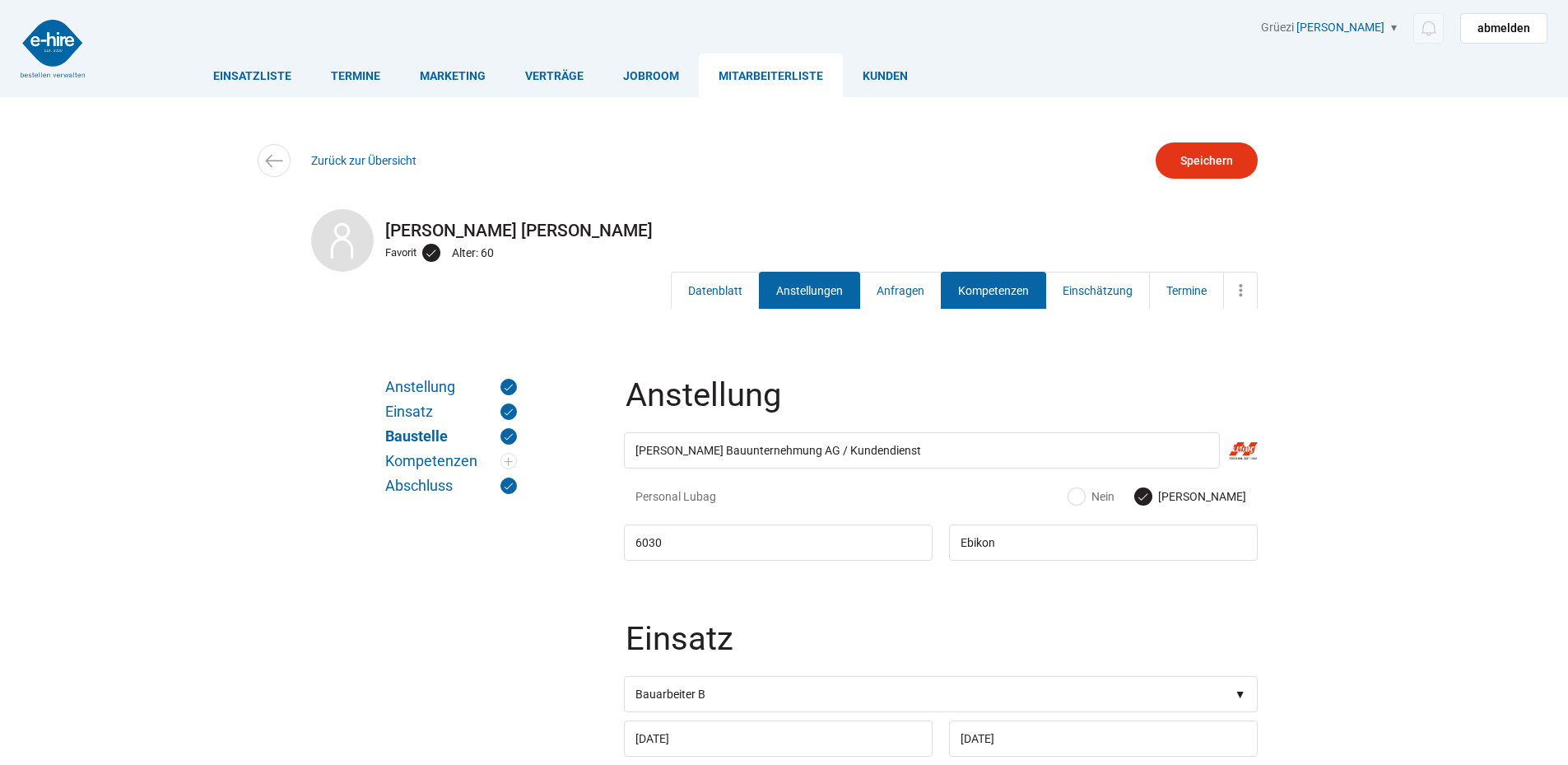
click at [957, 286] on link "Kompetenzen" at bounding box center [993, 289] width 105 height 37
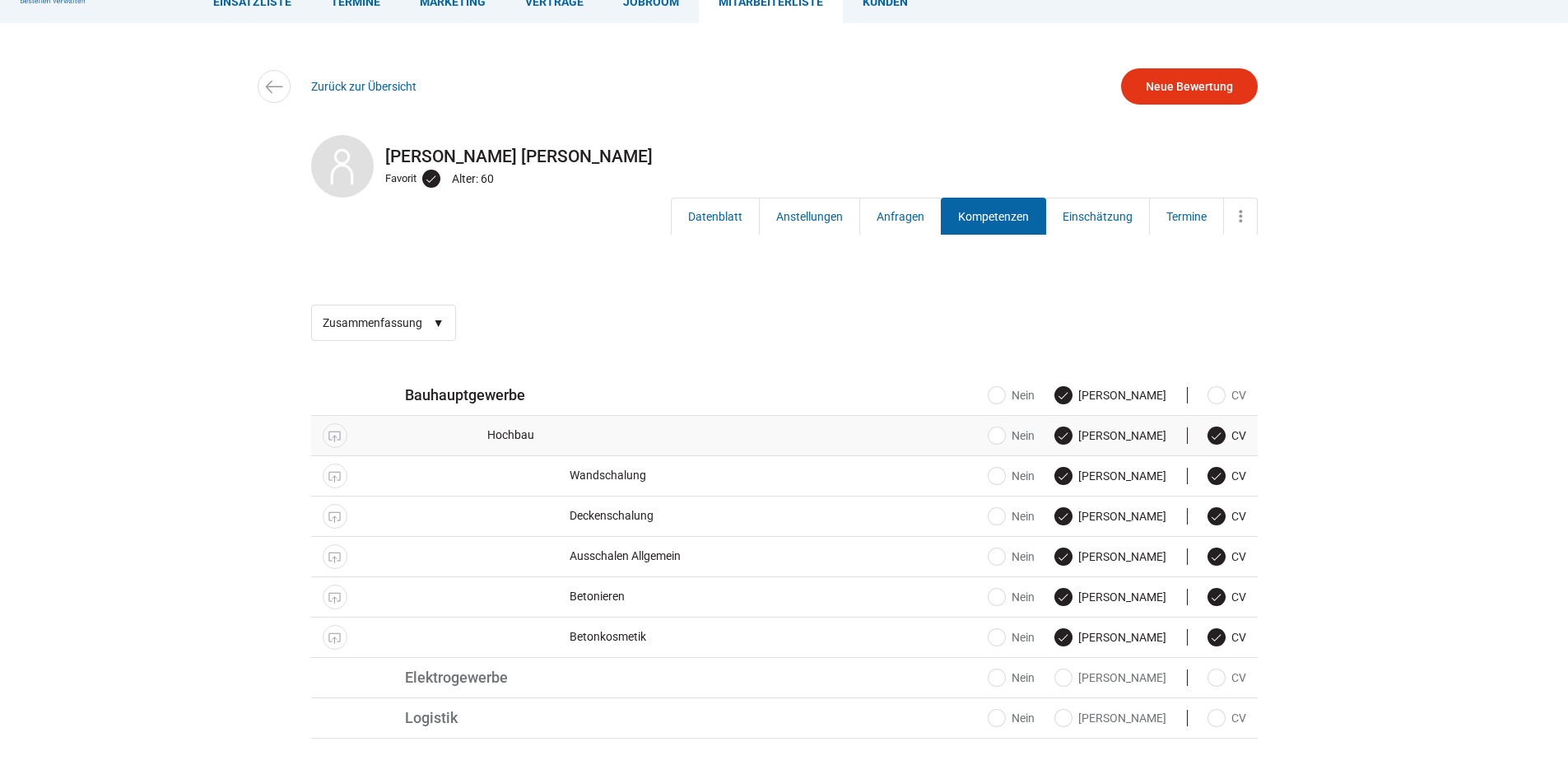
scroll to position [165, 0]
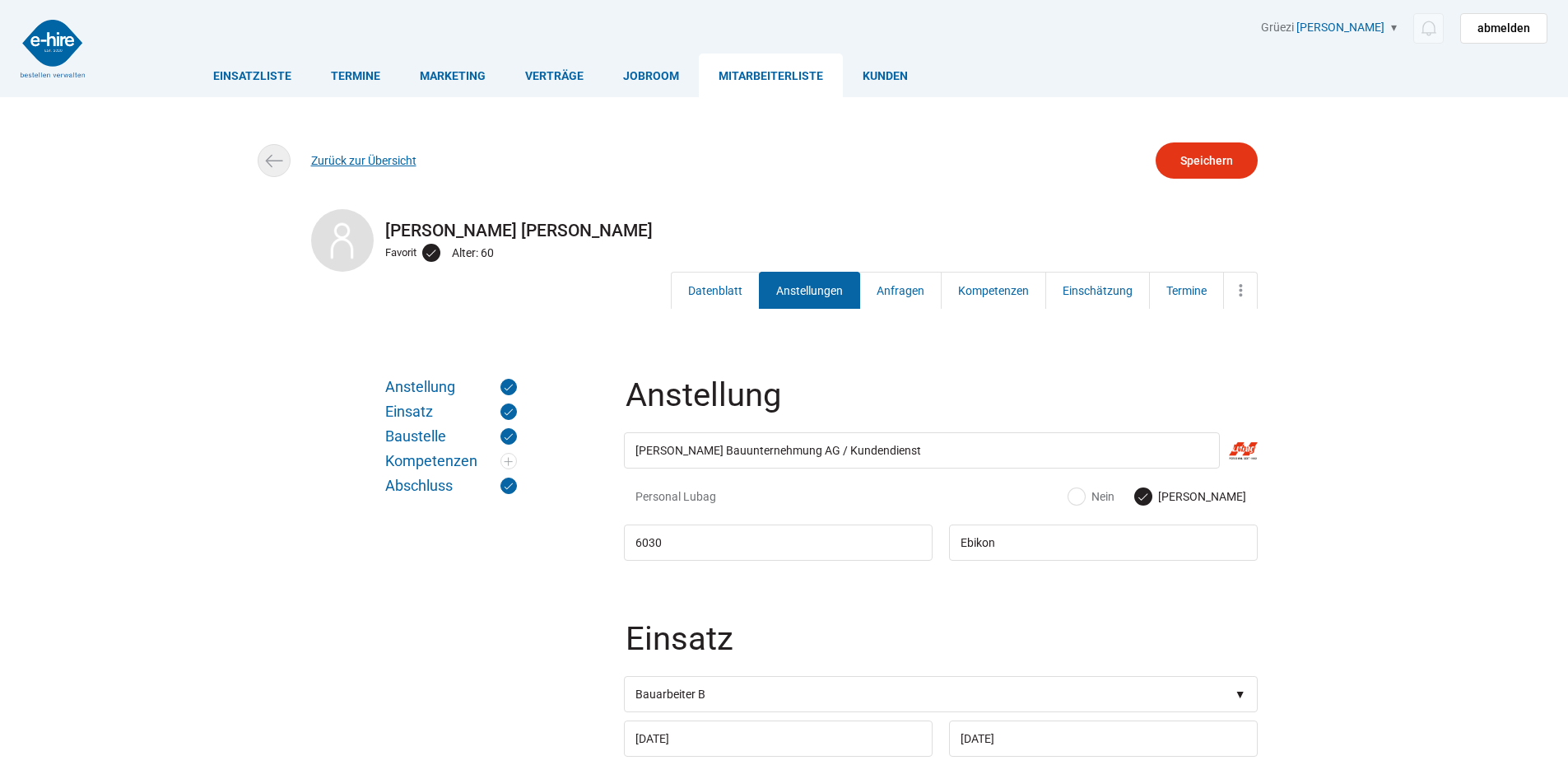
click at [342, 155] on link "Zurück zur Übersicht" at bounding box center [363, 160] width 105 height 13
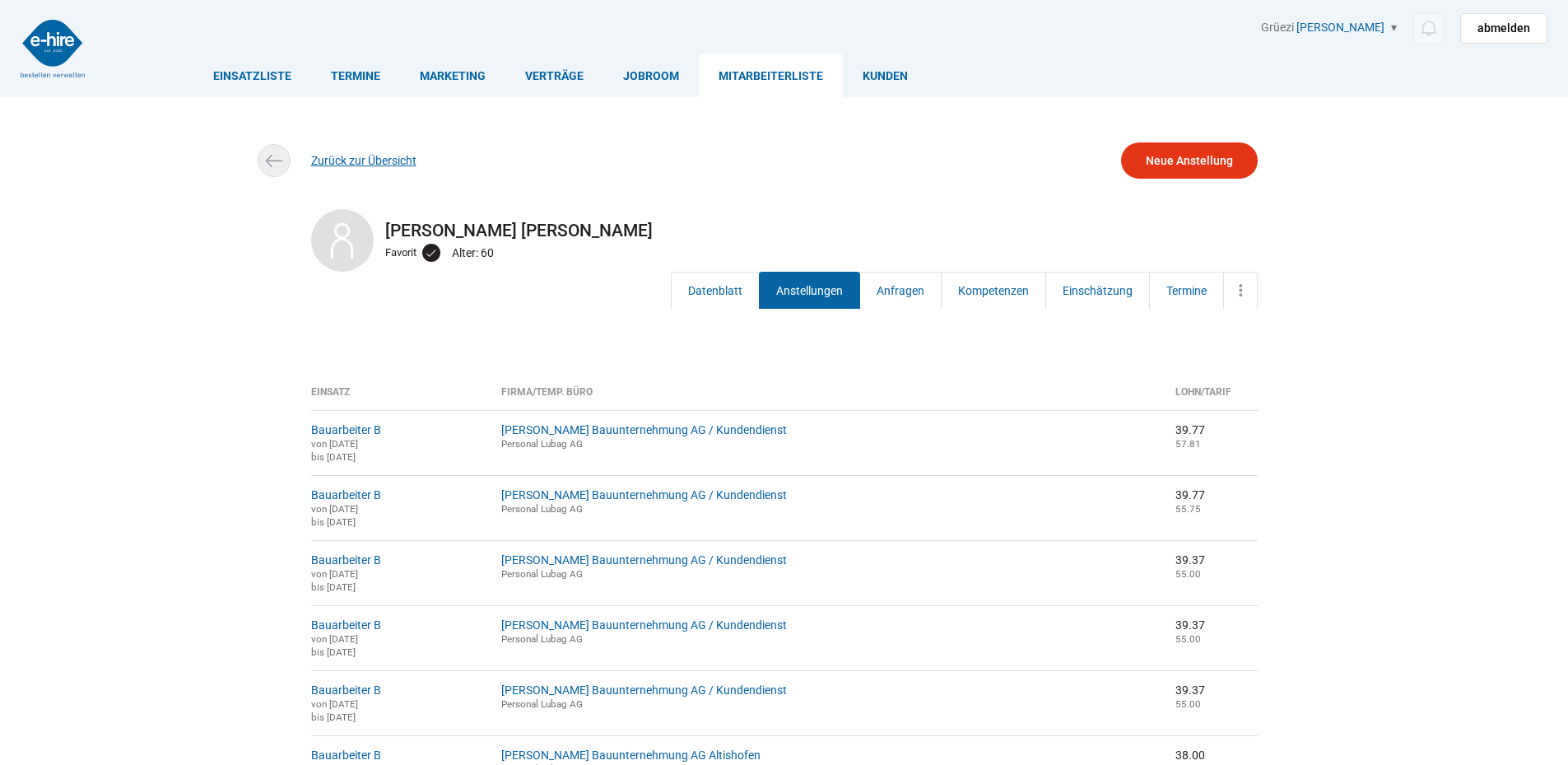
click at [337, 160] on link "Zurück zur Übersicht" at bounding box center [363, 160] width 105 height 13
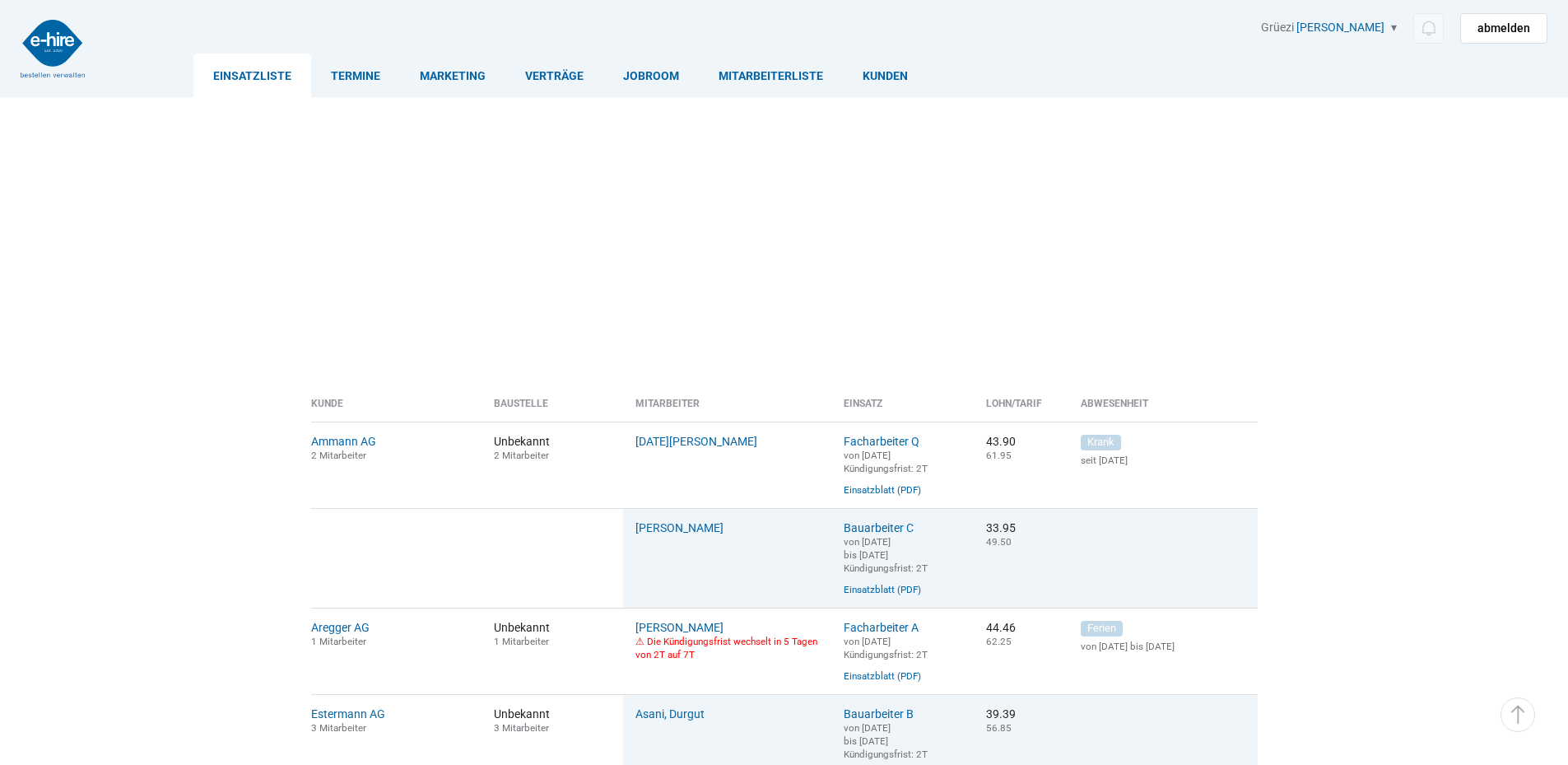
scroll to position [1152, 0]
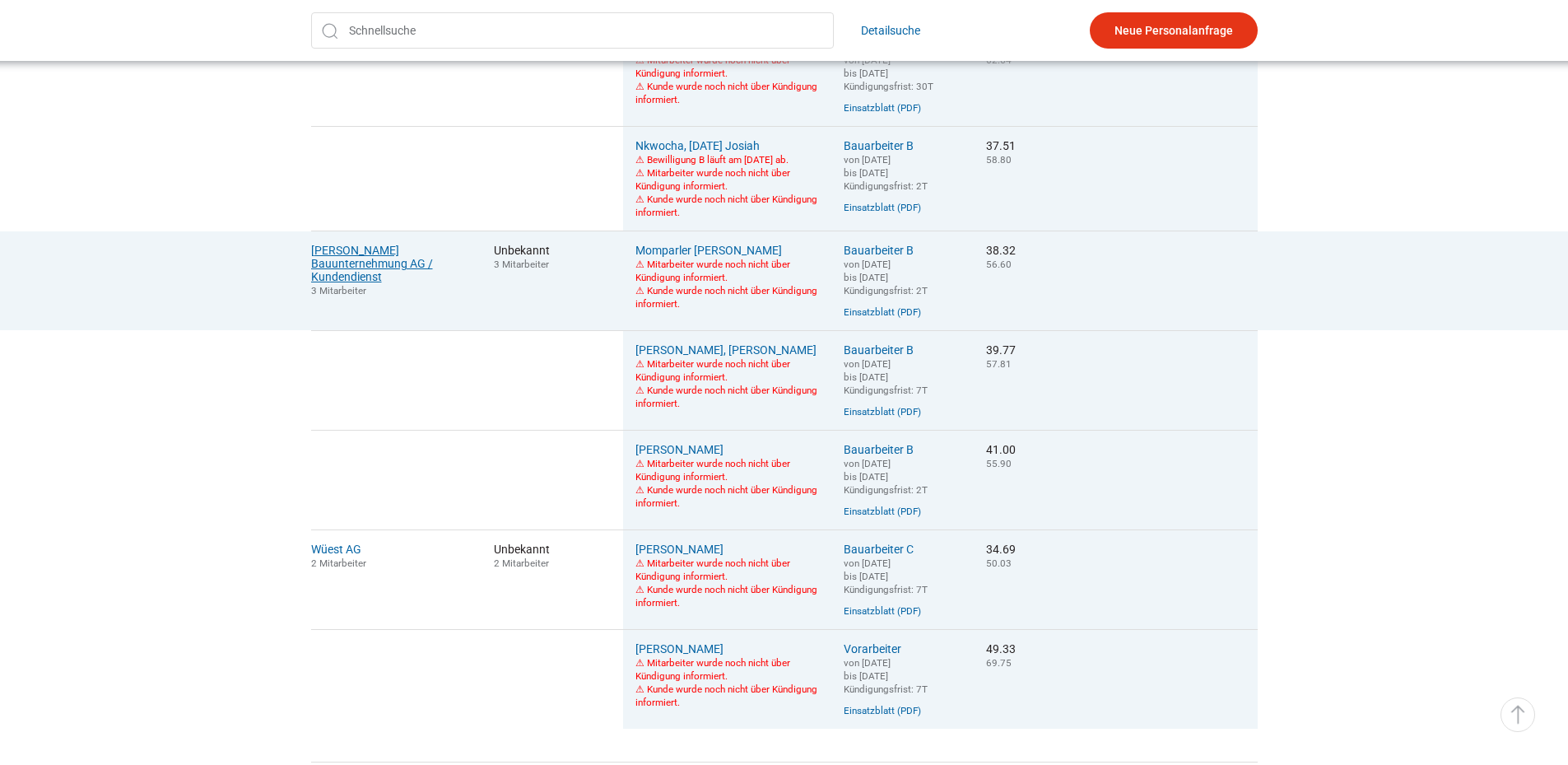
click at [373, 283] on link "[PERSON_NAME] Bauunternehmung AG / Kundendienst" at bounding box center [371, 264] width 122 height 40
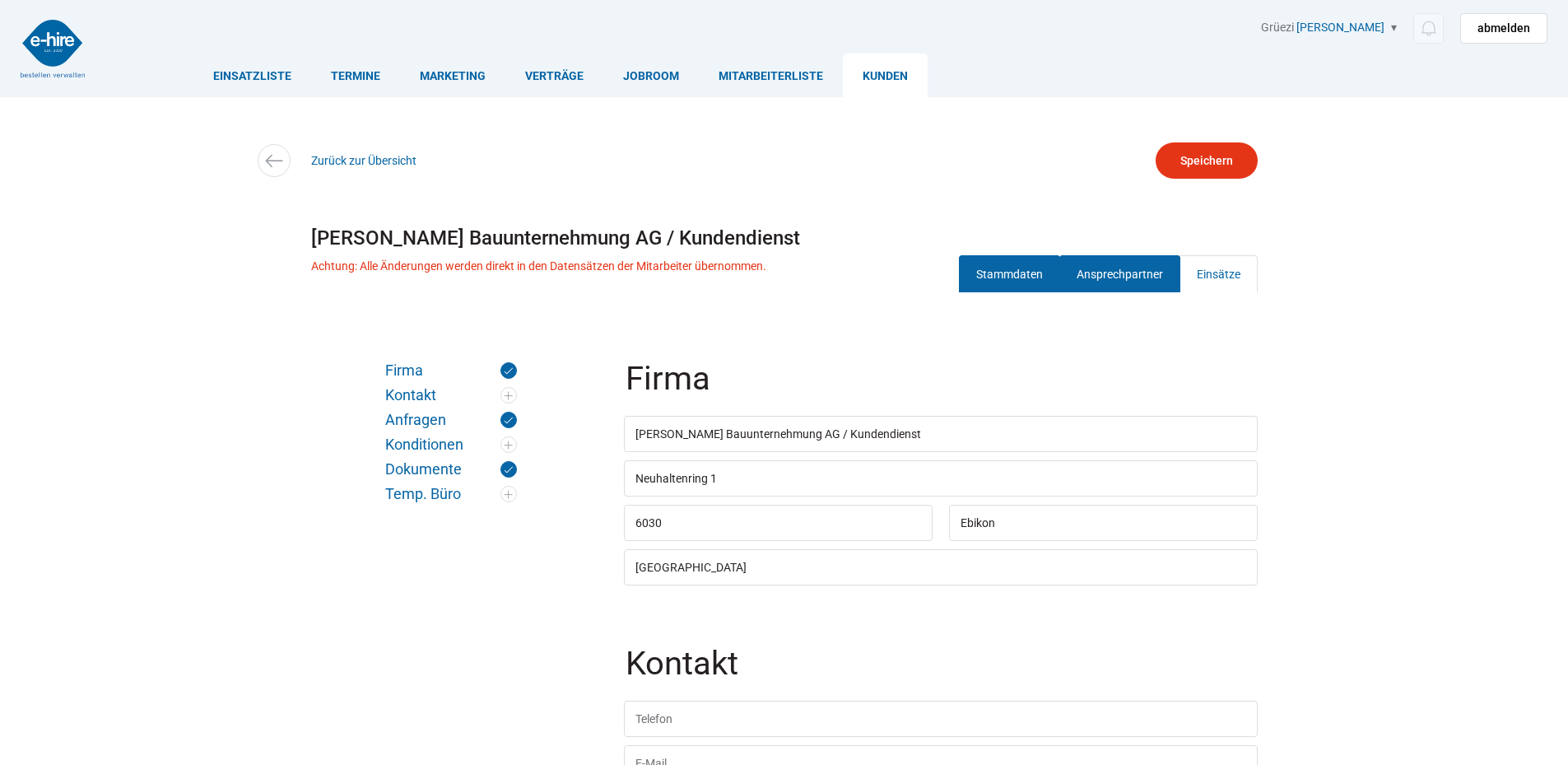
click at [1088, 273] on link "Ansprechpartner" at bounding box center [1120, 274] width 121 height 37
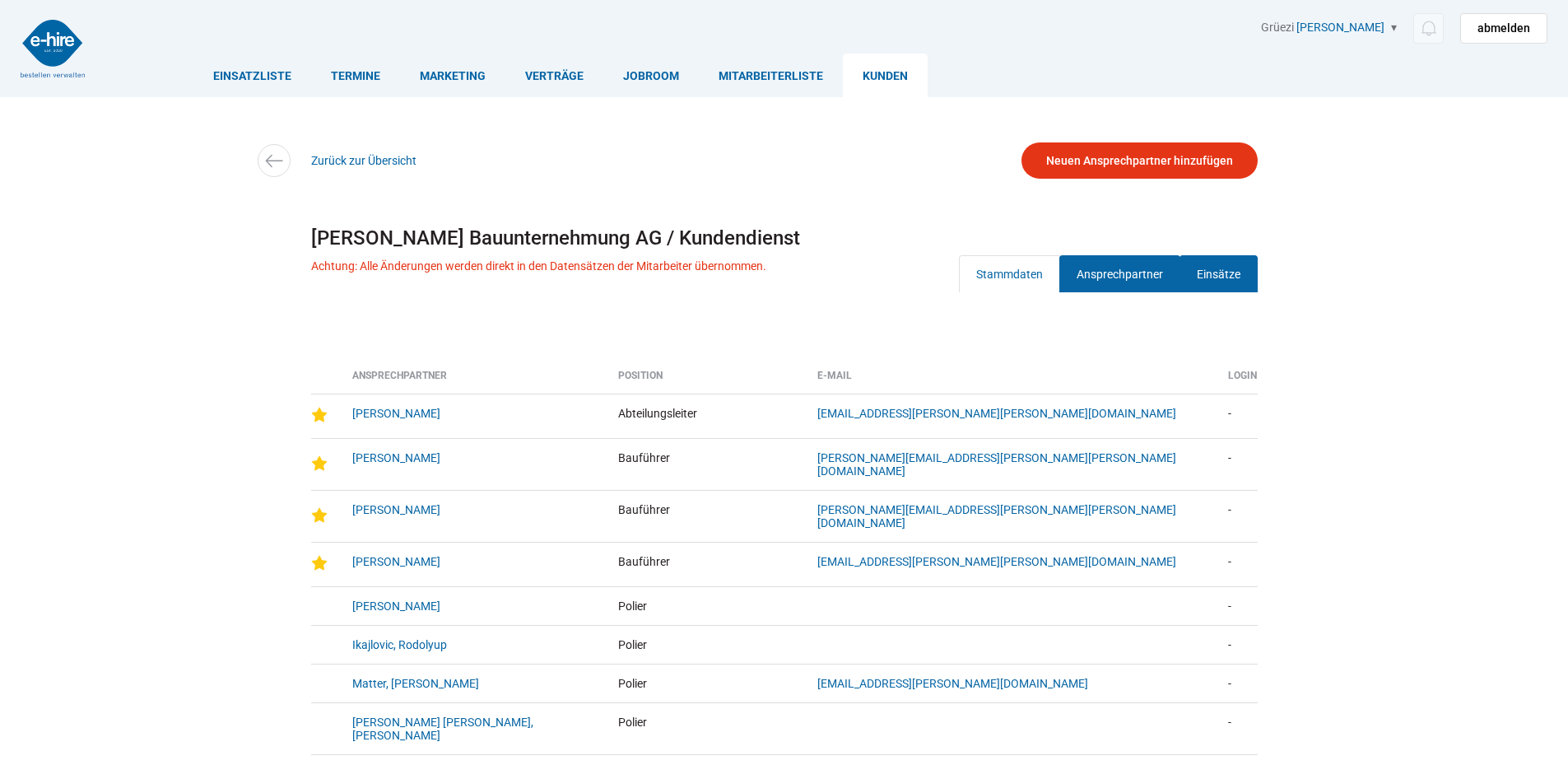
click at [1213, 288] on link "Einsätze" at bounding box center [1218, 274] width 79 height 37
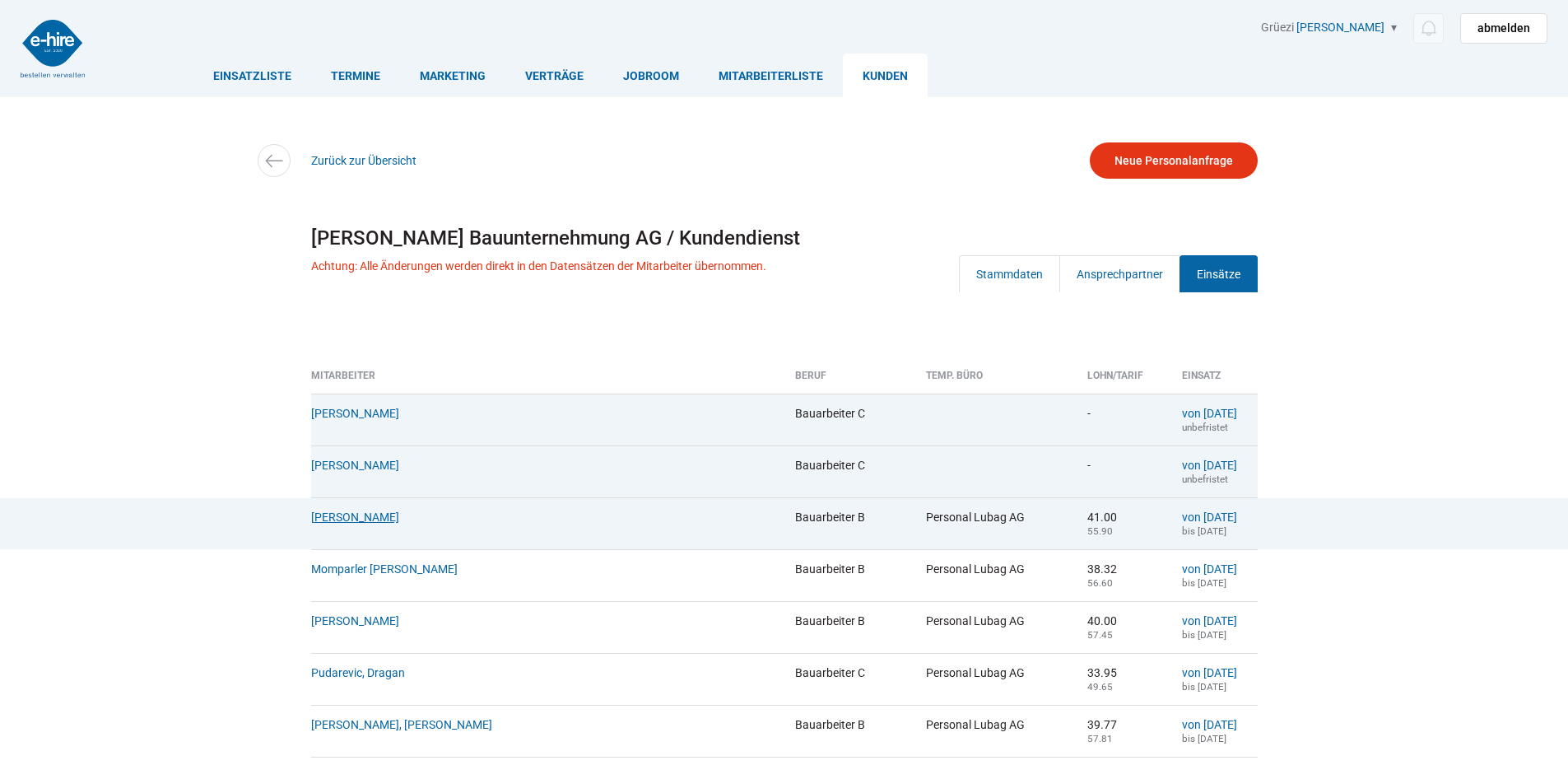
click at [327, 524] on link "[PERSON_NAME]" at bounding box center [355, 517] width 88 height 13
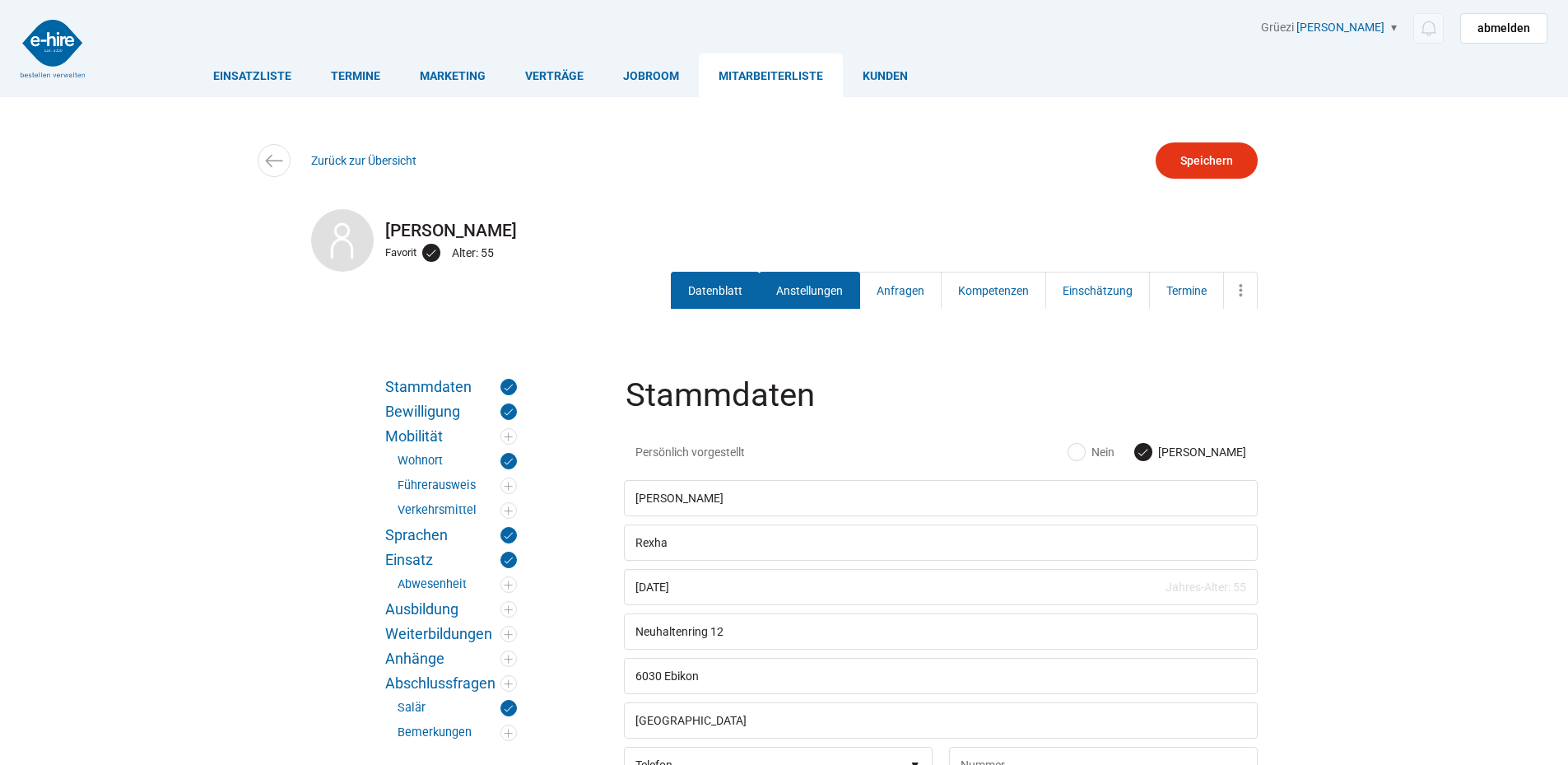
click at [805, 294] on link "Anstellungen" at bounding box center [810, 289] width 101 height 37
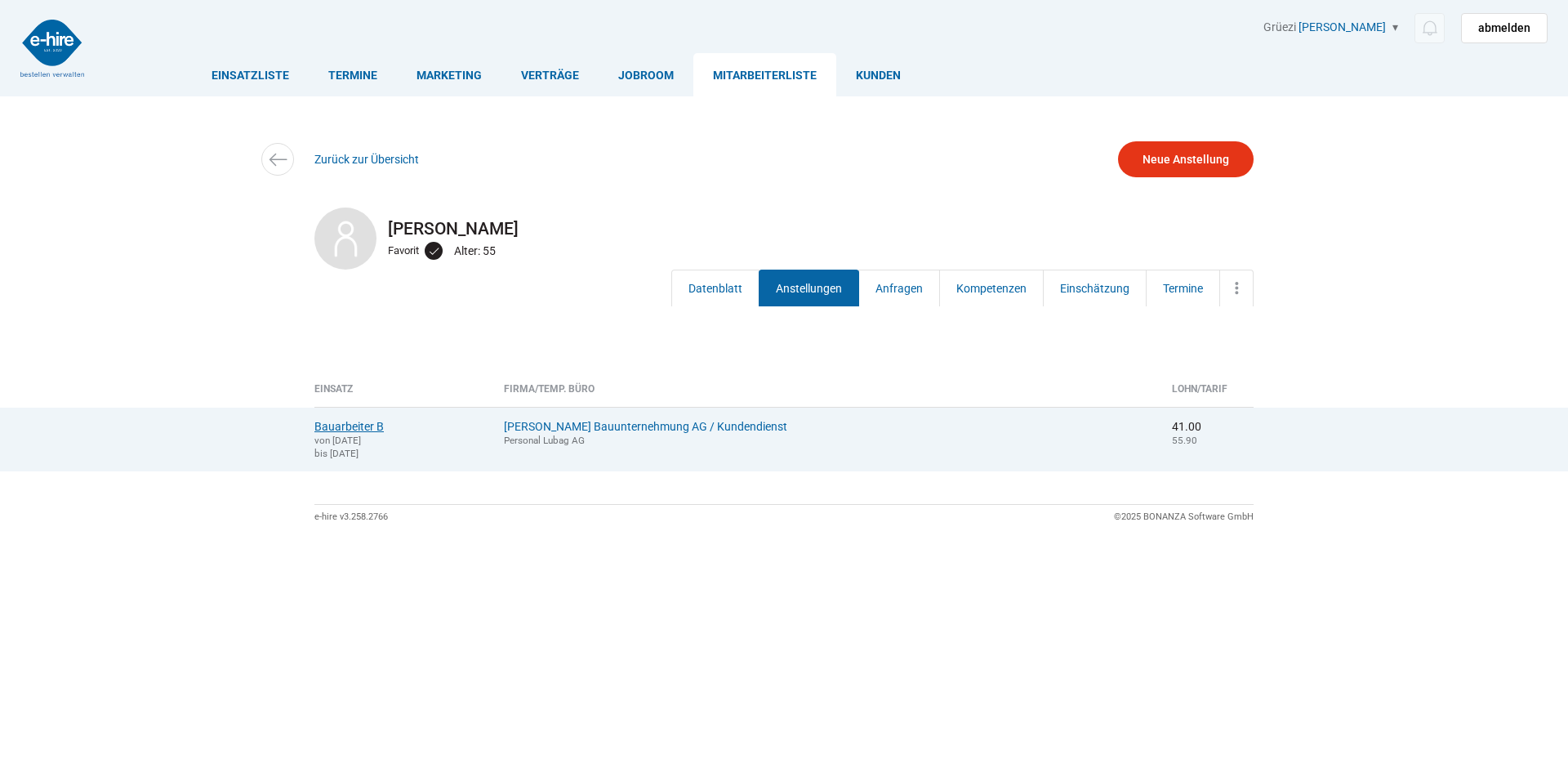
click at [318, 425] on link "Bauarbeiter B" at bounding box center [349, 427] width 70 height 13
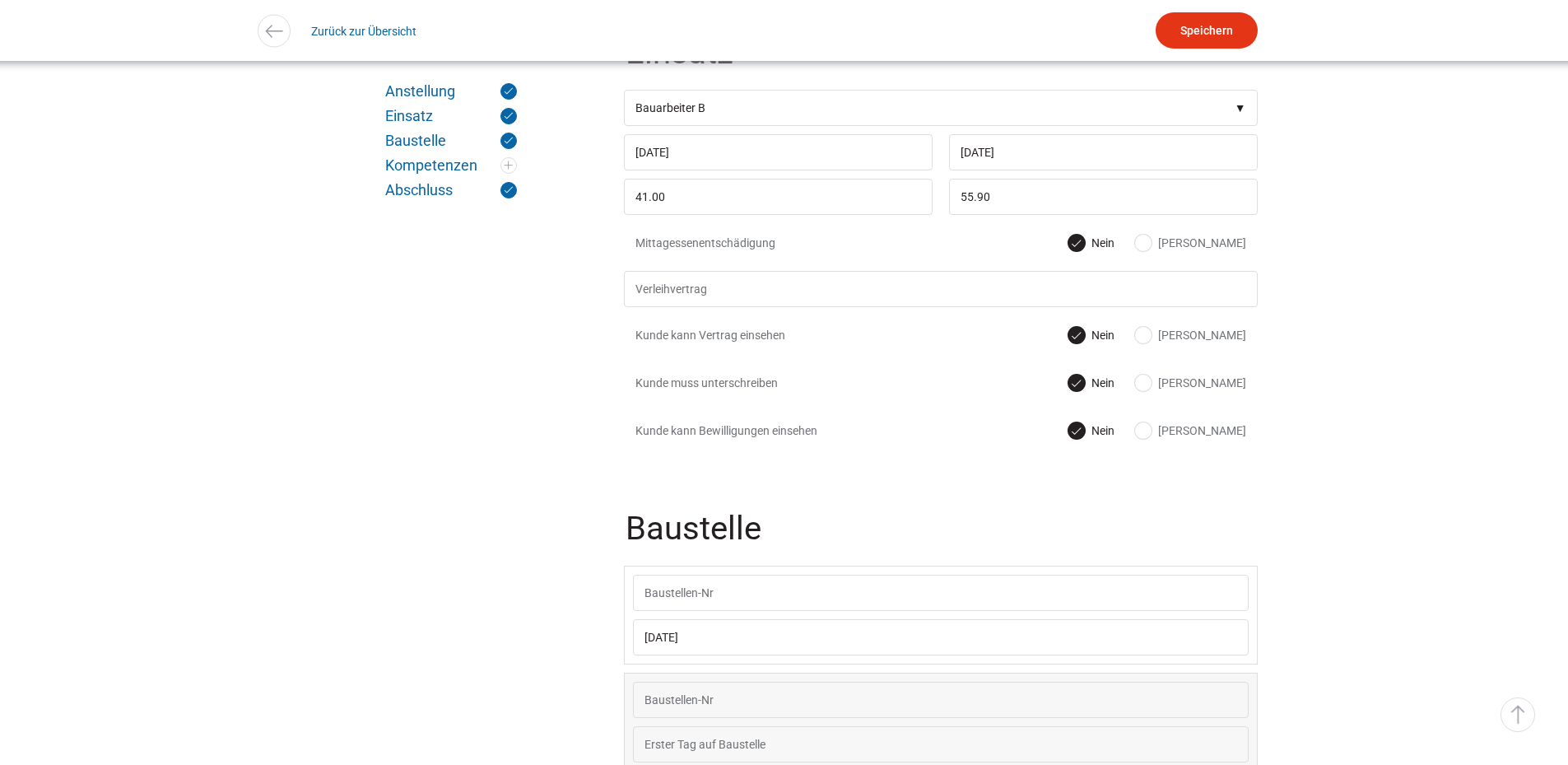
scroll to position [823, 0]
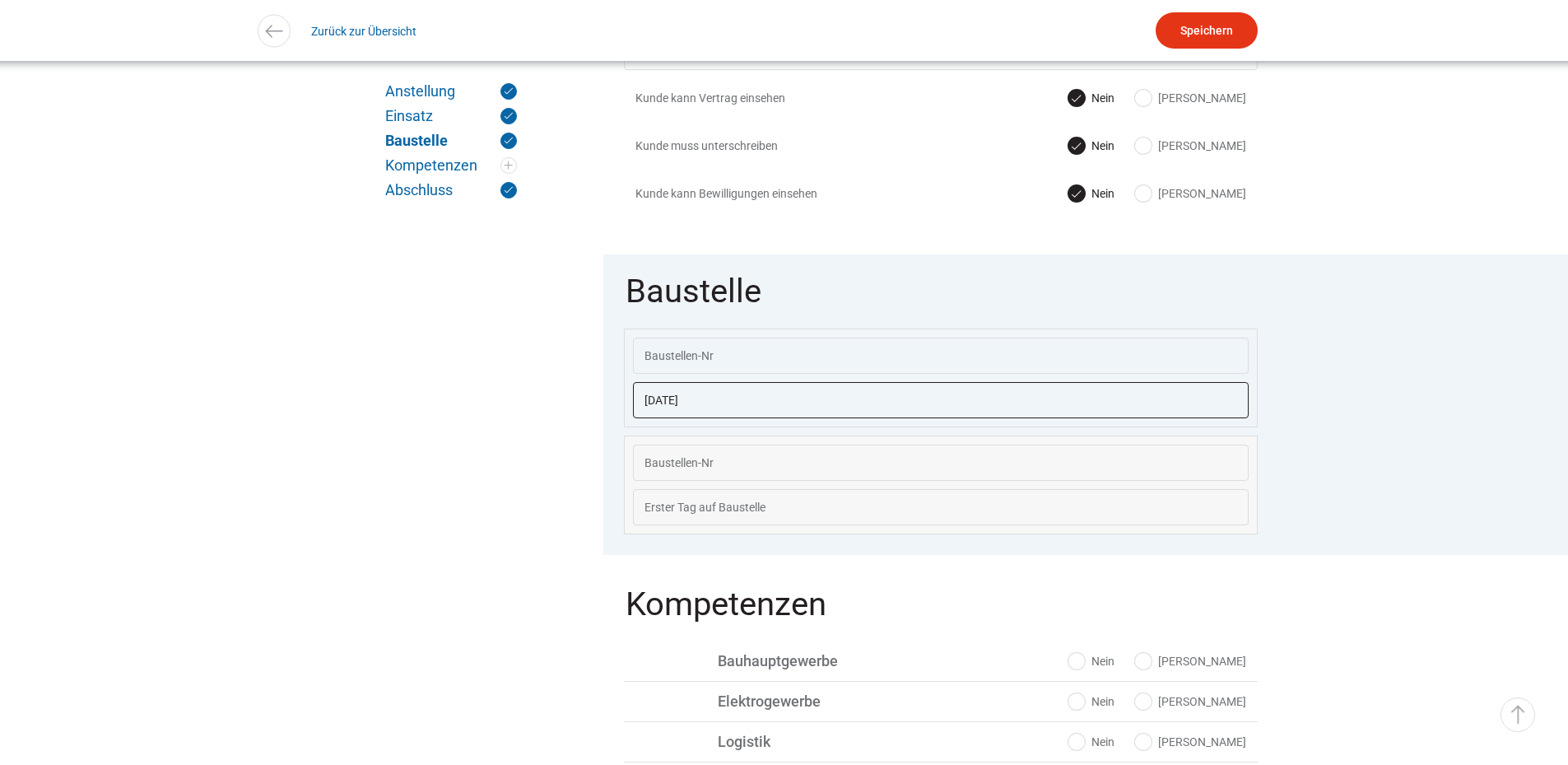
click at [733, 413] on input "01.09.2025" at bounding box center [940, 400] width 615 height 36
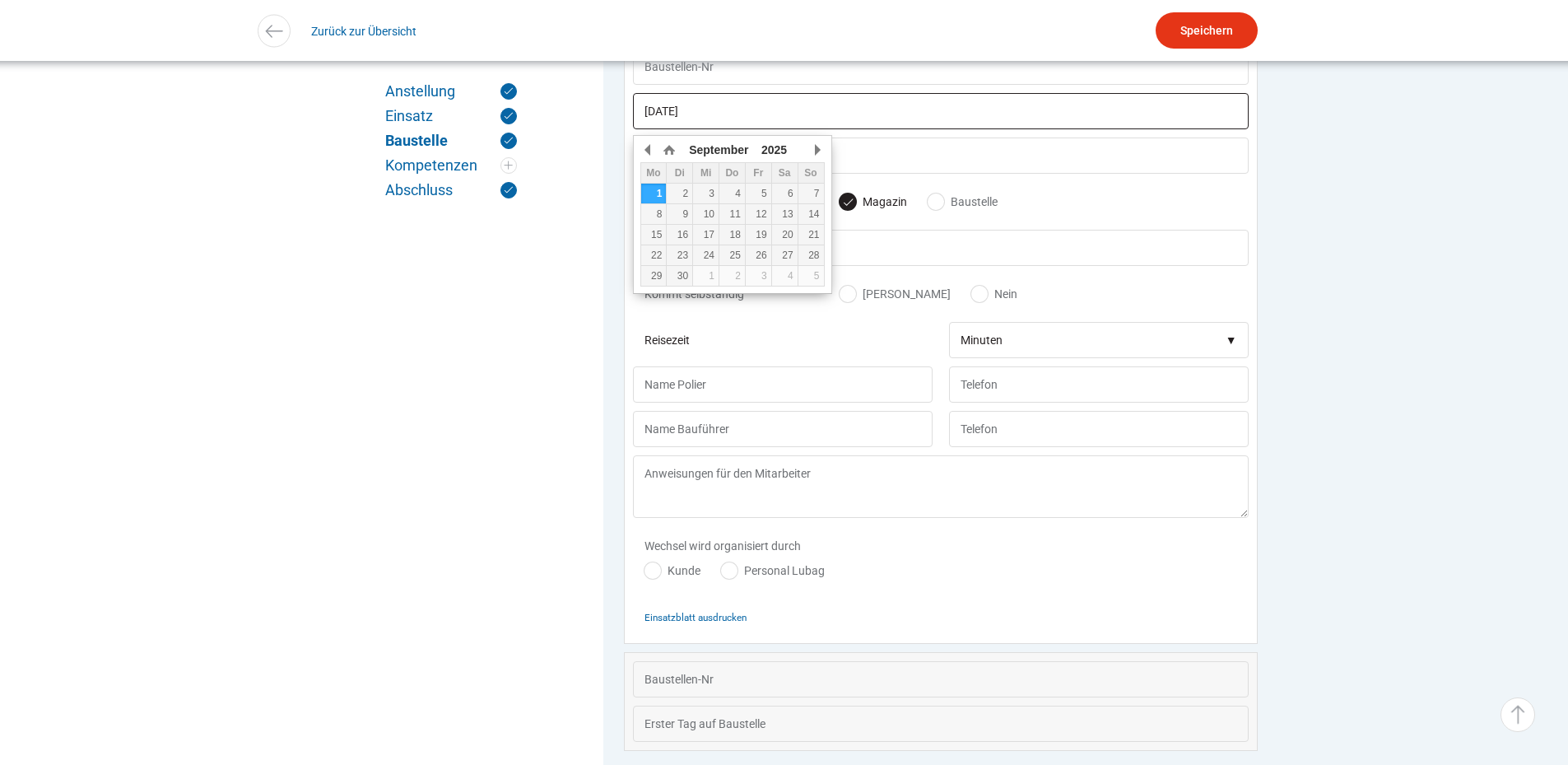
scroll to position [1148, 0]
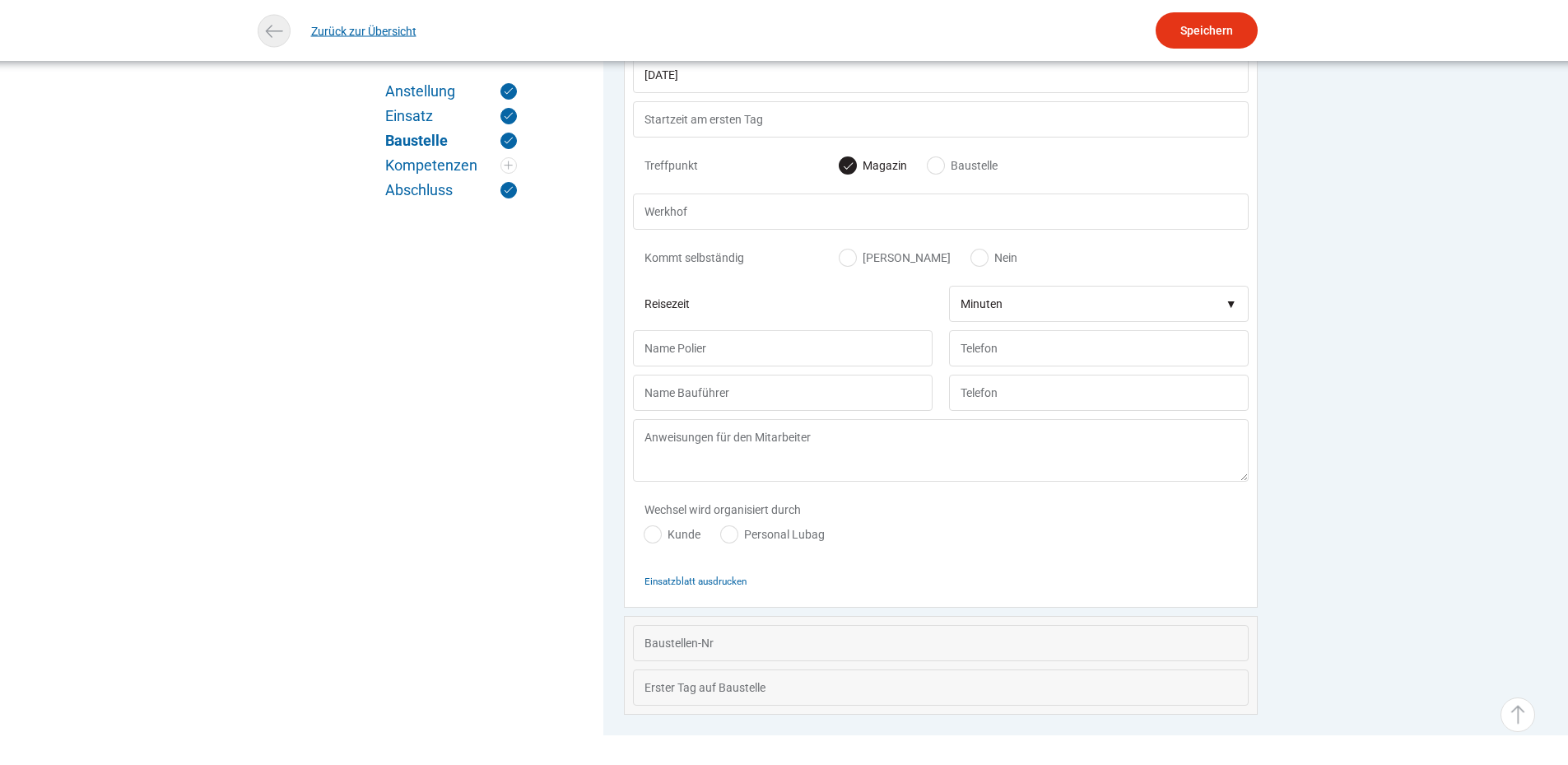
click at [271, 36] on img at bounding box center [273, 31] width 24 height 24
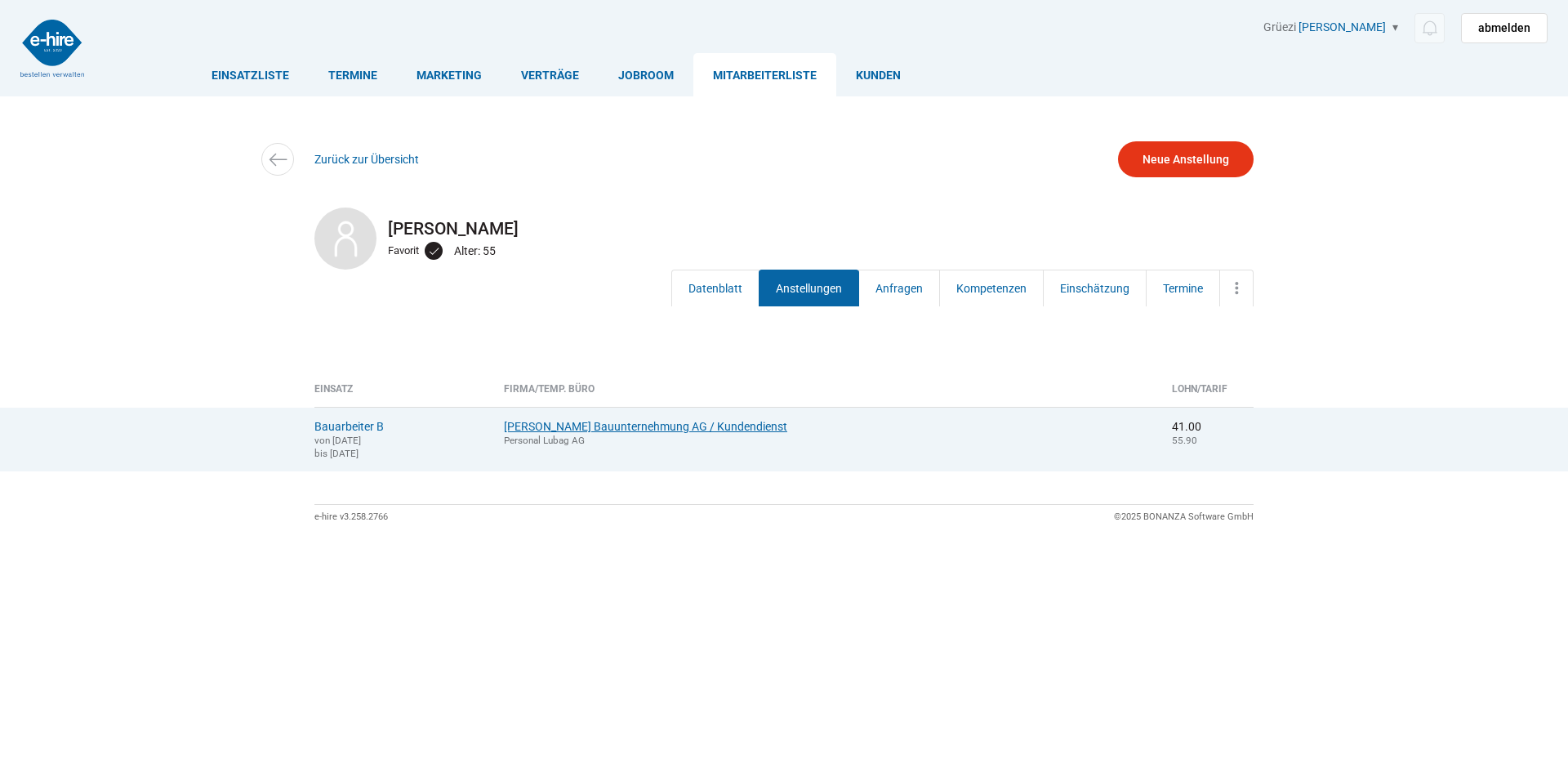
click at [578, 427] on link "[PERSON_NAME] Bauunternehmung AG / Kundendienst" at bounding box center [645, 427] width 283 height 13
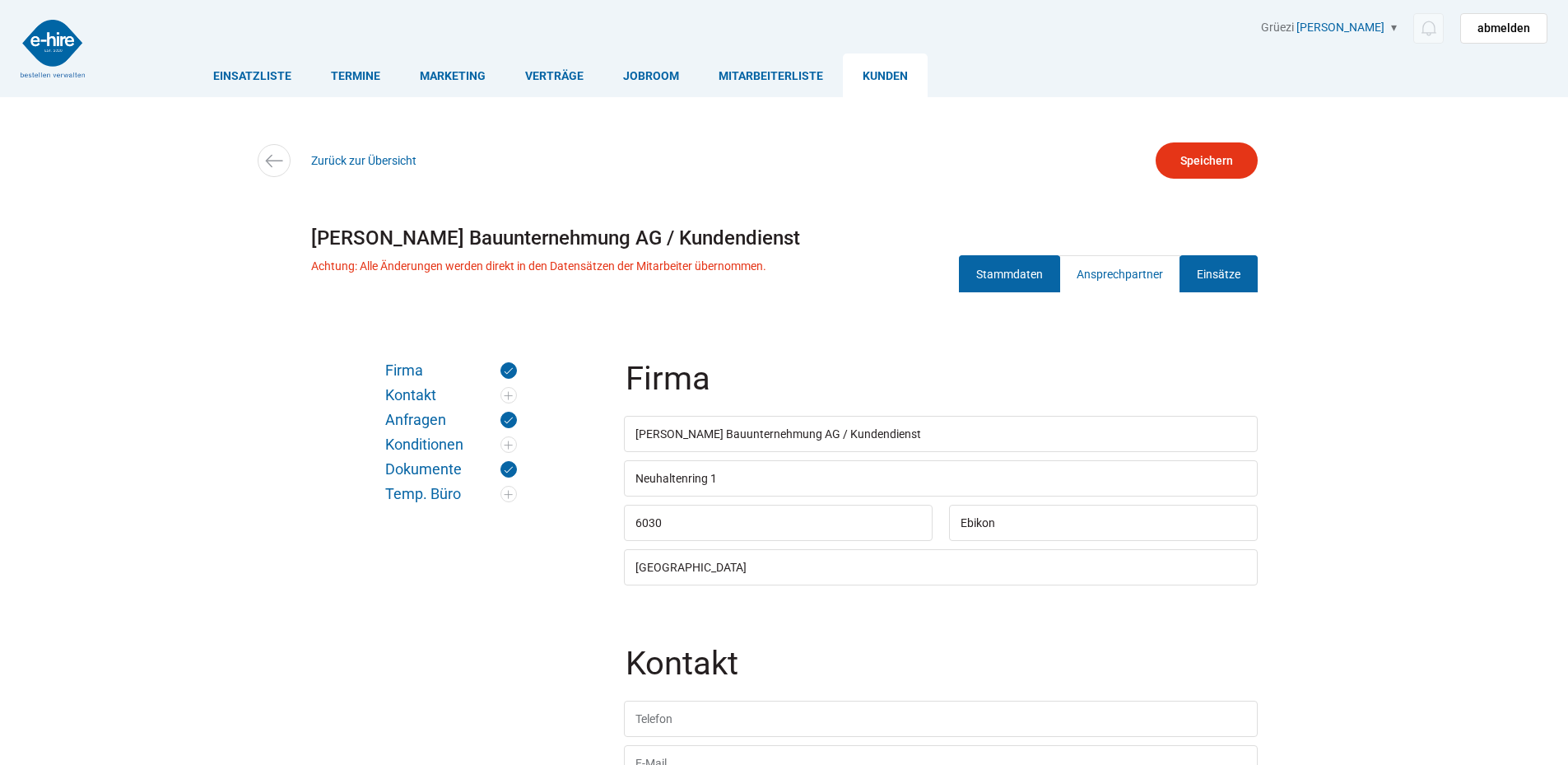
click at [1211, 280] on link "Einsätze" at bounding box center [1218, 274] width 79 height 37
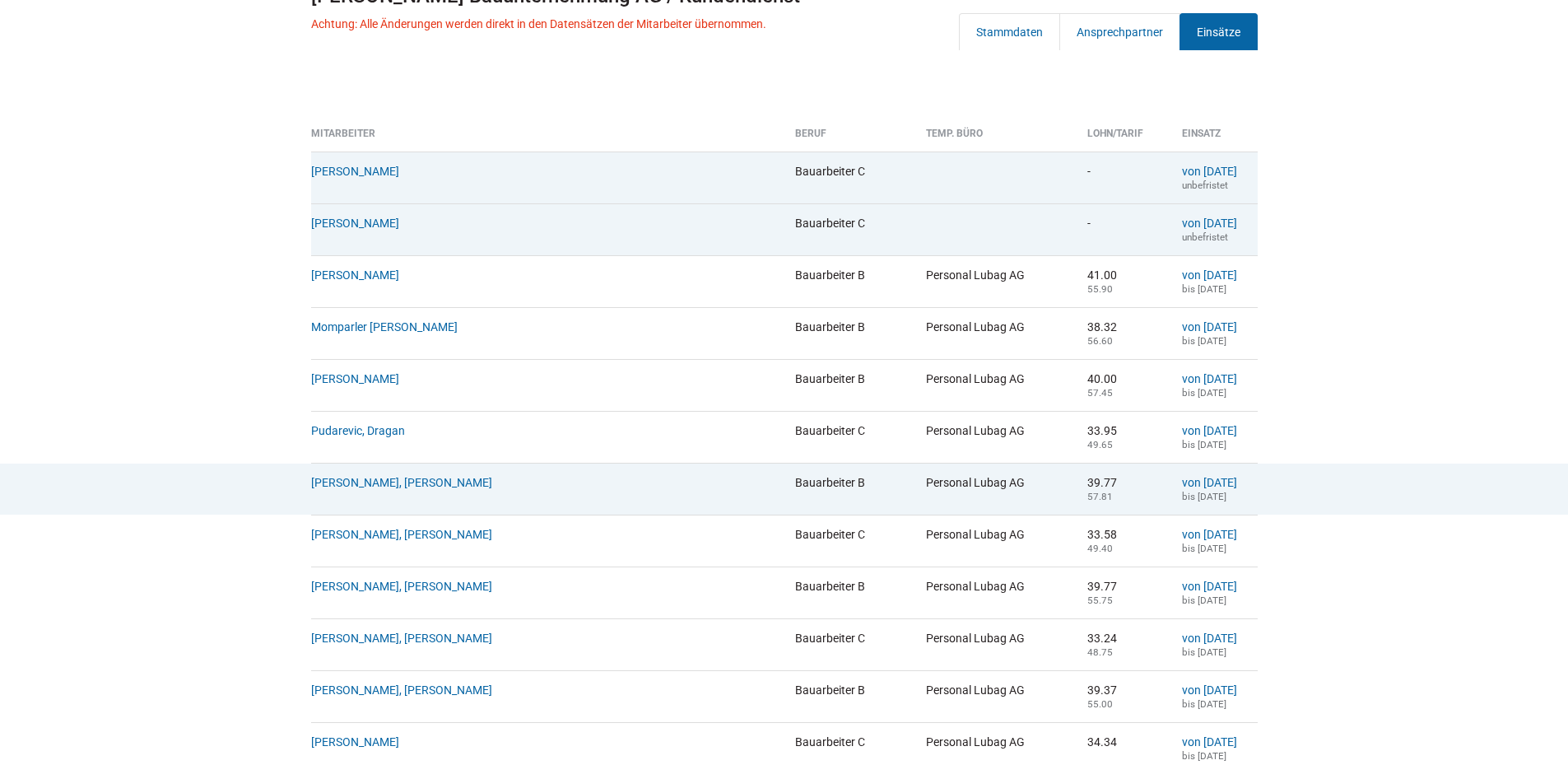
scroll to position [247, 0]
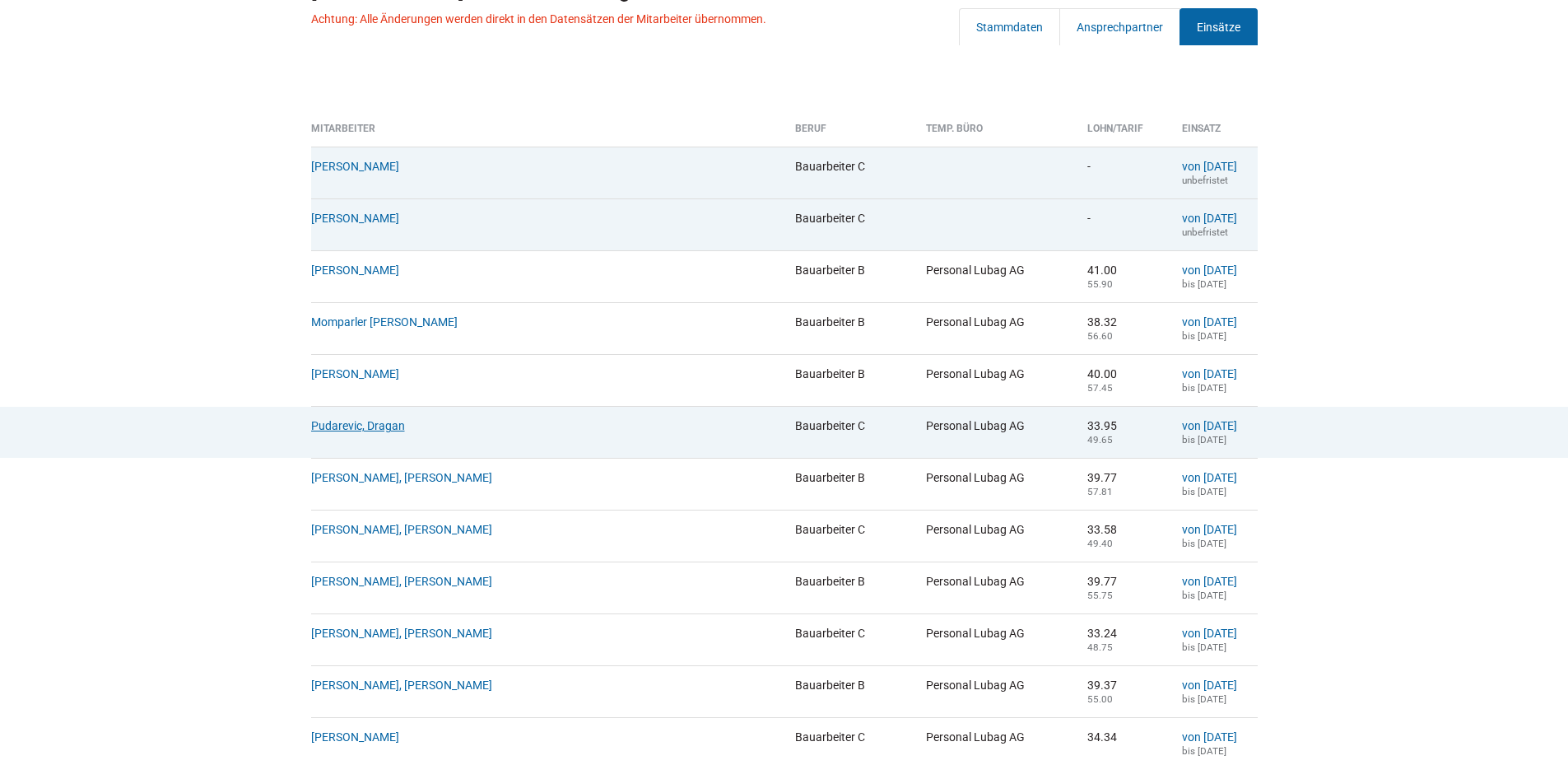
click at [335, 430] on link "Pudarevic, Dragan" at bounding box center [357, 426] width 93 height 13
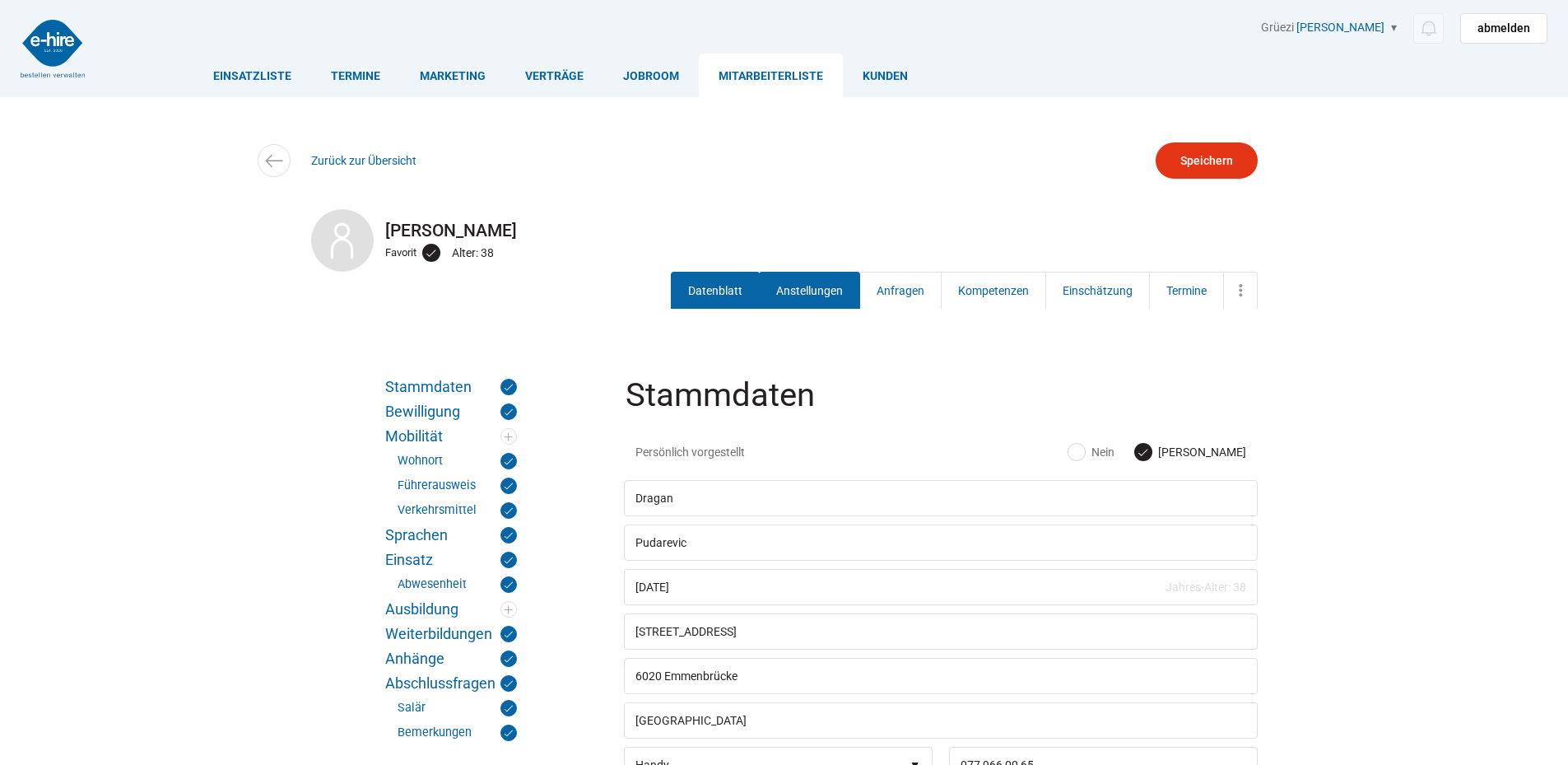
click at [786, 294] on link "Anstellungen" at bounding box center [810, 289] width 101 height 37
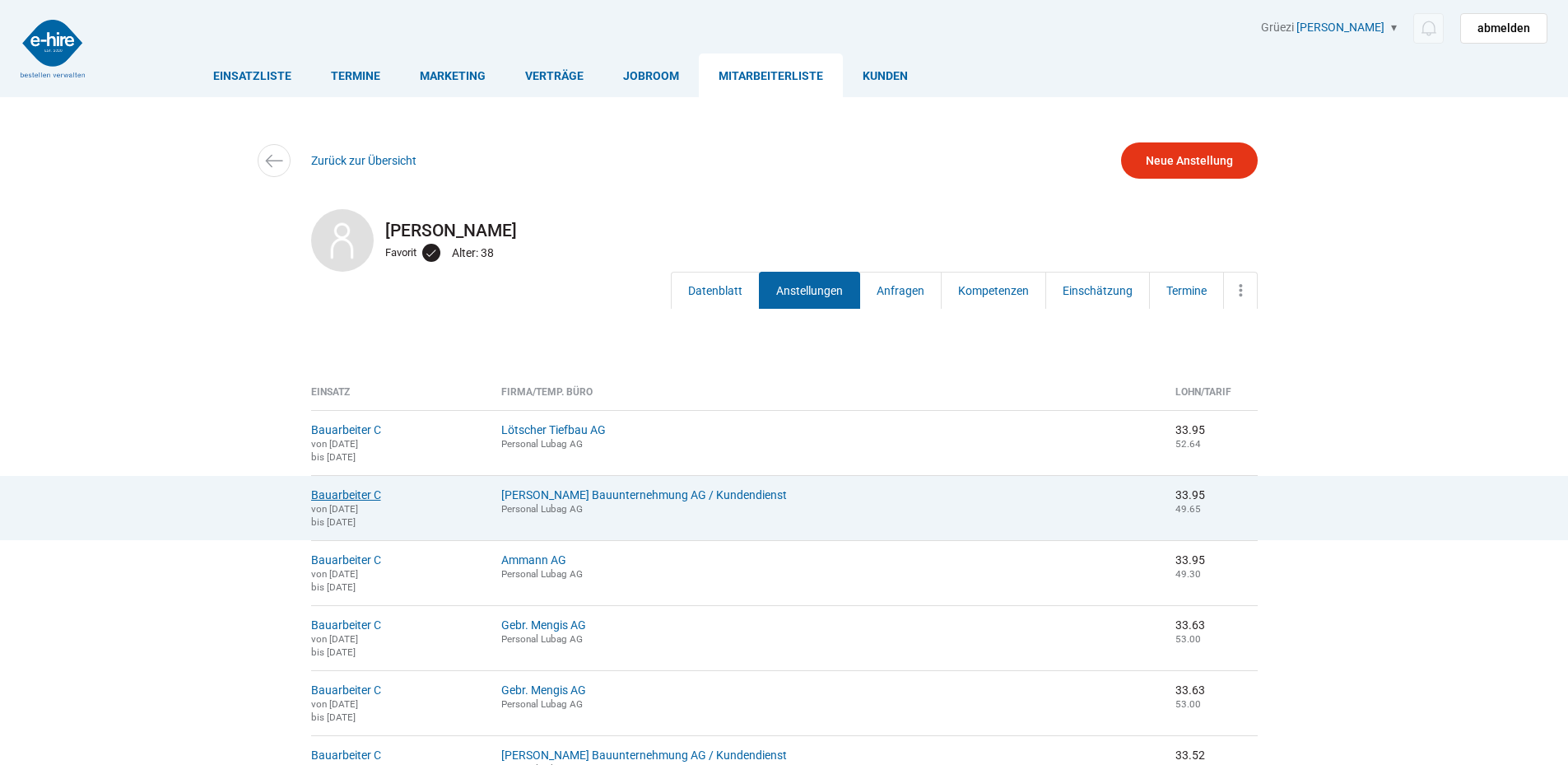
click at [339, 501] on link "Bauarbeiter C" at bounding box center [346, 495] width 70 height 13
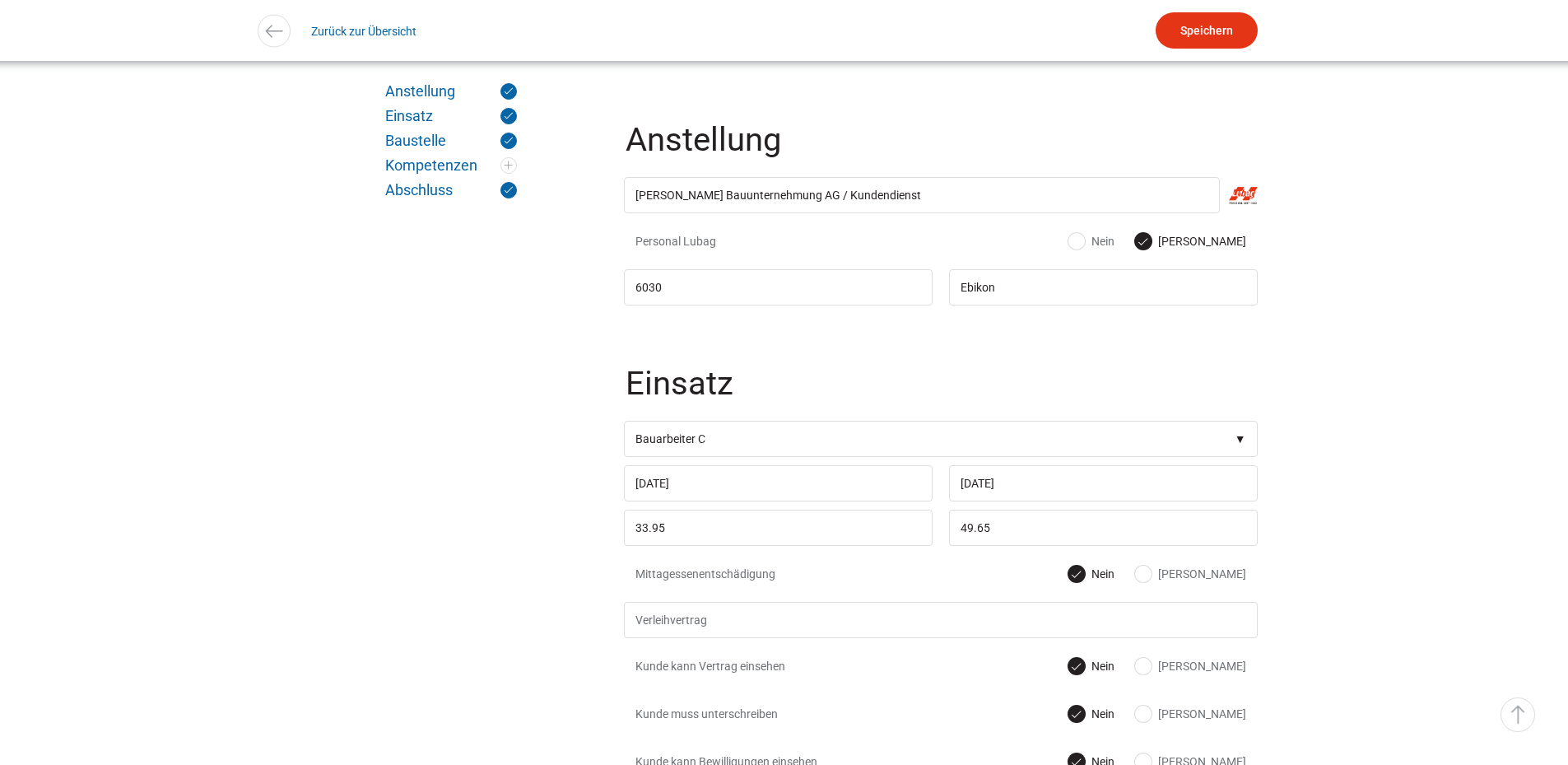
scroll to position [494, 0]
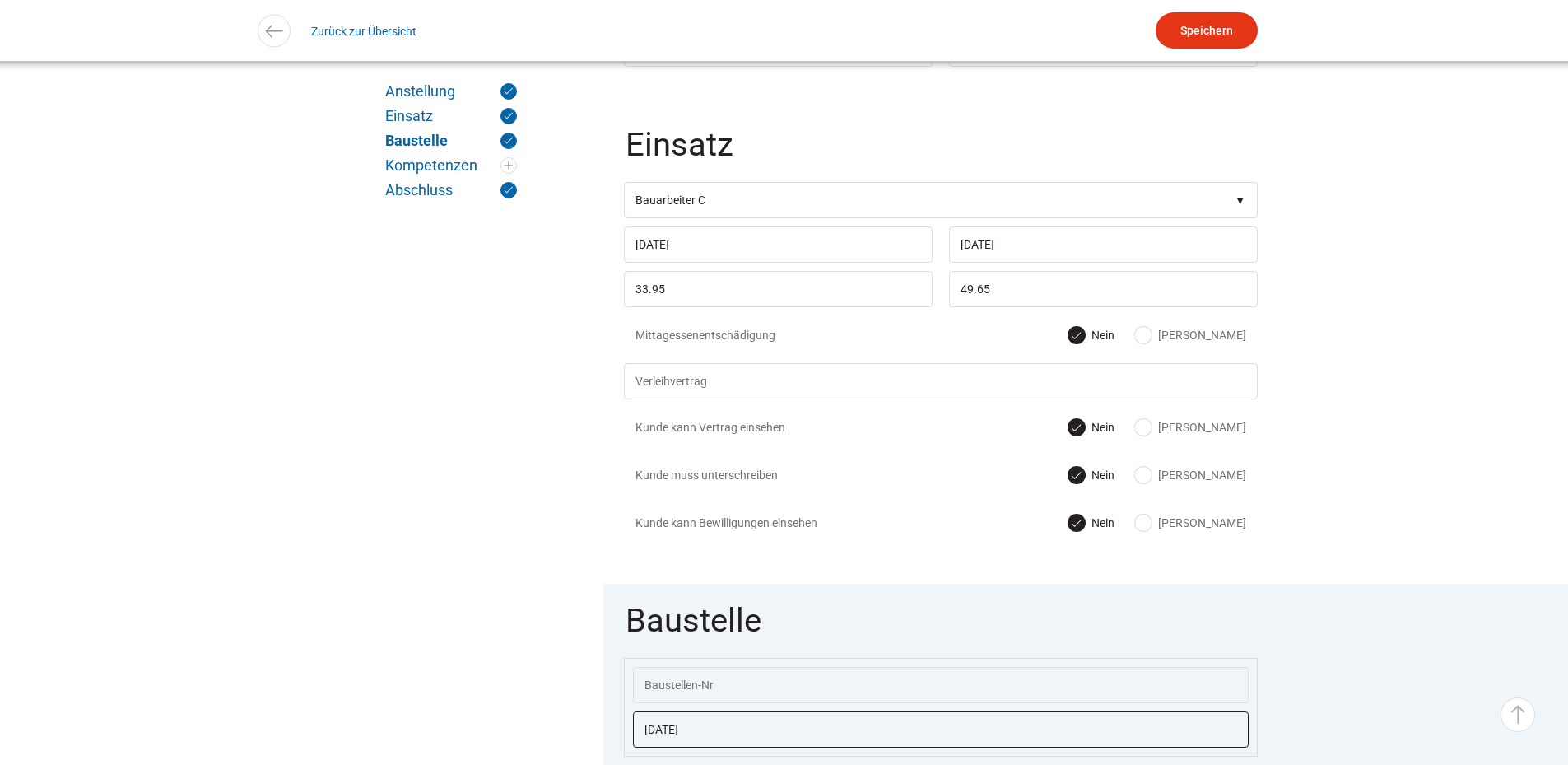
click at [739, 729] on input "23.06.2025" at bounding box center [940, 729] width 615 height 36
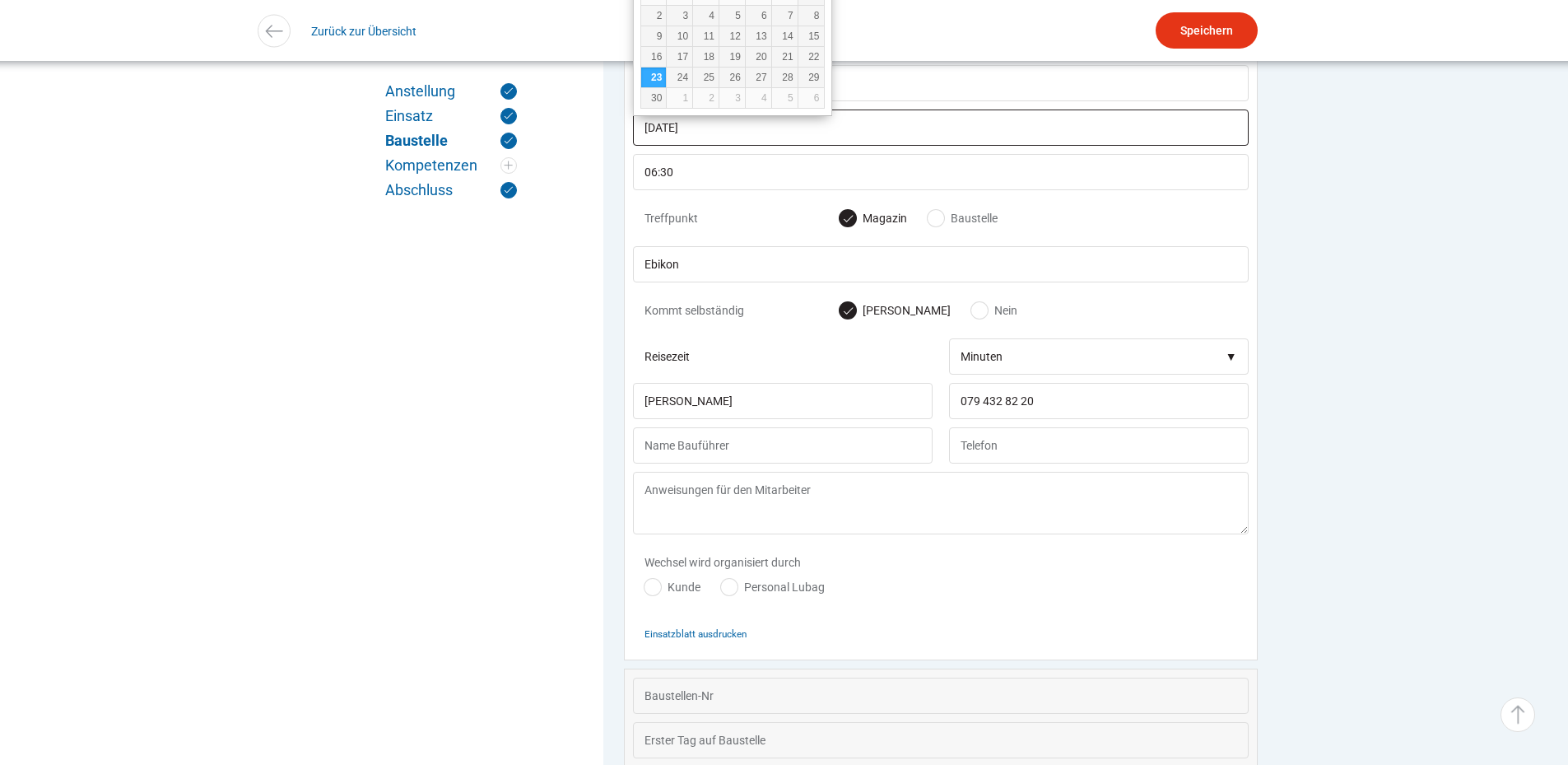
scroll to position [1148, 0]
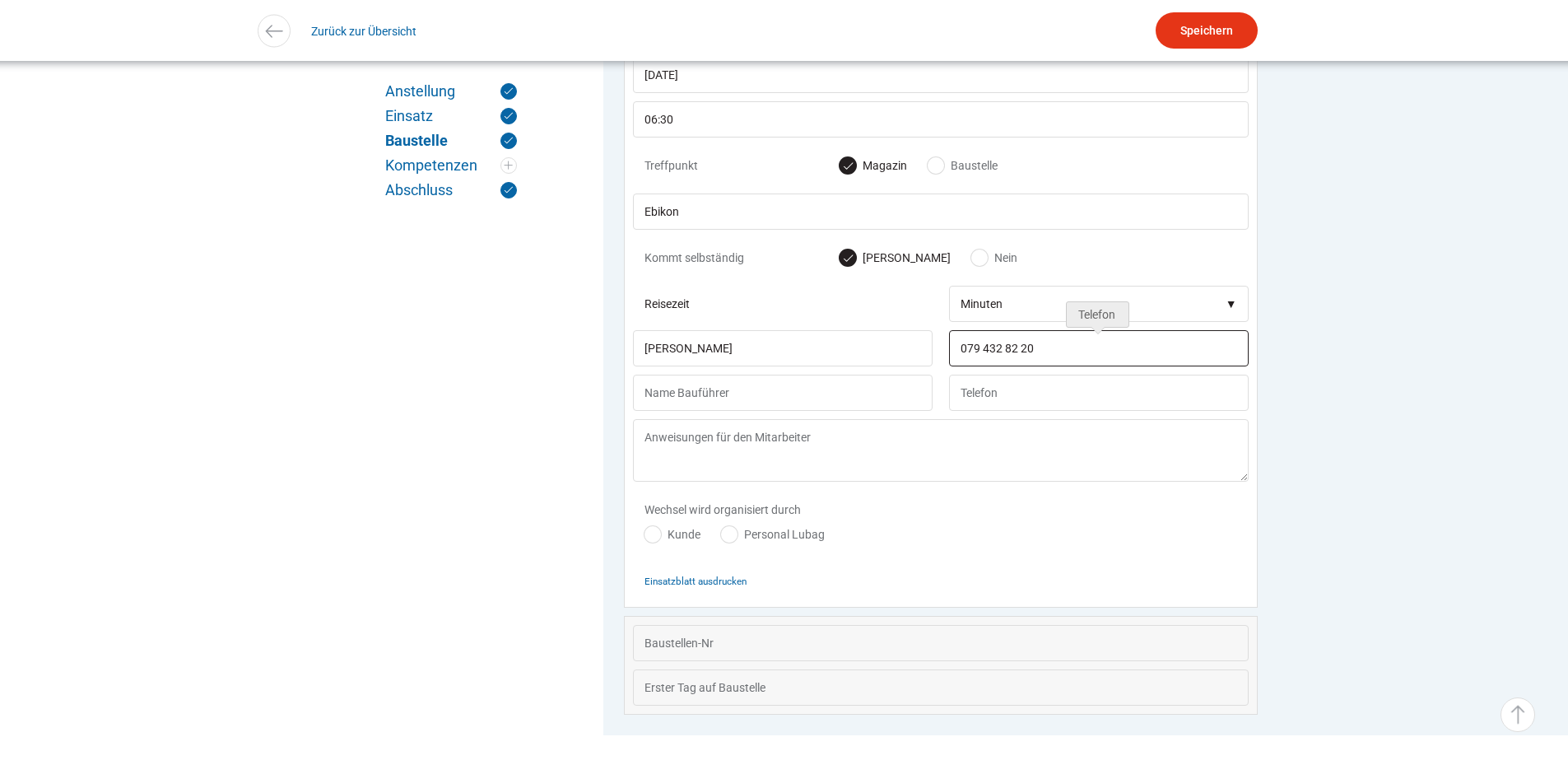
drag, startPoint x: 1074, startPoint y: 365, endPoint x: 913, endPoint y: 363, distance: 161.0
click at [913, 285] on div "Giovanni di Monaco 079 432 82 20" at bounding box center [940, 285] width 615 height 0
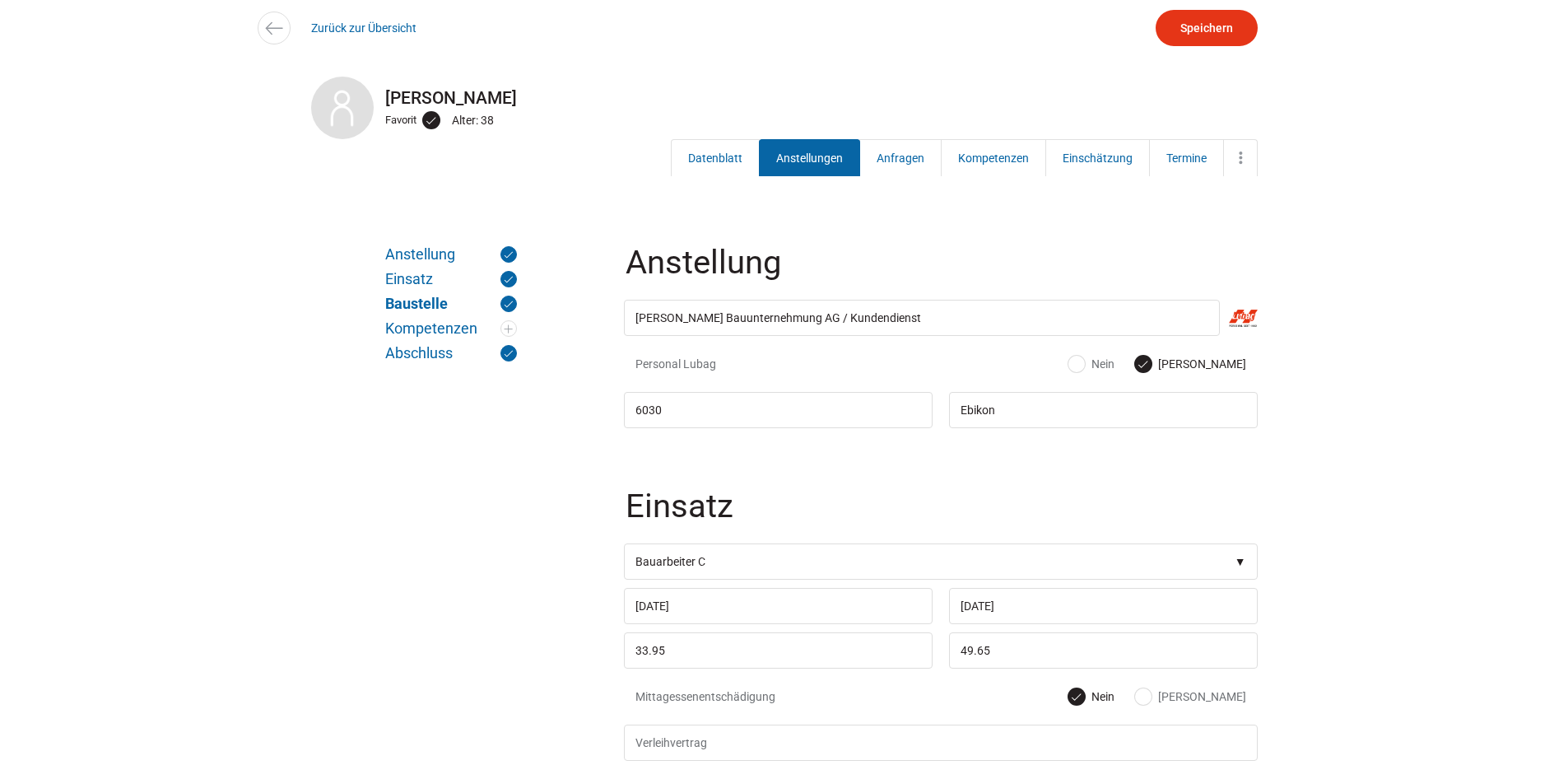
scroll to position [0, 0]
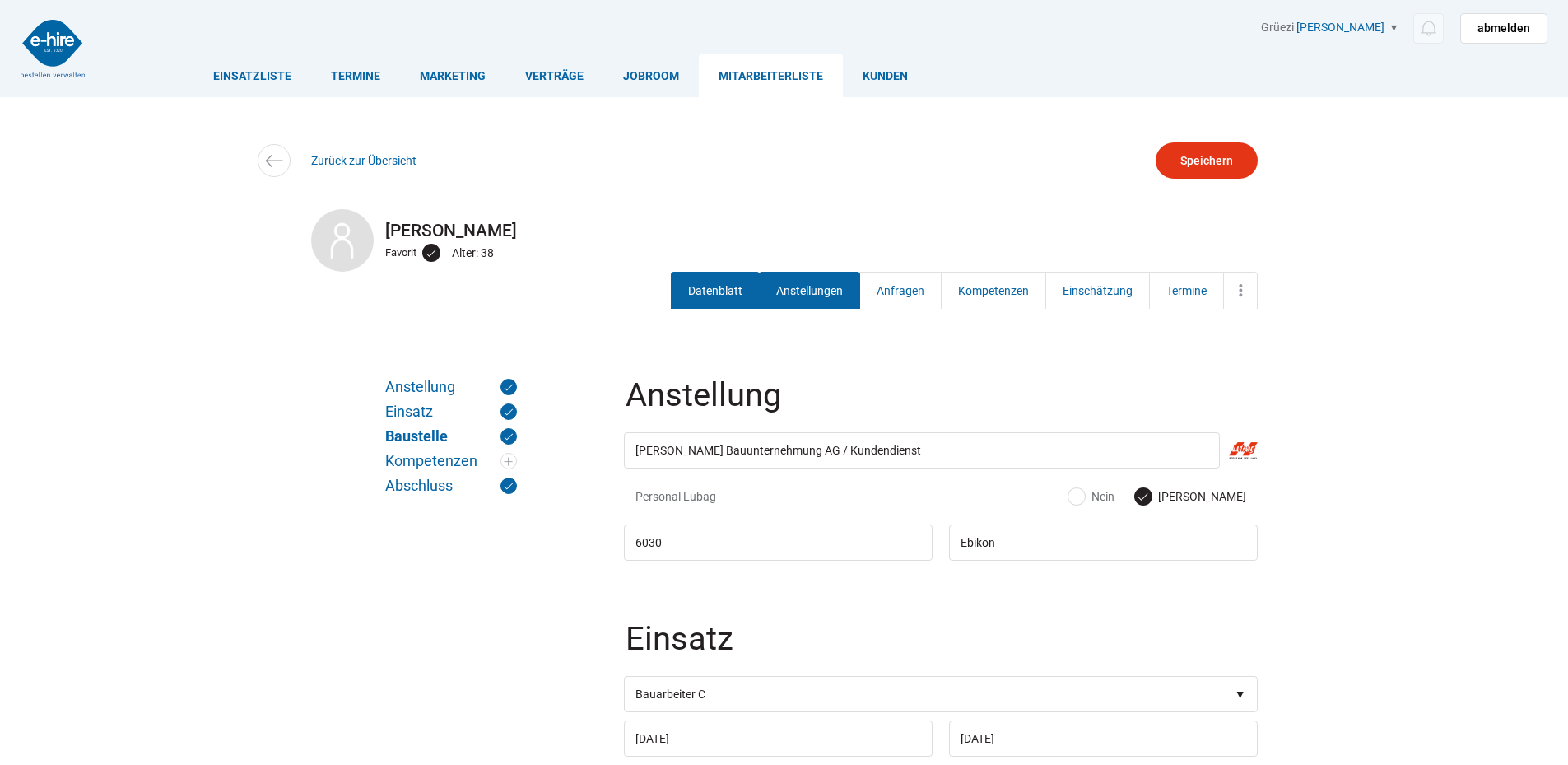
click at [728, 293] on link "Datenblatt" at bounding box center [715, 289] width 88 height 37
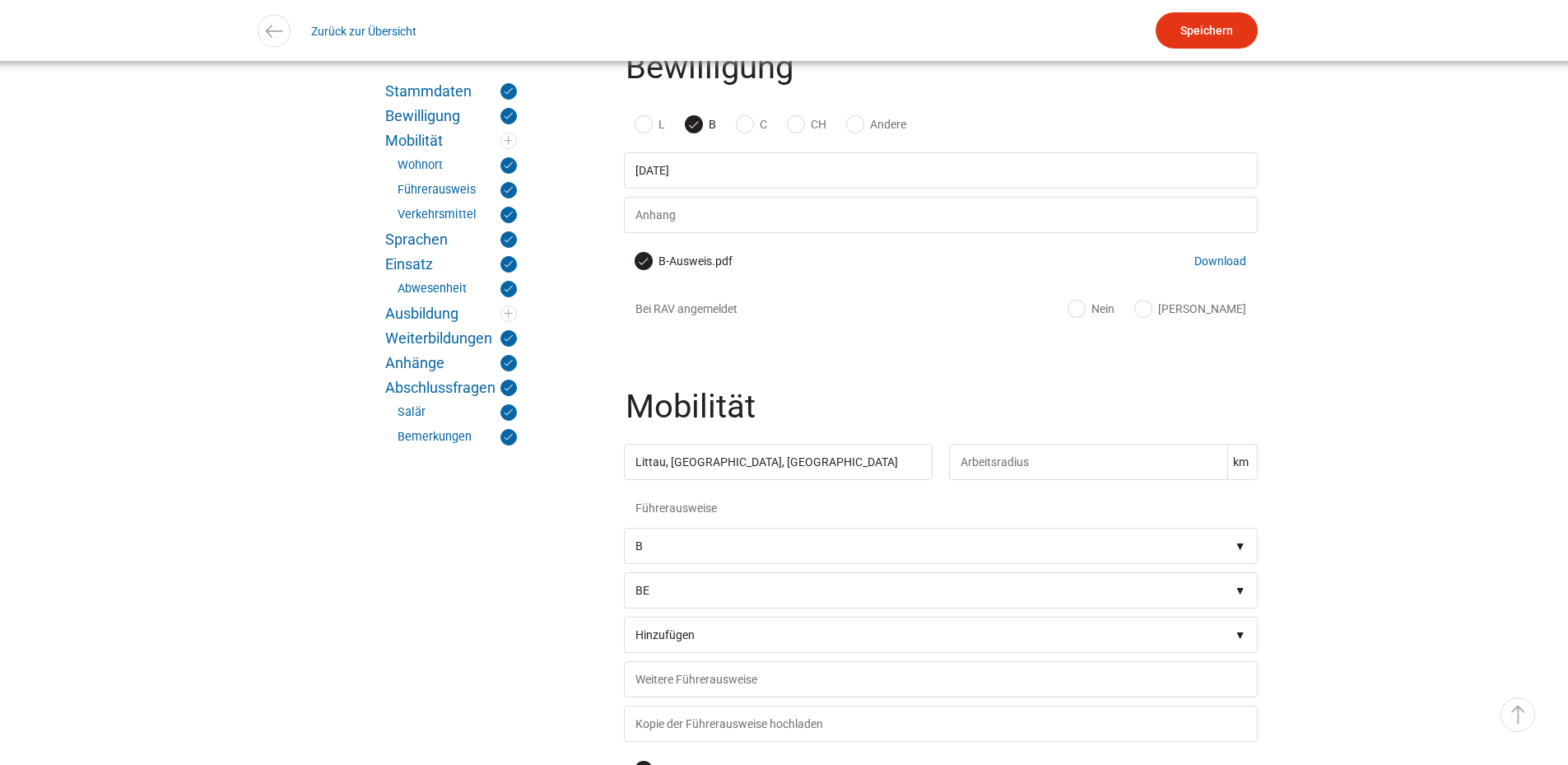
scroll to position [1235, 0]
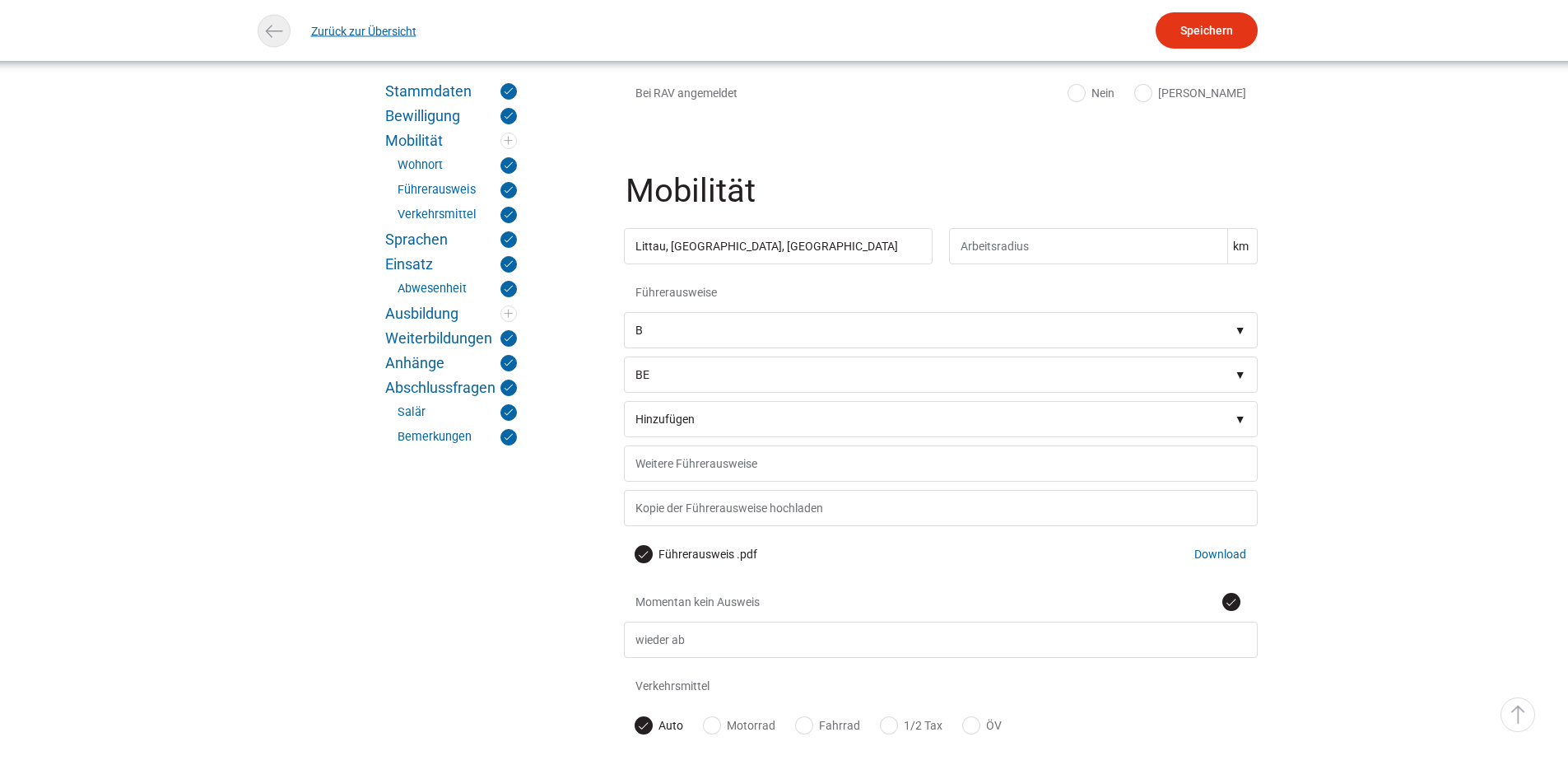
click at [337, 31] on link "Zurück zur Übersicht" at bounding box center [363, 31] width 105 height 37
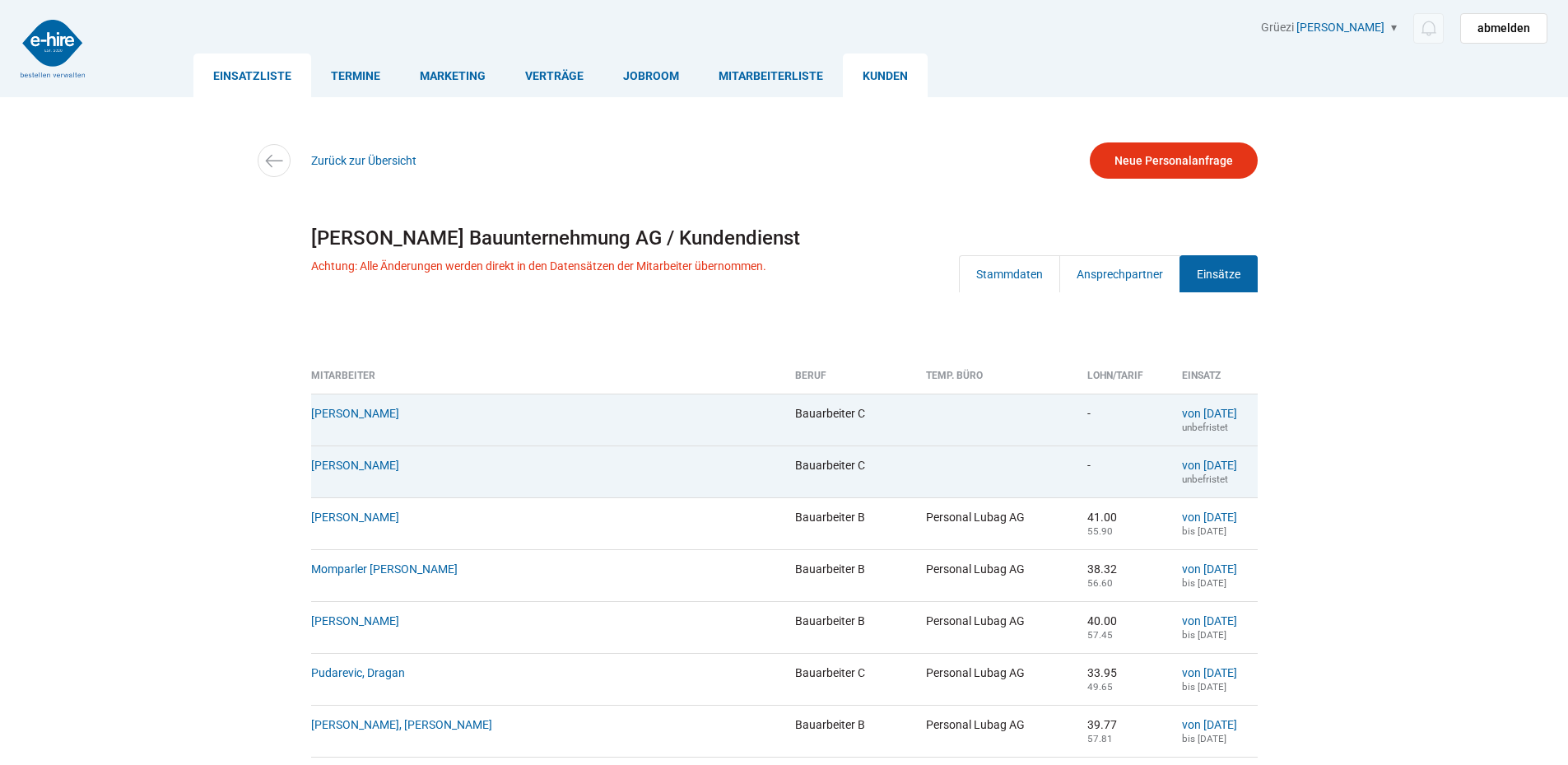
click at [243, 76] on link "Einsatzliste" at bounding box center [252, 75] width 117 height 44
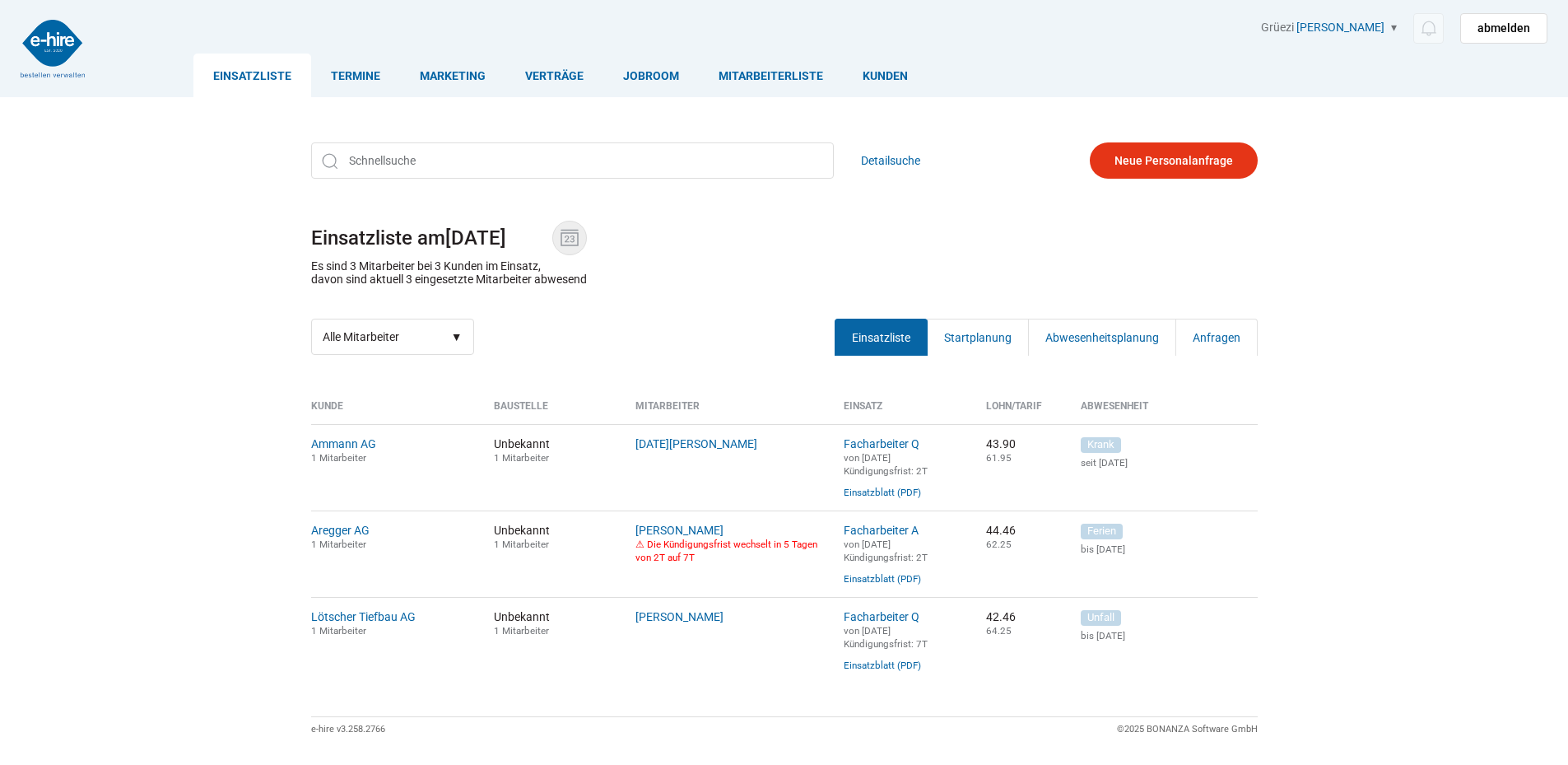
click at [578, 229] on img at bounding box center [570, 238] width 25 height 25
click at [552, 229] on input "[DATE]" at bounding box center [498, 238] width 107 height 23
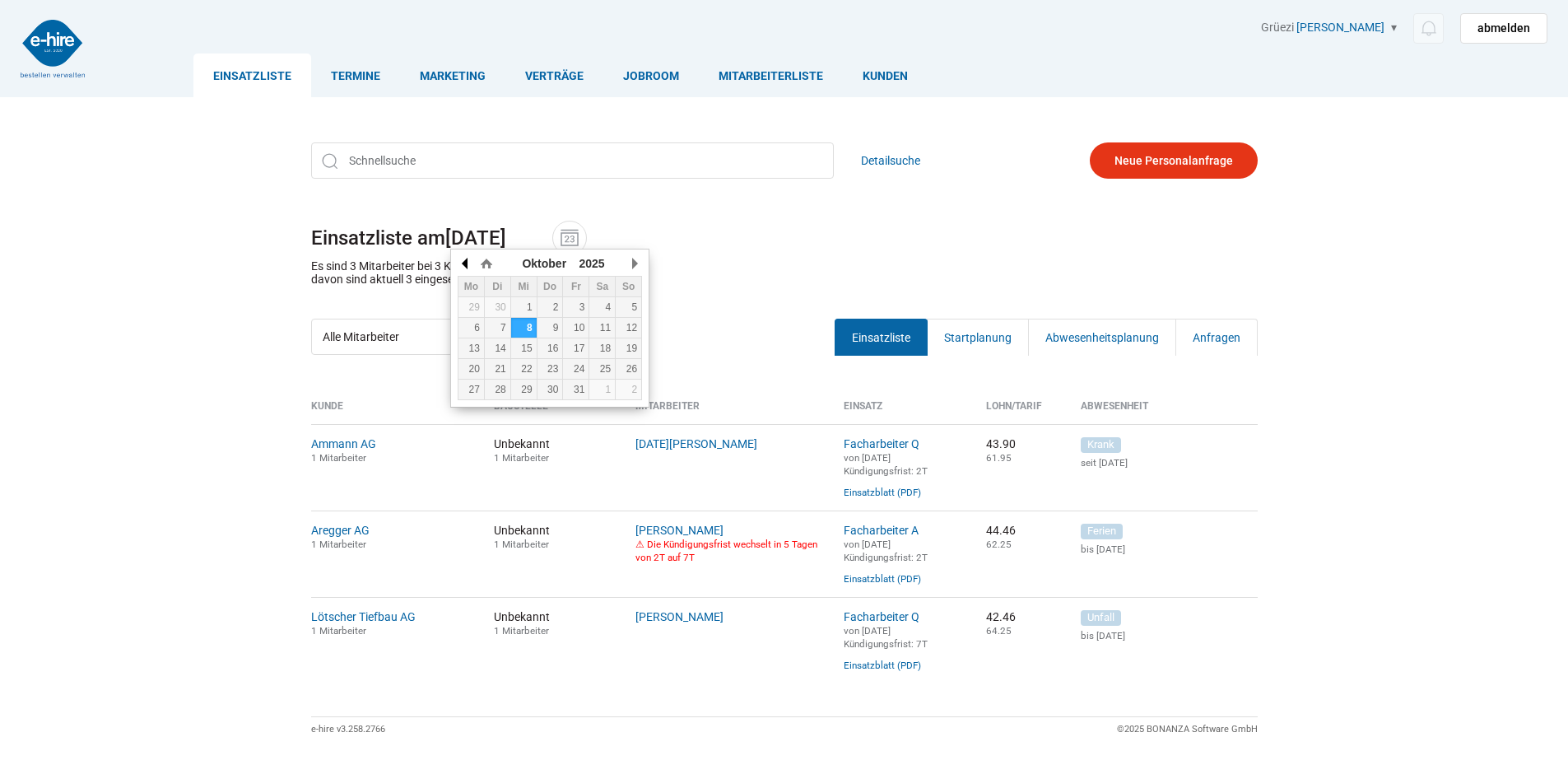
click at [469, 263] on button "button" at bounding box center [466, 264] width 17 height 25
click at [492, 365] on div "23" at bounding box center [497, 369] width 26 height 12
type input "[DATE]"
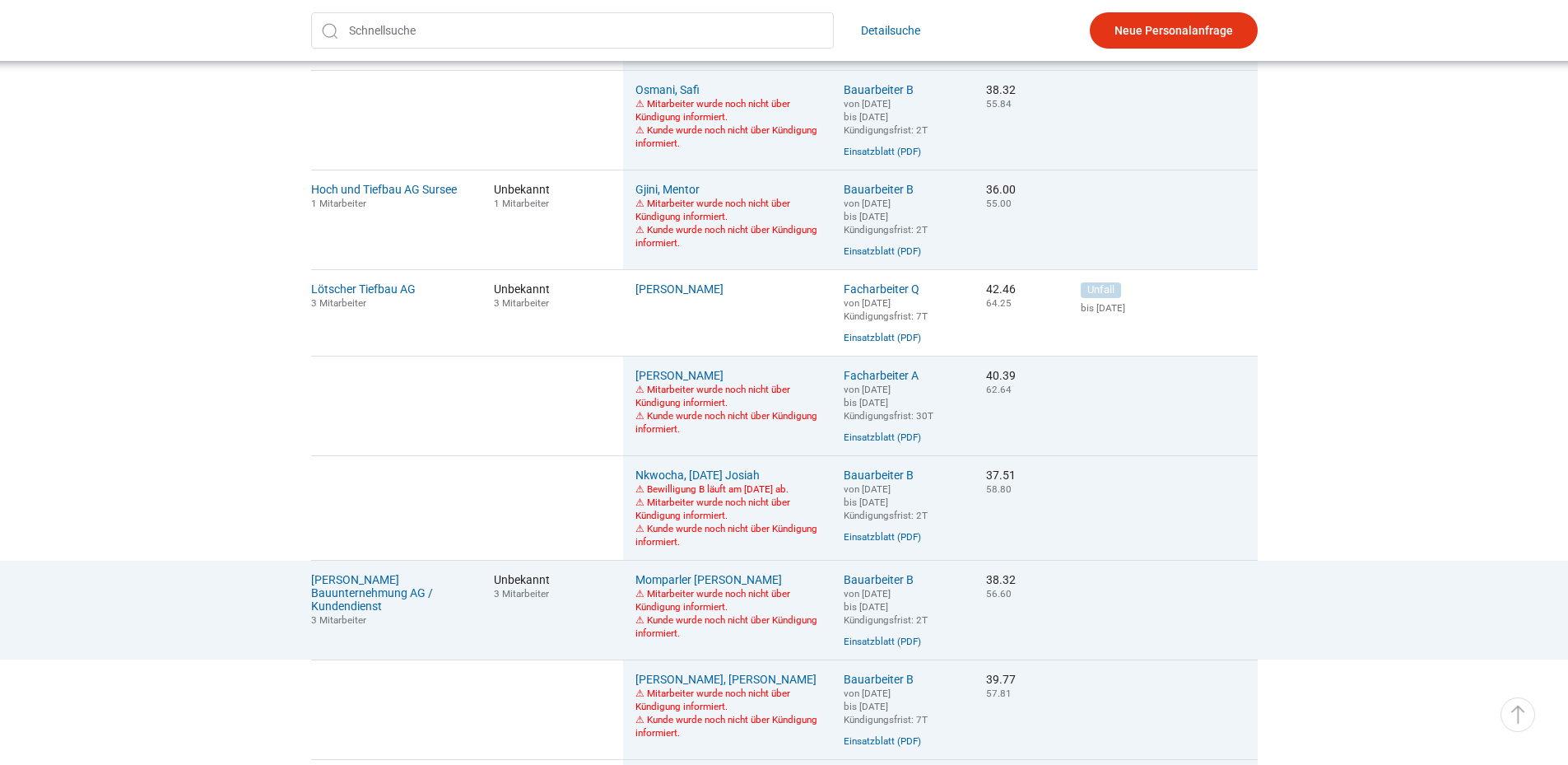
scroll to position [1152, 0]
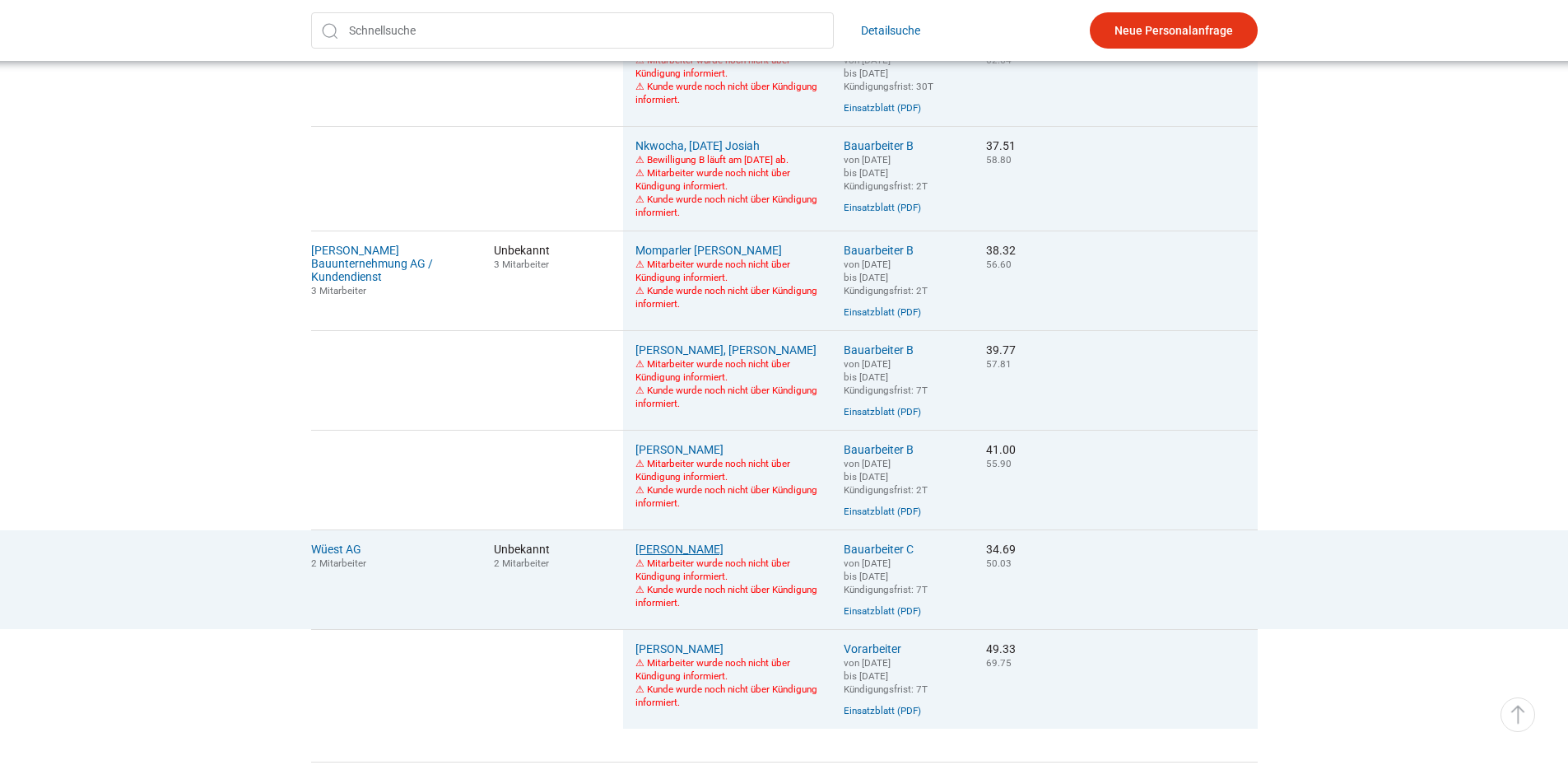
click at [648, 556] on link "[PERSON_NAME]" at bounding box center [679, 549] width 88 height 13
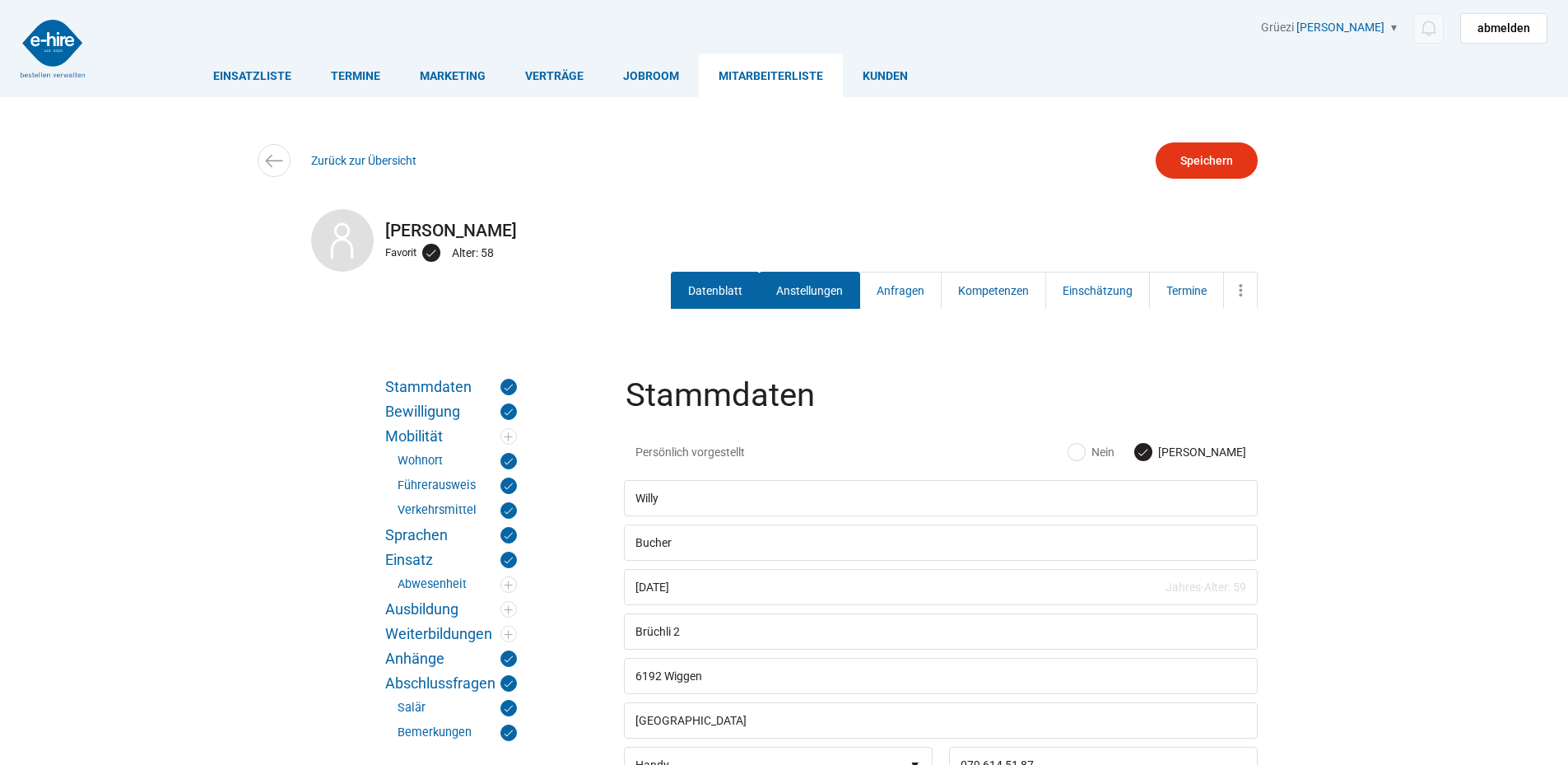
click at [769, 290] on link "Anstellungen" at bounding box center [810, 289] width 101 height 37
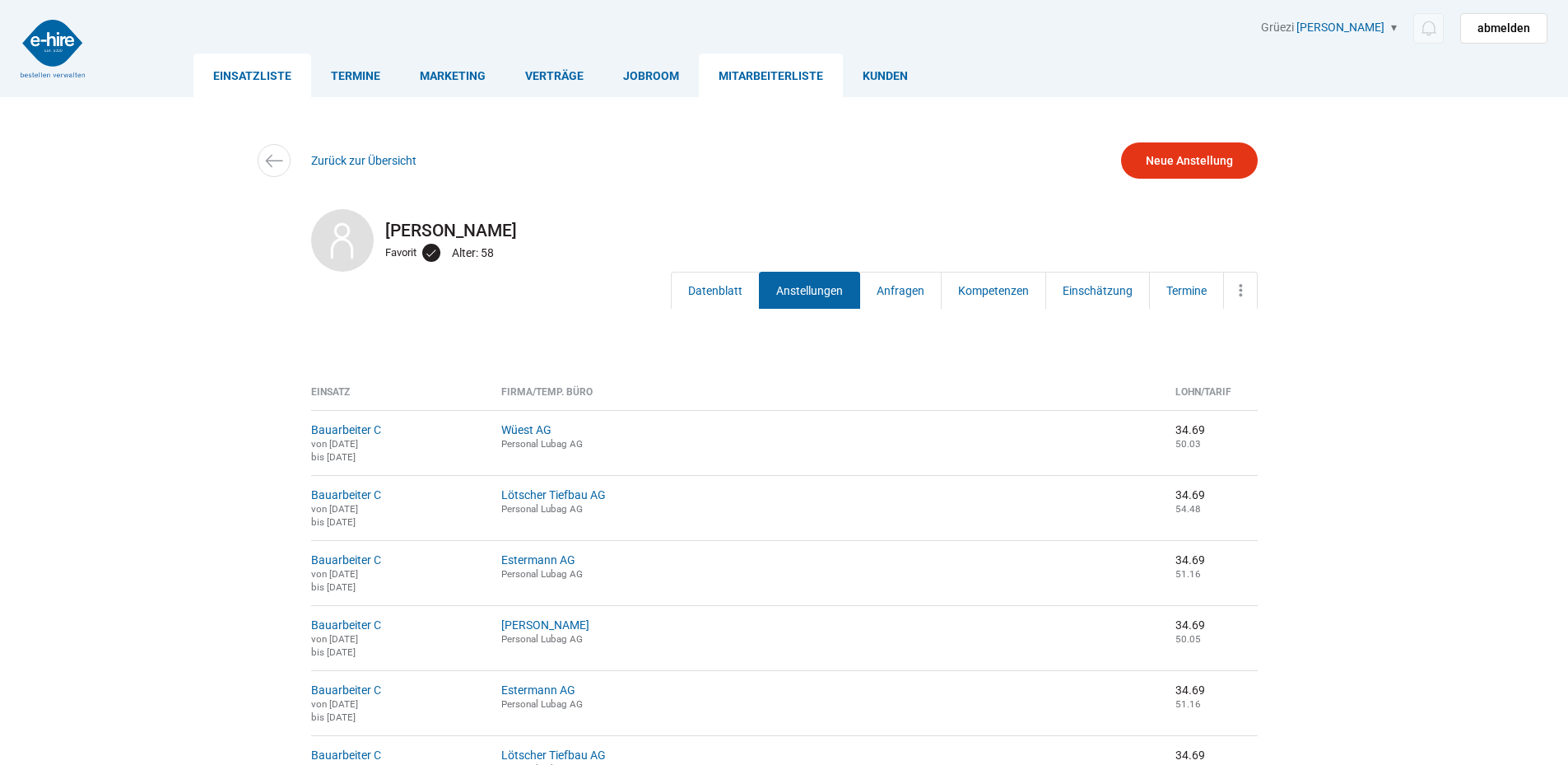
click at [245, 79] on link "Einsatzliste" at bounding box center [252, 75] width 117 height 44
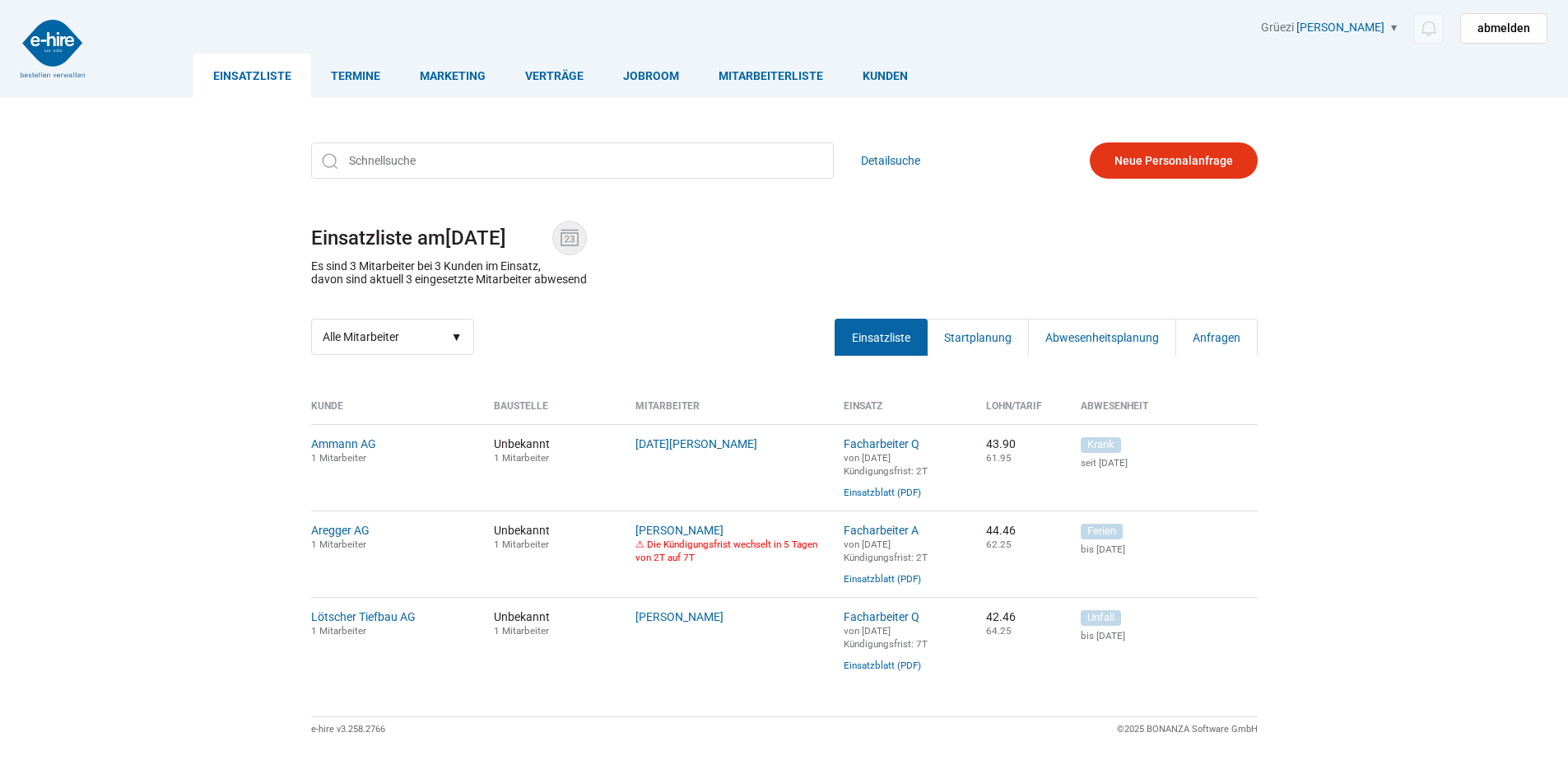
click at [567, 247] on img at bounding box center [570, 238] width 25 height 25
click at [552, 247] on input "[DATE]" at bounding box center [498, 238] width 107 height 23
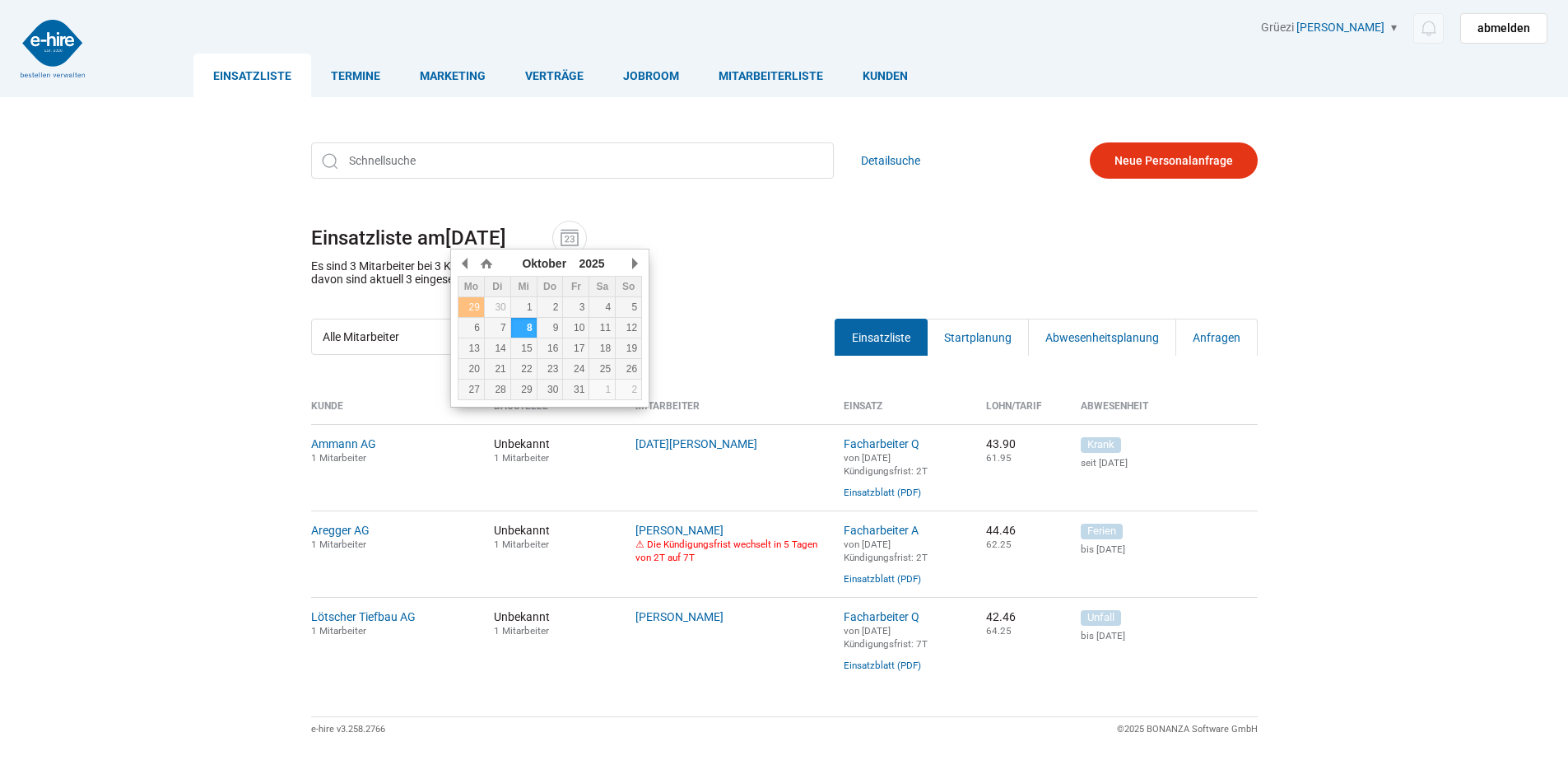
click at [468, 306] on div "29" at bounding box center [471, 307] width 26 height 12
type input "[DATE]"
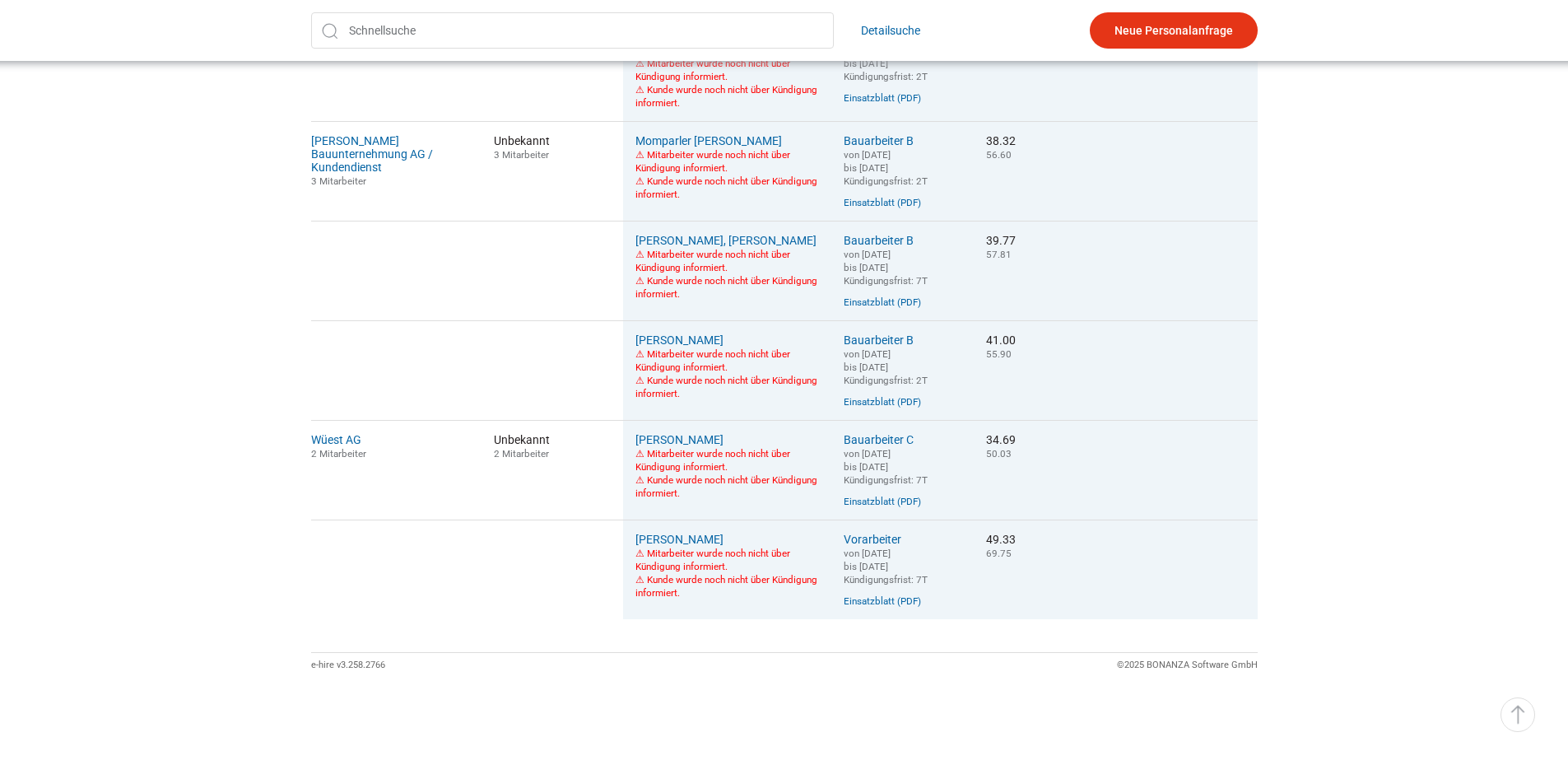
scroll to position [1219, 0]
